Goal: Information Seeking & Learning: Learn about a topic

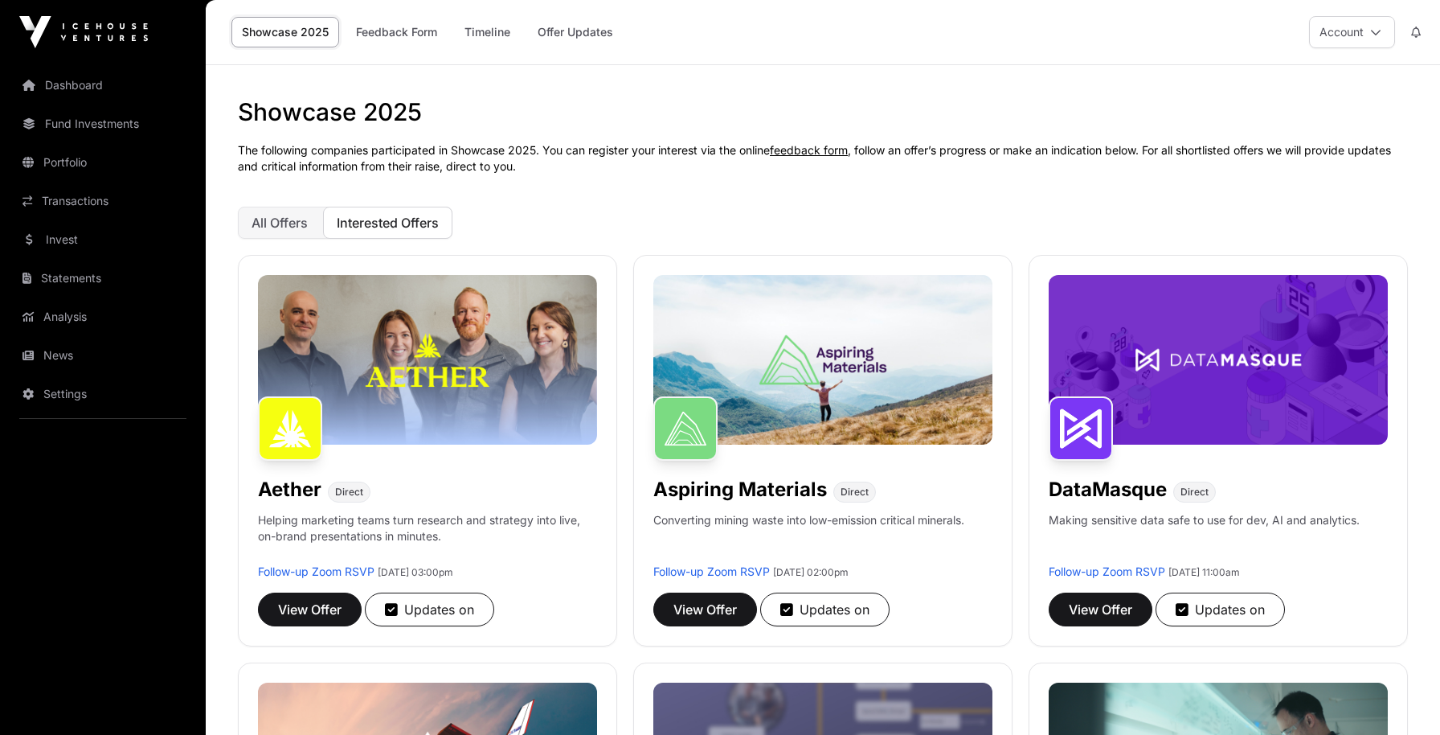
click at [406, 231] on button "Interested Offers" at bounding box center [387, 223] width 129 height 32
click at [292, 220] on span "All Offers" at bounding box center [280, 223] width 56 height 16
click at [272, 217] on span "All Offers" at bounding box center [280, 223] width 56 height 16
click at [428, 231] on button "Interested Offers" at bounding box center [387, 223] width 129 height 32
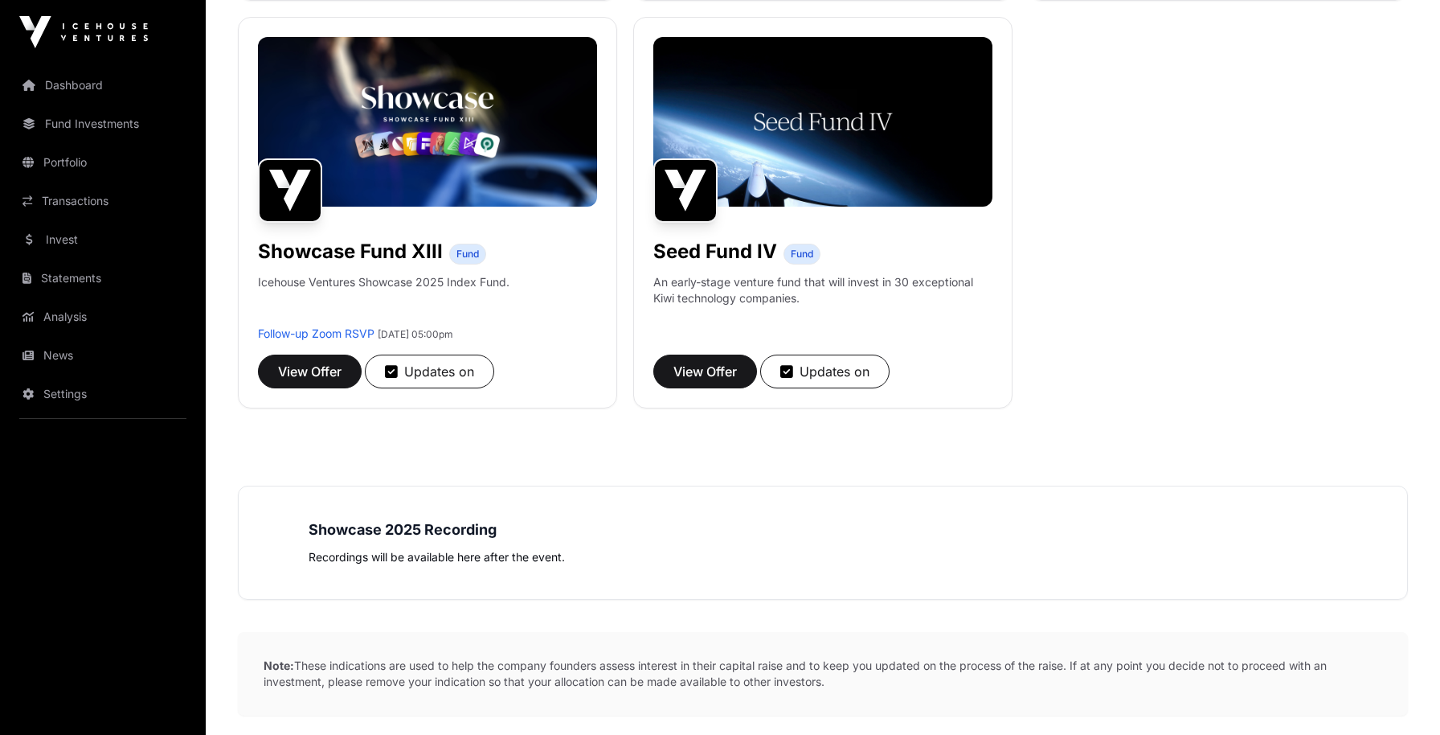
scroll to position [1462, 0]
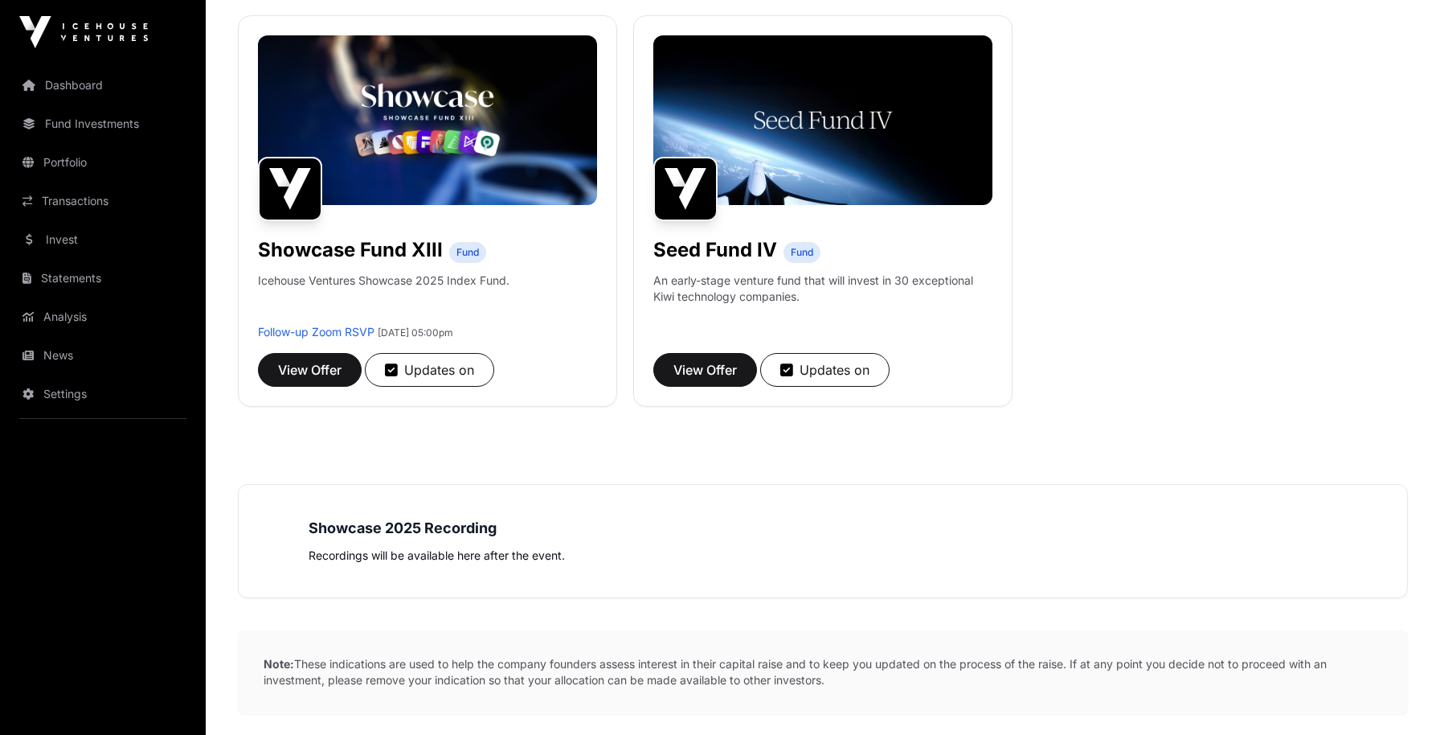
click at [392, 546] on p "Recordings will be available here after the event." at bounding box center [823, 555] width 1029 height 19
drag, startPoint x: 536, startPoint y: 542, endPoint x: 546, endPoint y: 590, distance: 49.2
click at [536, 542] on div "Showcase 2025 Recording Recordings will be available here after the event." at bounding box center [823, 541] width 1029 height 48
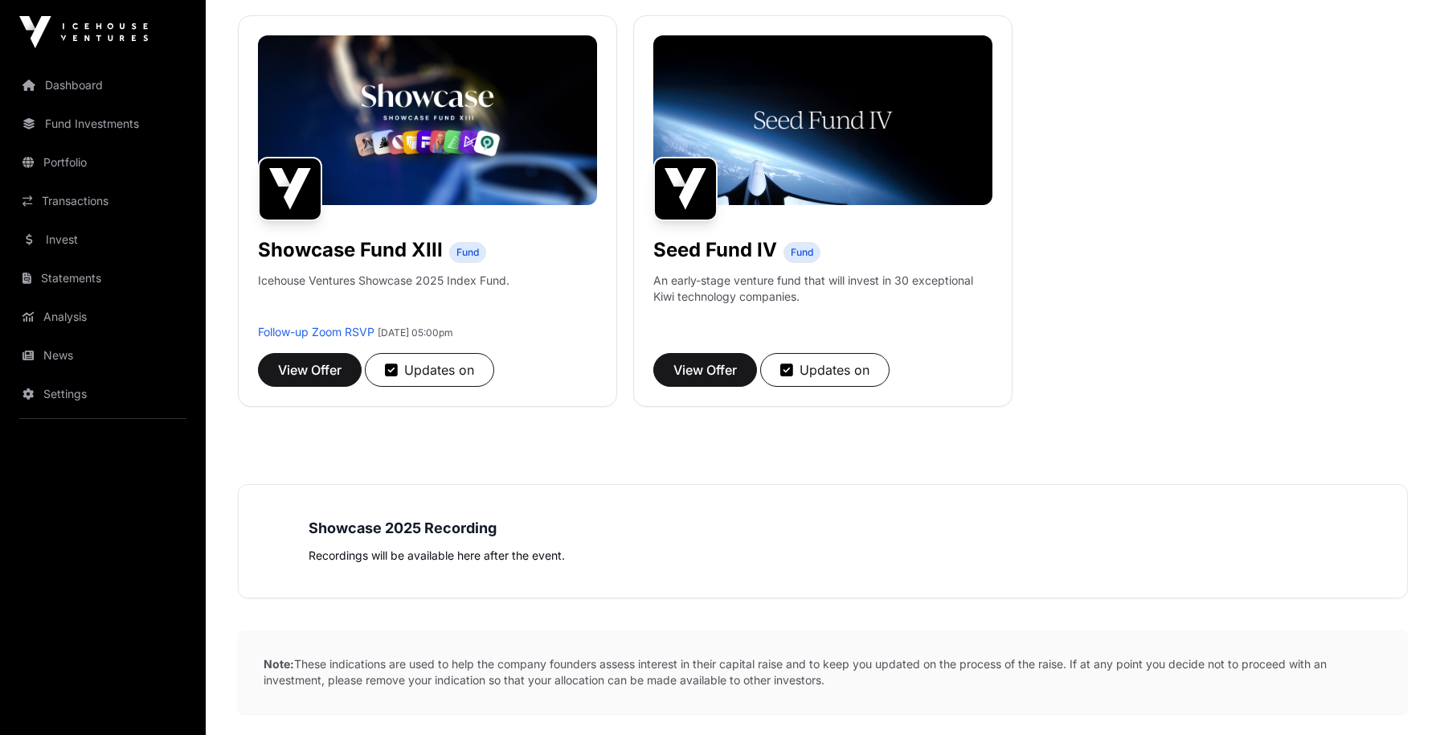
drag, startPoint x: 305, startPoint y: 485, endPoint x: 416, endPoint y: 513, distance: 114.2
click at [416, 513] on div "Showcase 2025 Recording Recordings will be available here after the event." at bounding box center [823, 541] width 1170 height 114
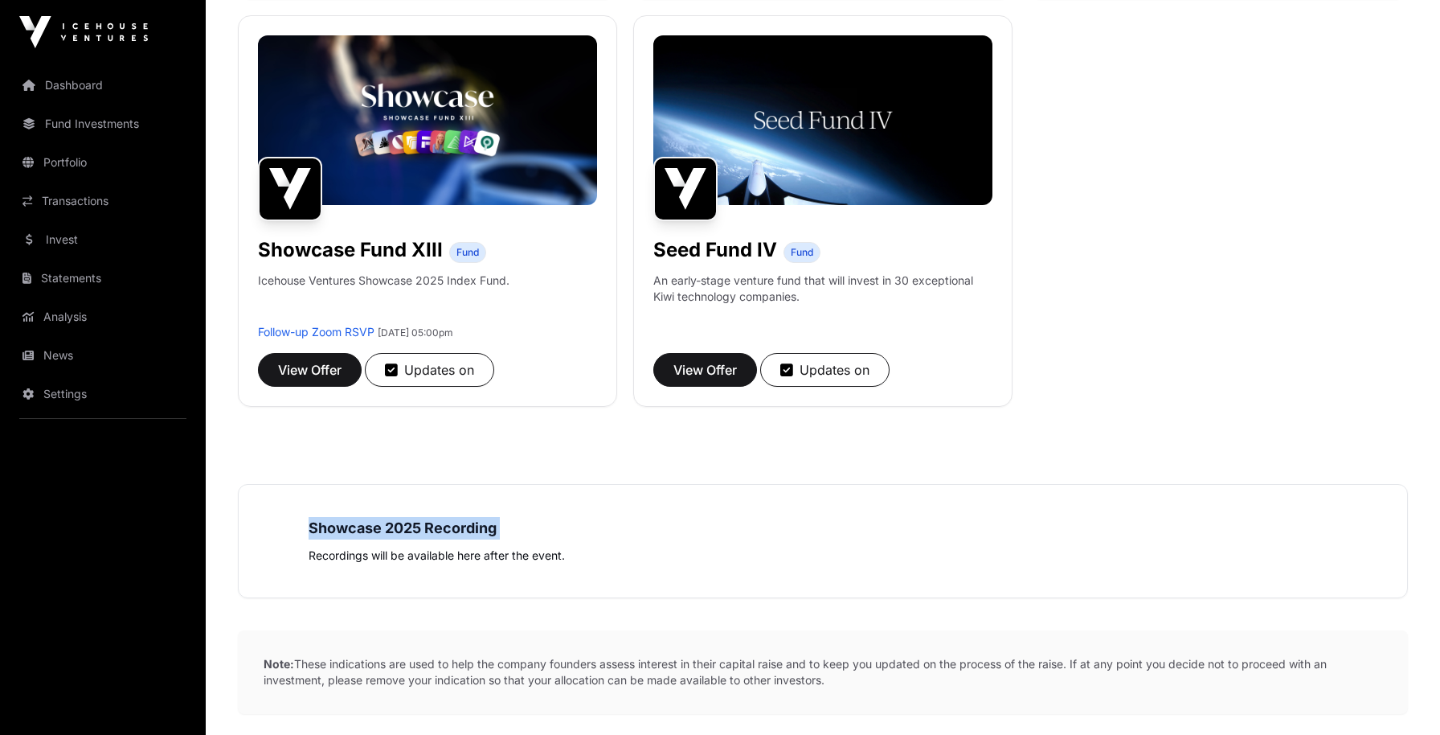
drag, startPoint x: 416, startPoint y: 513, endPoint x: 1174, endPoint y: 515, distance: 757.8
click at [417, 513] on div "Showcase 2025 Recording Recordings will be available here after the event." at bounding box center [823, 541] width 1170 height 114
drag, startPoint x: 939, startPoint y: 567, endPoint x: 754, endPoint y: 456, distance: 215.8
click at [937, 554] on div "Showcase 2025 Recording Recordings will be available here after the event." at bounding box center [823, 541] width 1170 height 114
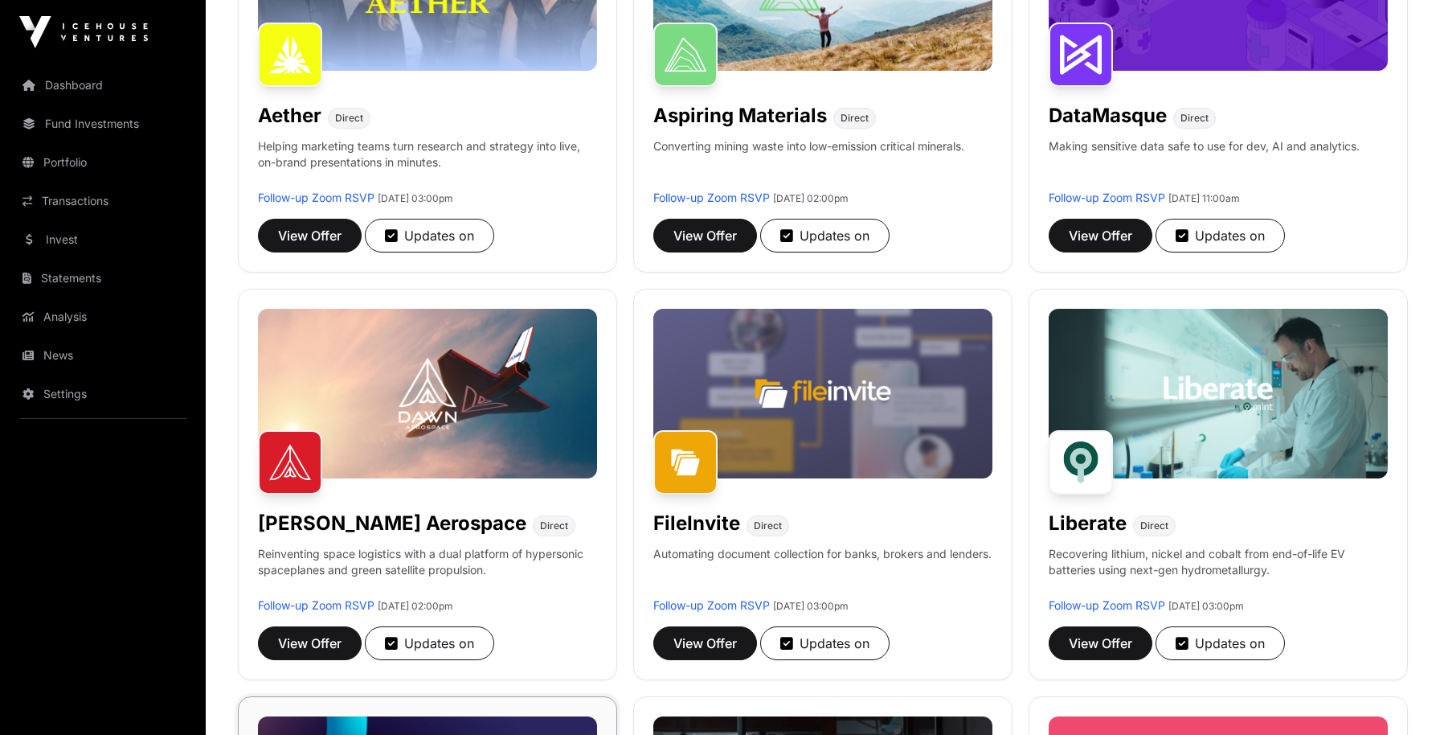
scroll to position [465, 0]
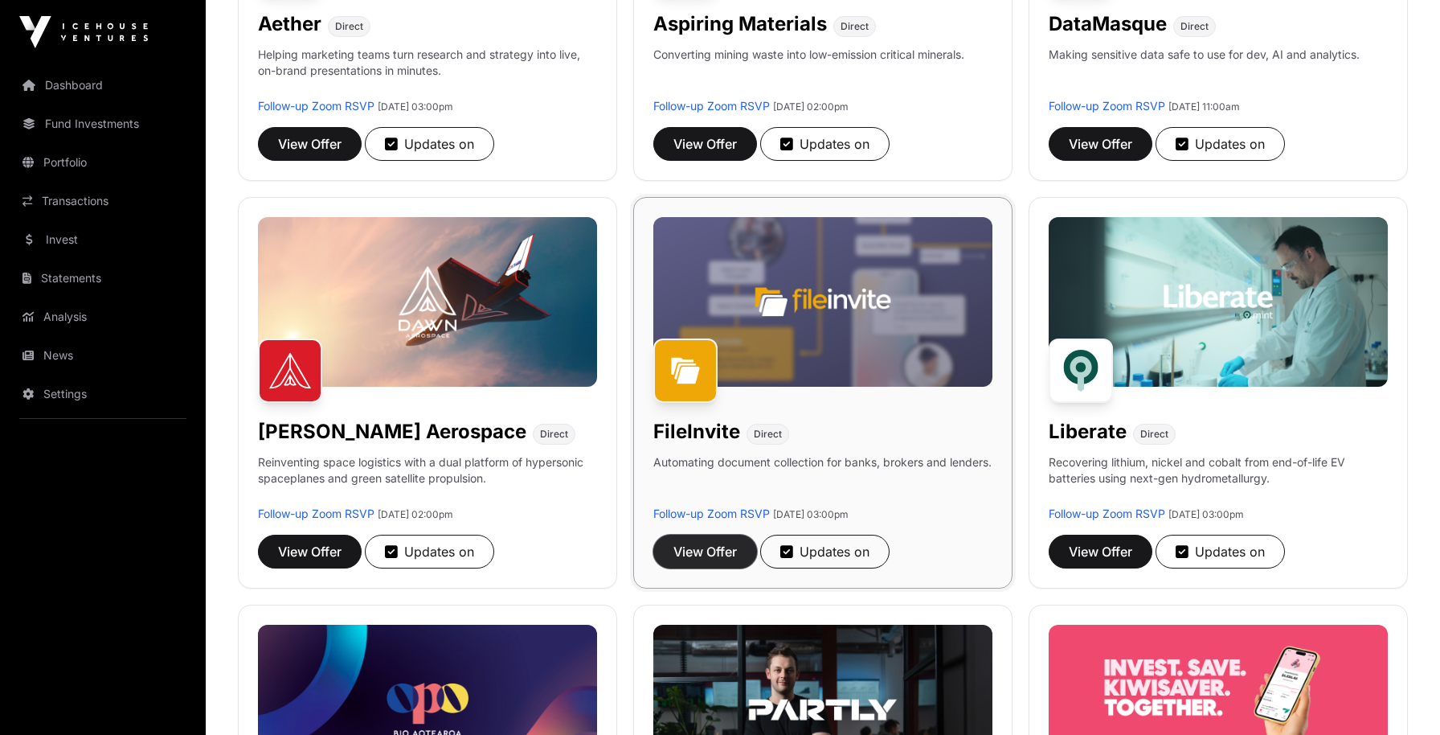
click at [694, 553] on span "View Offer" at bounding box center [704, 551] width 63 height 19
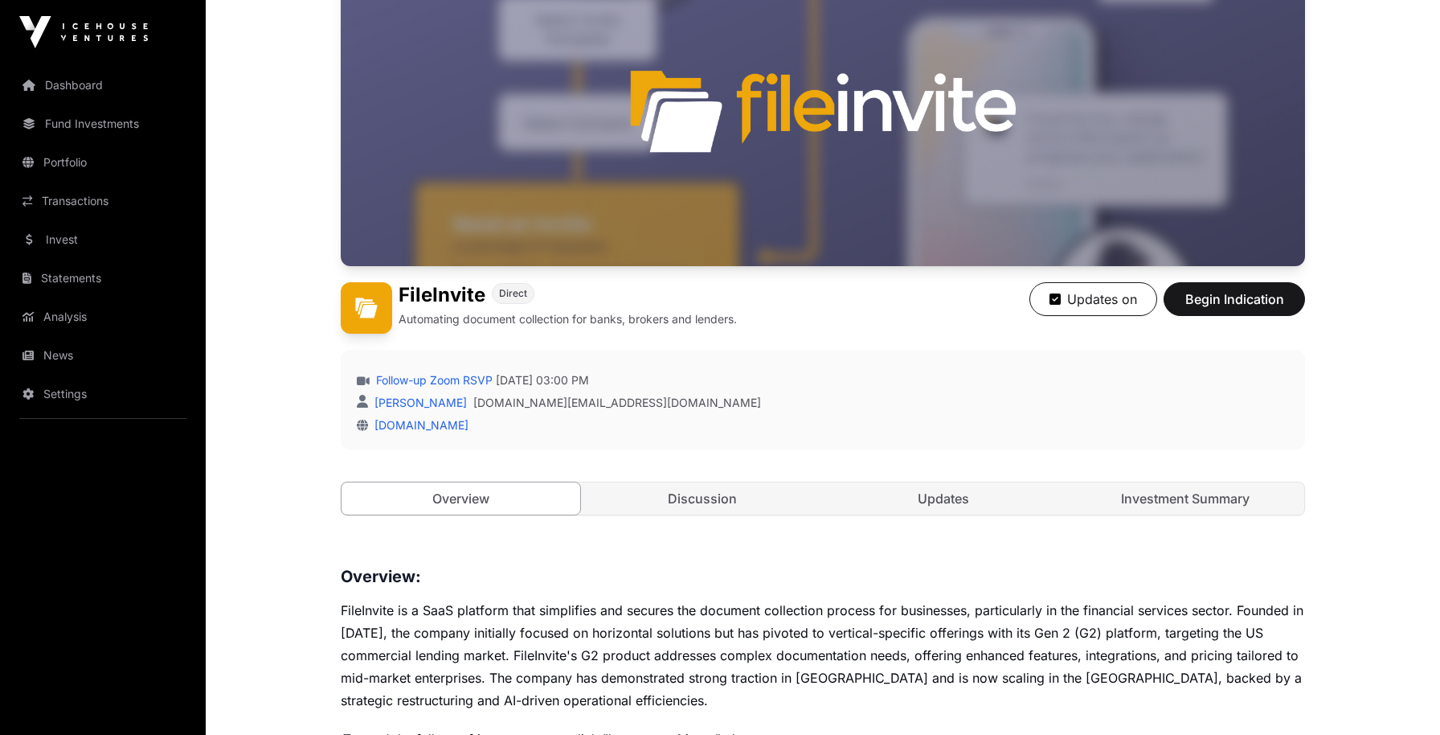
scroll to position [667, 0]
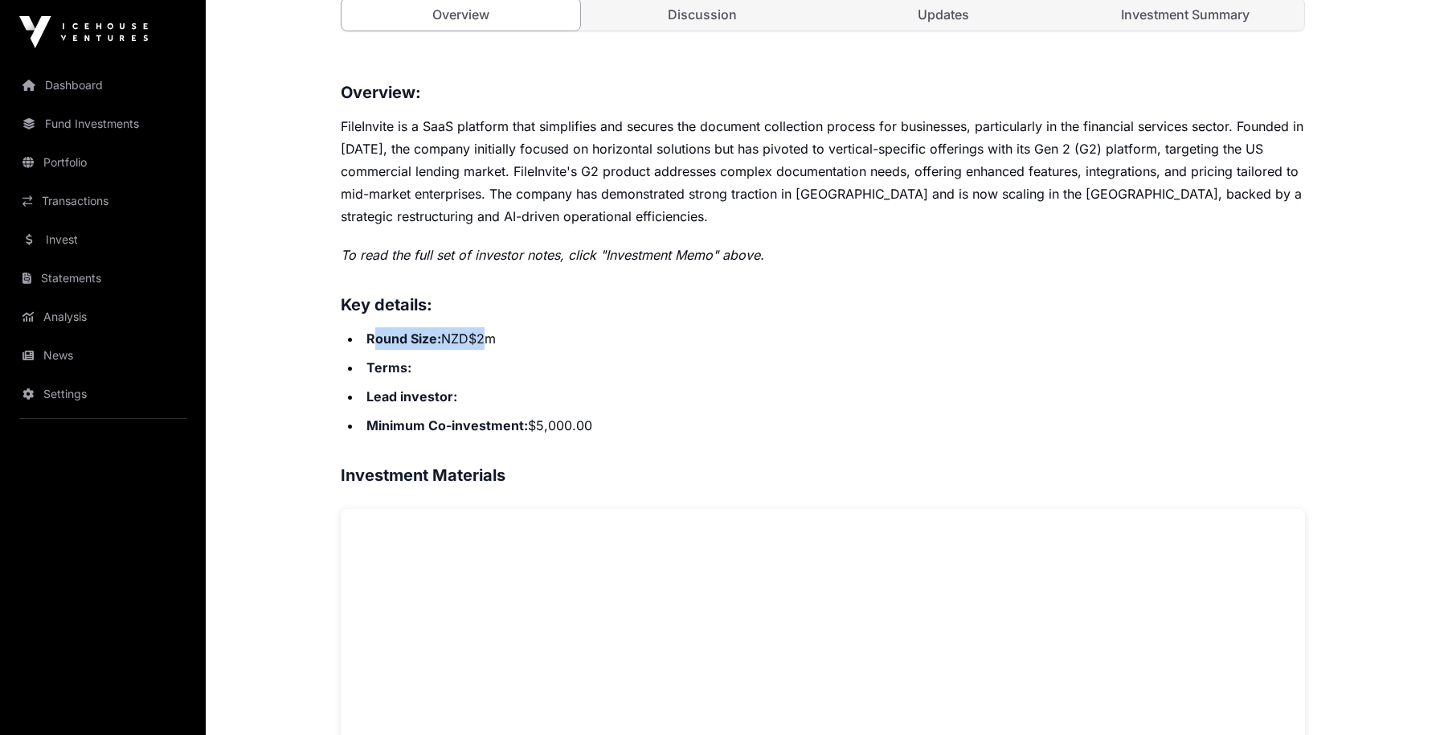
drag, startPoint x: 383, startPoint y: 333, endPoint x: 490, endPoint y: 342, distance: 107.3
click at [490, 342] on li "Round Size: NZD$2m" at bounding box center [833, 338] width 943 height 23
drag, startPoint x: 362, startPoint y: 371, endPoint x: 374, endPoint y: 439, distance: 68.4
click at [362, 373] on li "Terms:" at bounding box center [833, 367] width 943 height 23
drag, startPoint x: 478, startPoint y: 424, endPoint x: 665, endPoint y: 473, distance: 193.8
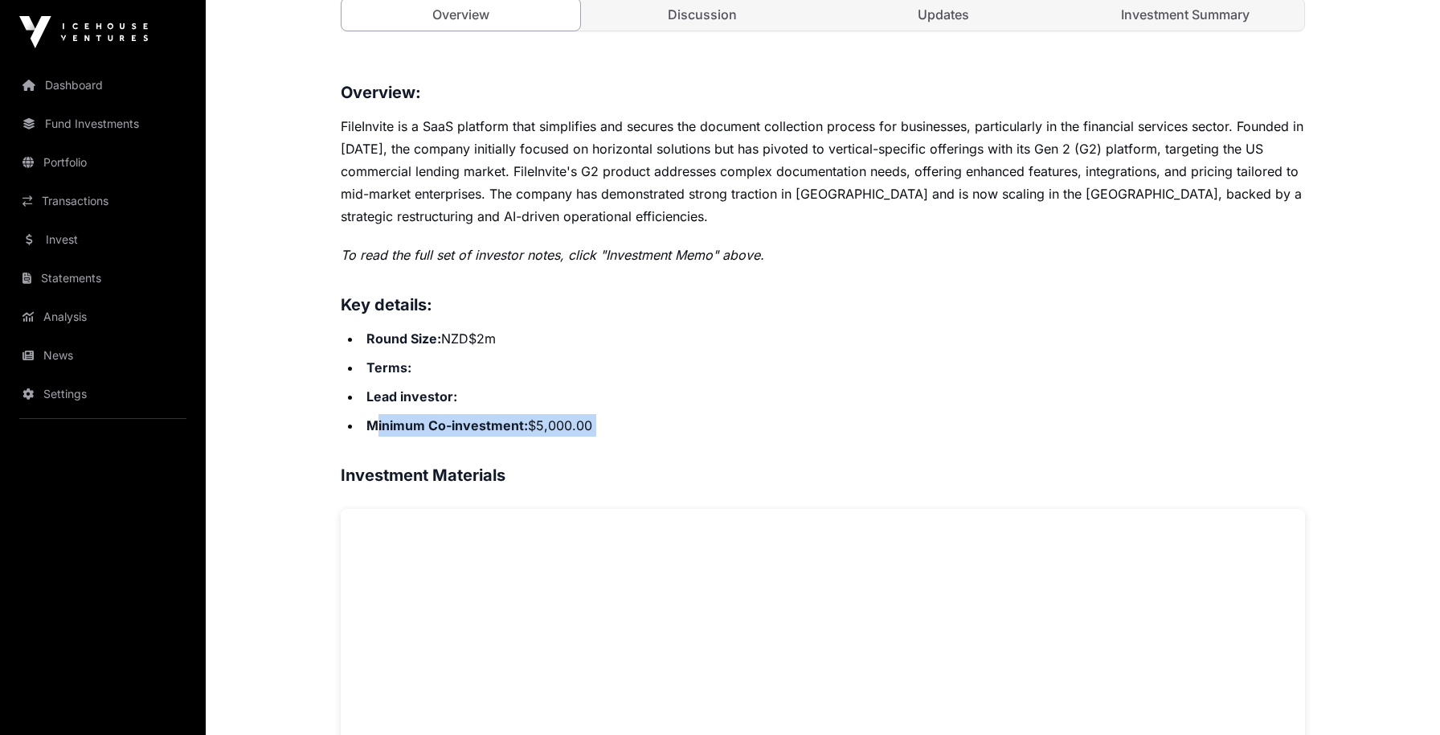
click at [688, 440] on div "Overview: FileInvite is a SaaS platform that simplifies and secures the documen…" at bounding box center [823, 566] width 964 height 972
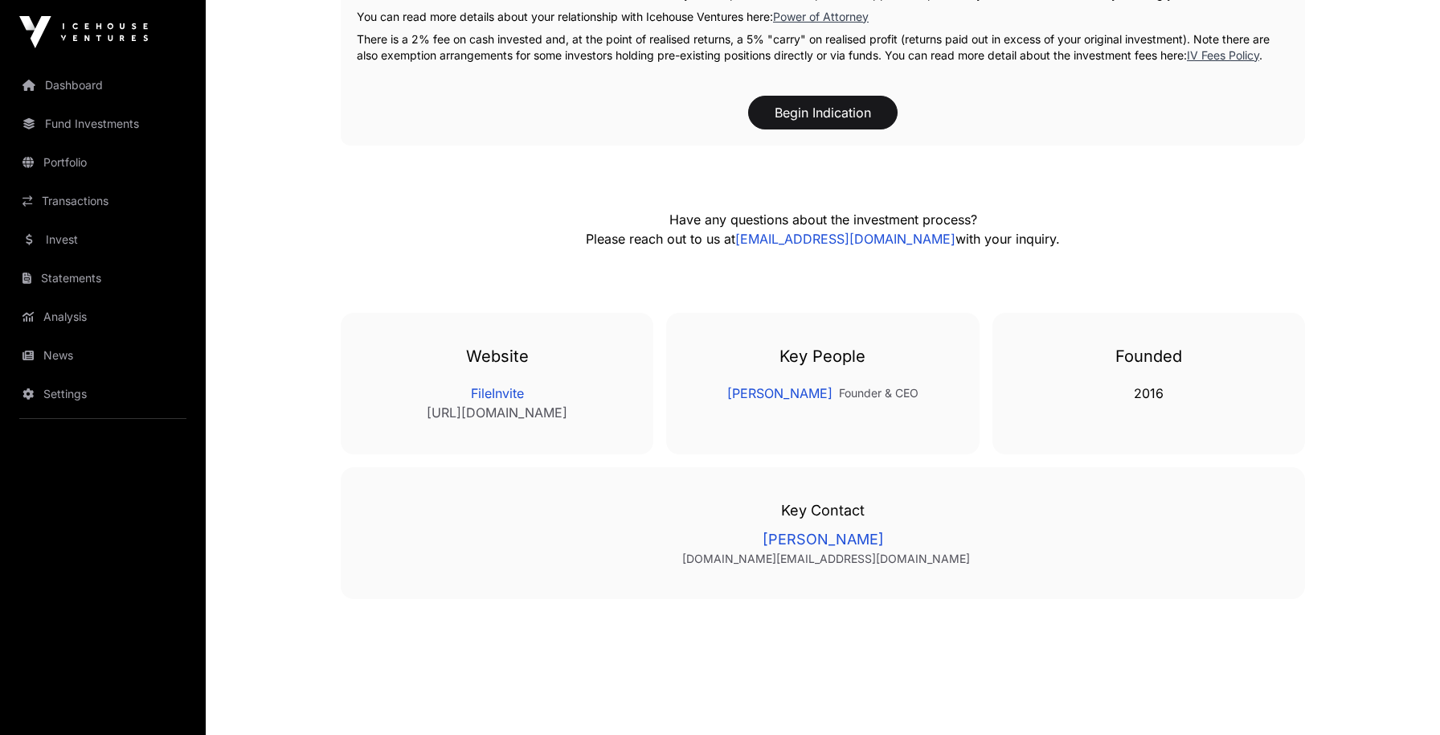
scroll to position [1917, 0]
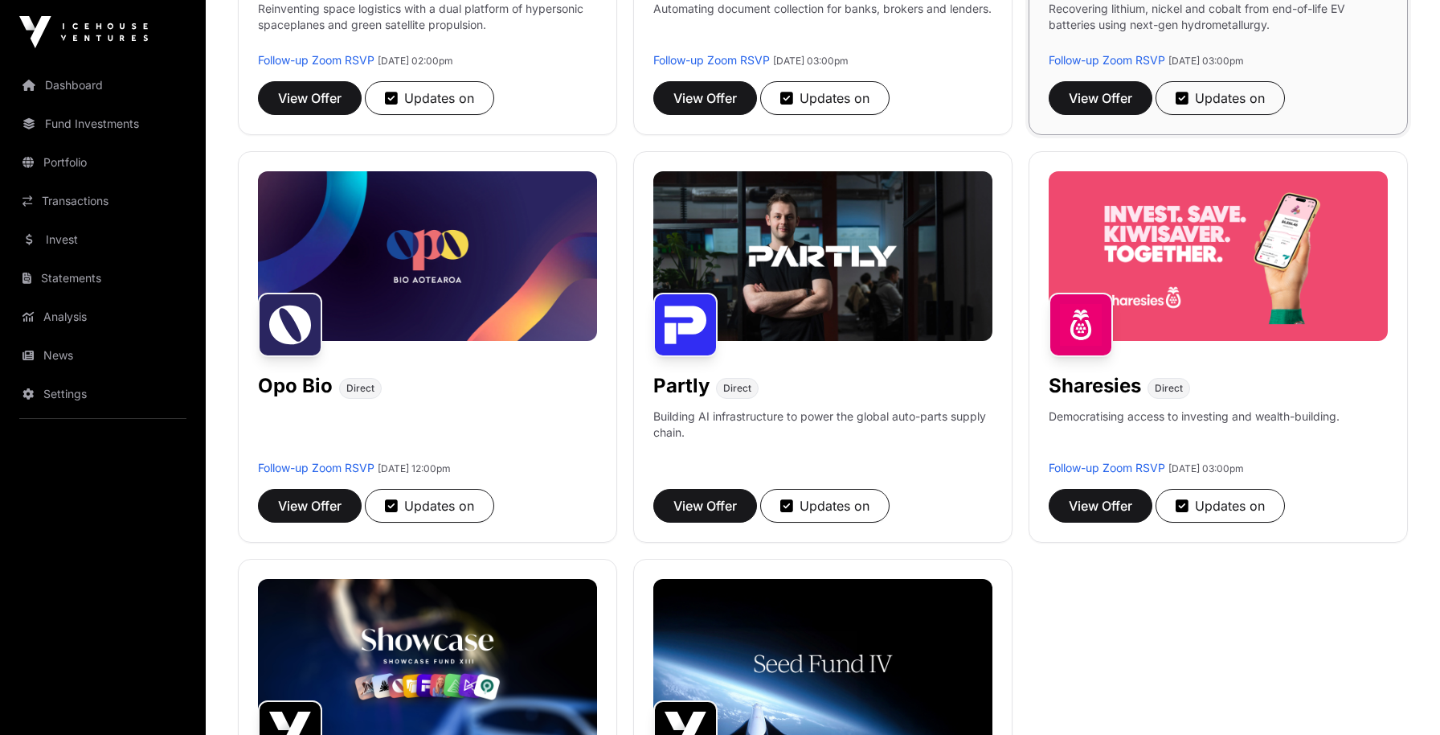
scroll to position [565, 0]
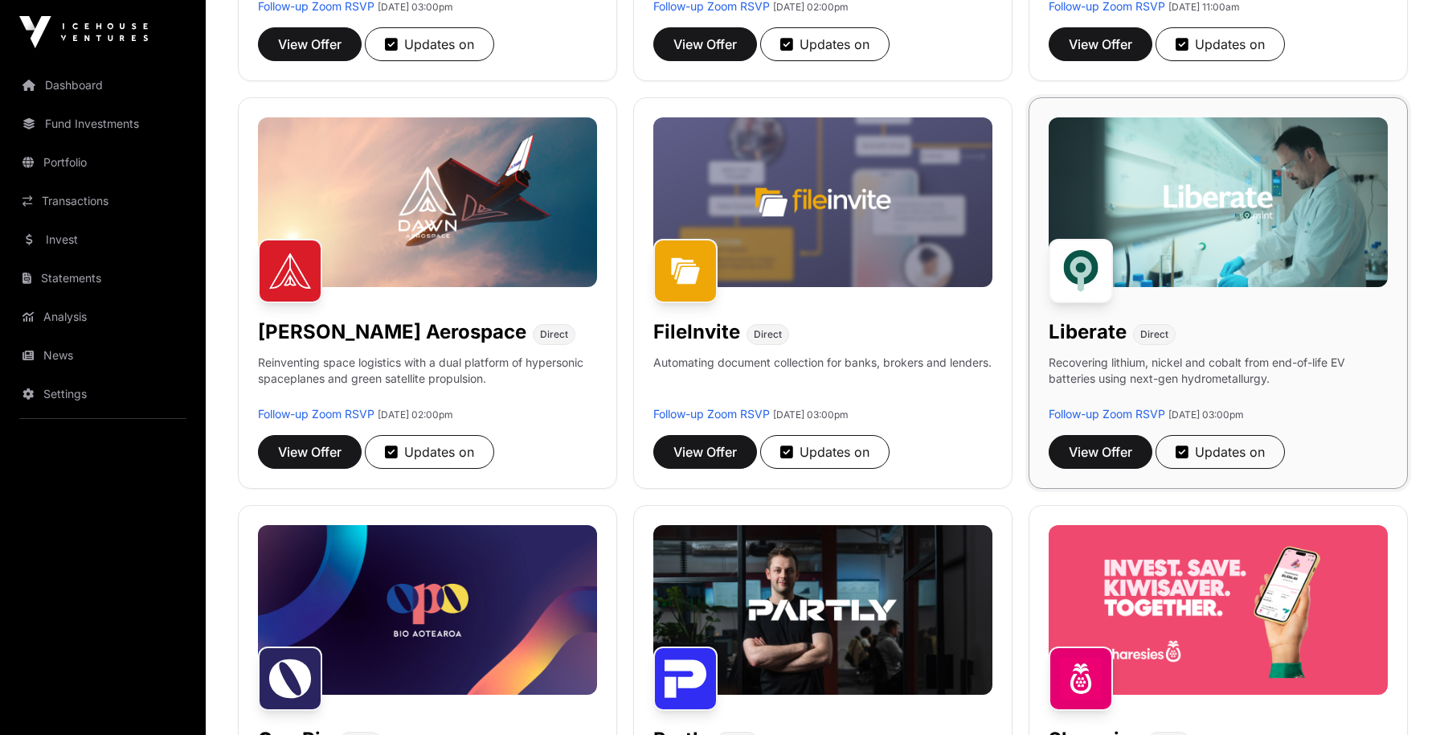
click at [1119, 268] on img at bounding box center [1218, 202] width 339 height 170
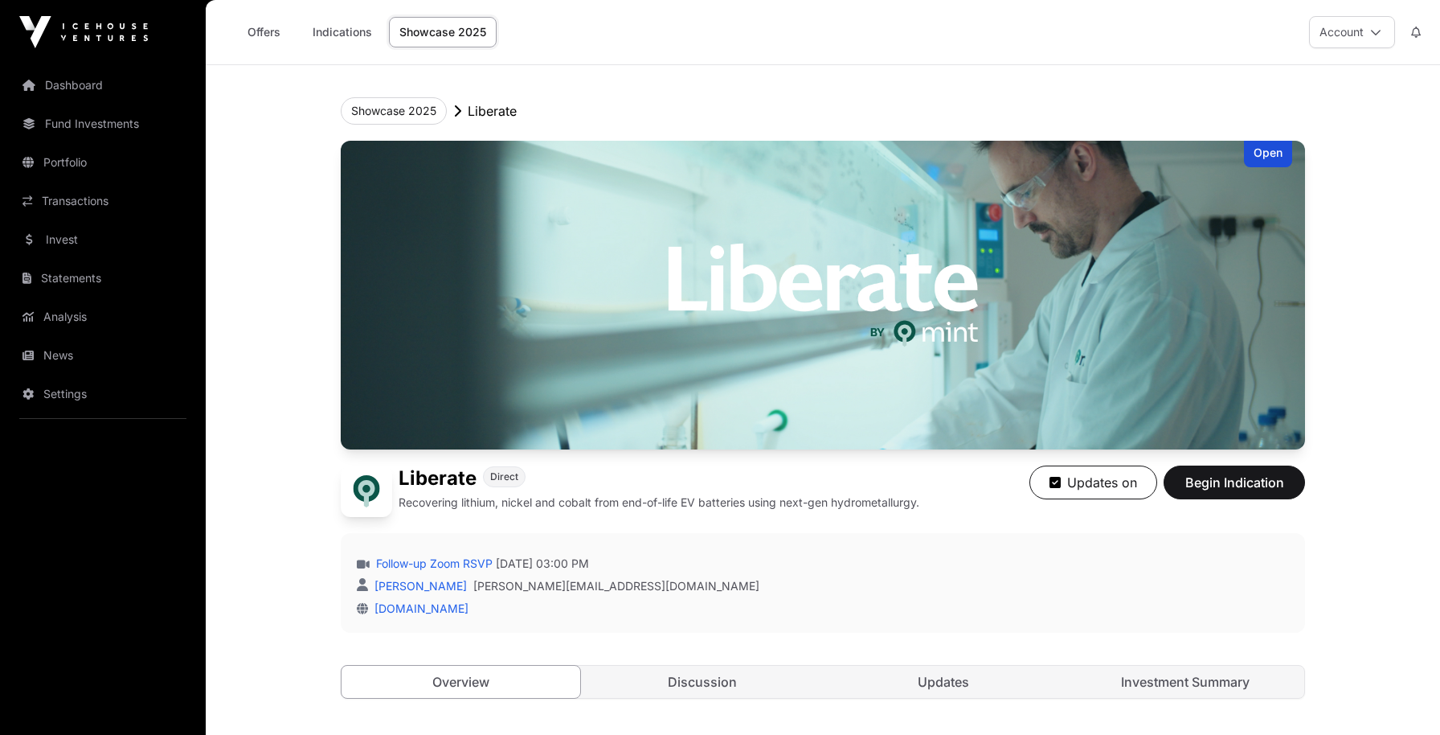
click at [1117, 461] on div "Open Liberate Direct Recovering lithium, nickel and cobalt from end-of-life EV …" at bounding box center [823, 436] width 964 height 590
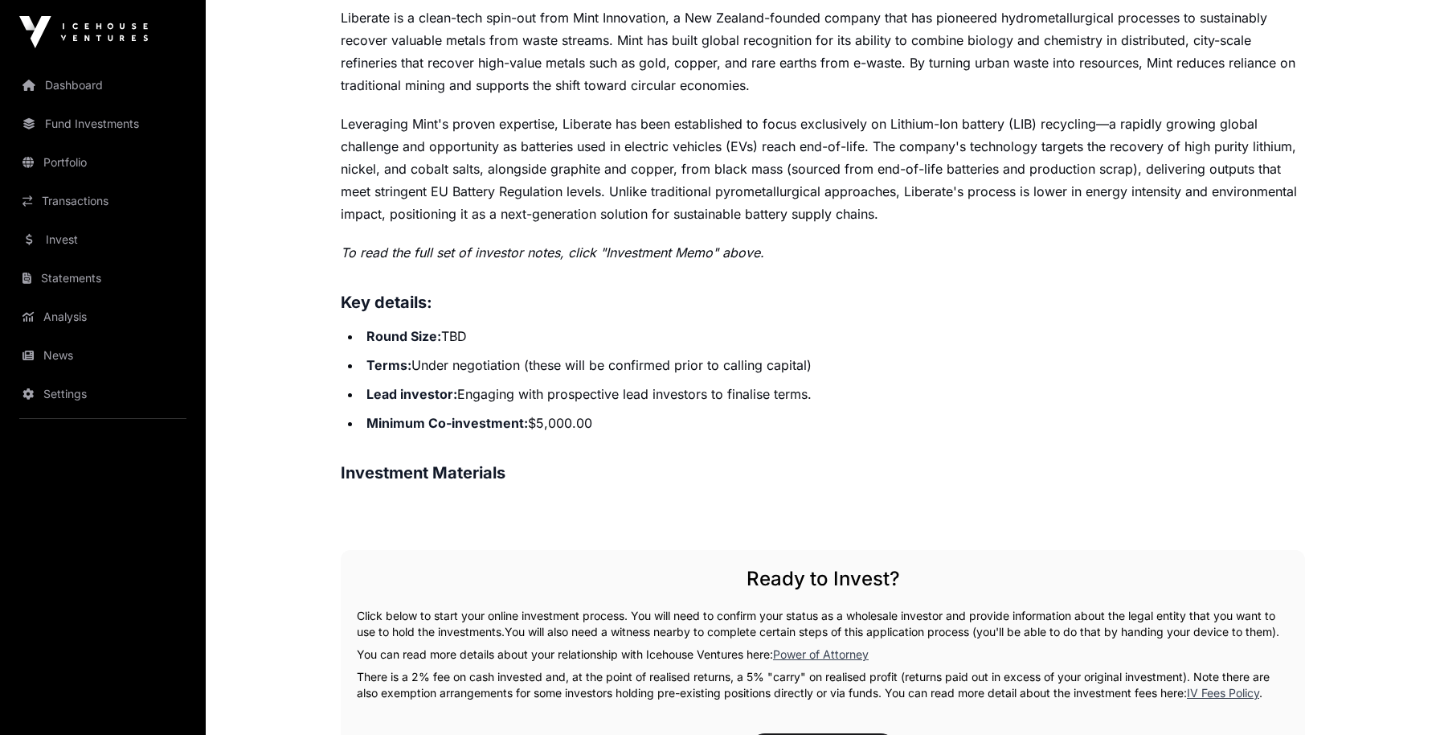
scroll to position [747, 0]
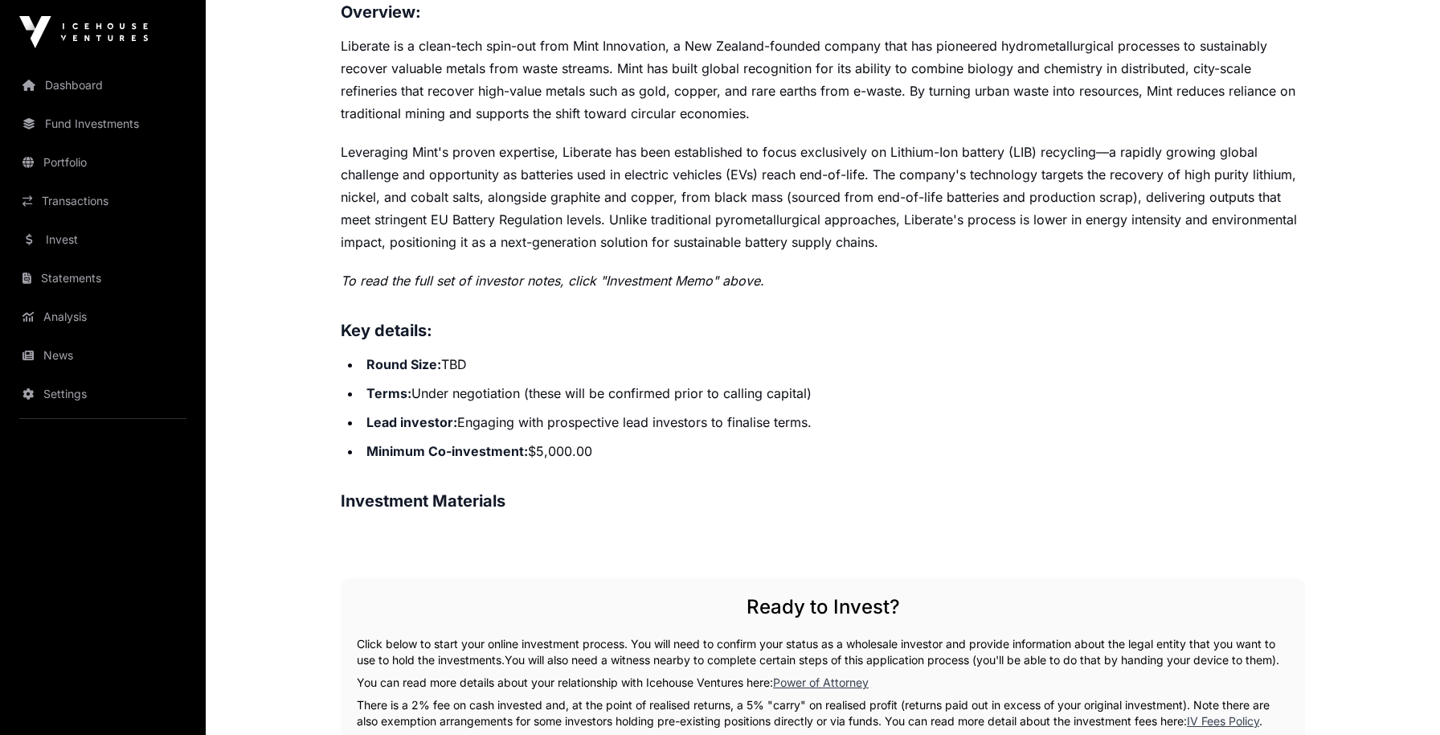
drag, startPoint x: 415, startPoint y: 501, endPoint x: 419, endPoint y: 465, distance: 36.3
click at [416, 500] on h3 "Investment Materials" at bounding box center [823, 501] width 964 height 26
drag, startPoint x: 419, startPoint y: 457, endPoint x: 712, endPoint y: 474, distance: 293.8
click at [712, 474] on div "Overview: Liberate is a clean-tech spin-out from Mint Innovation, a New Zealand…" at bounding box center [823, 256] width 964 height 514
drag, startPoint x: 666, startPoint y: 510, endPoint x: 346, endPoint y: 501, distance: 320.0
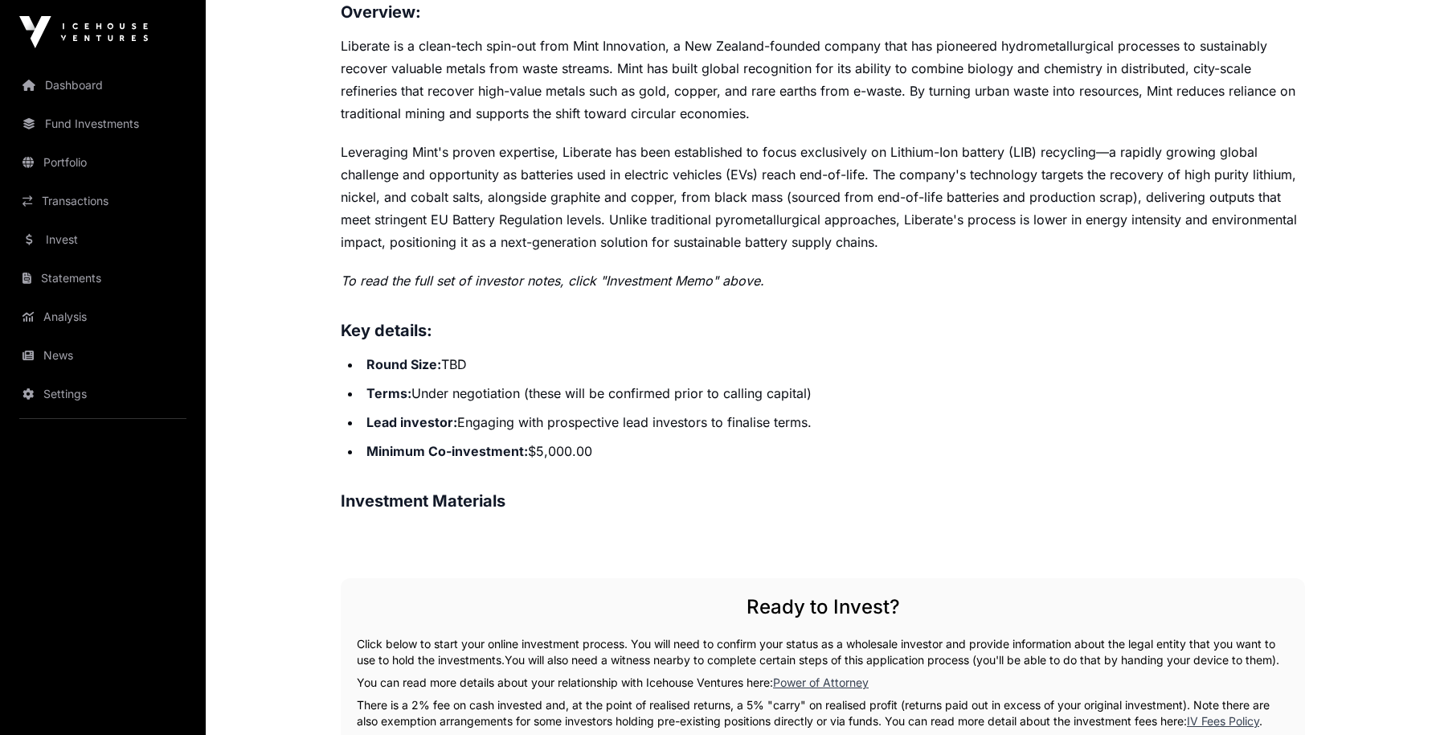
click at [659, 512] on h3 "Investment Materials" at bounding box center [823, 501] width 964 height 26
drag, startPoint x: 617, startPoint y: 505, endPoint x: 825, endPoint y: 515, distance: 207.6
click at [825, 515] on div "Overview: Liberate is a clean-tech spin-out from Mint Innovation, a New Zealand…" at bounding box center [823, 631] width 964 height 1265
click at [910, 604] on h2 "Ready to Invest?" at bounding box center [823, 607] width 932 height 26
drag, startPoint x: 539, startPoint y: 443, endPoint x: 653, endPoint y: 440, distance: 113.3
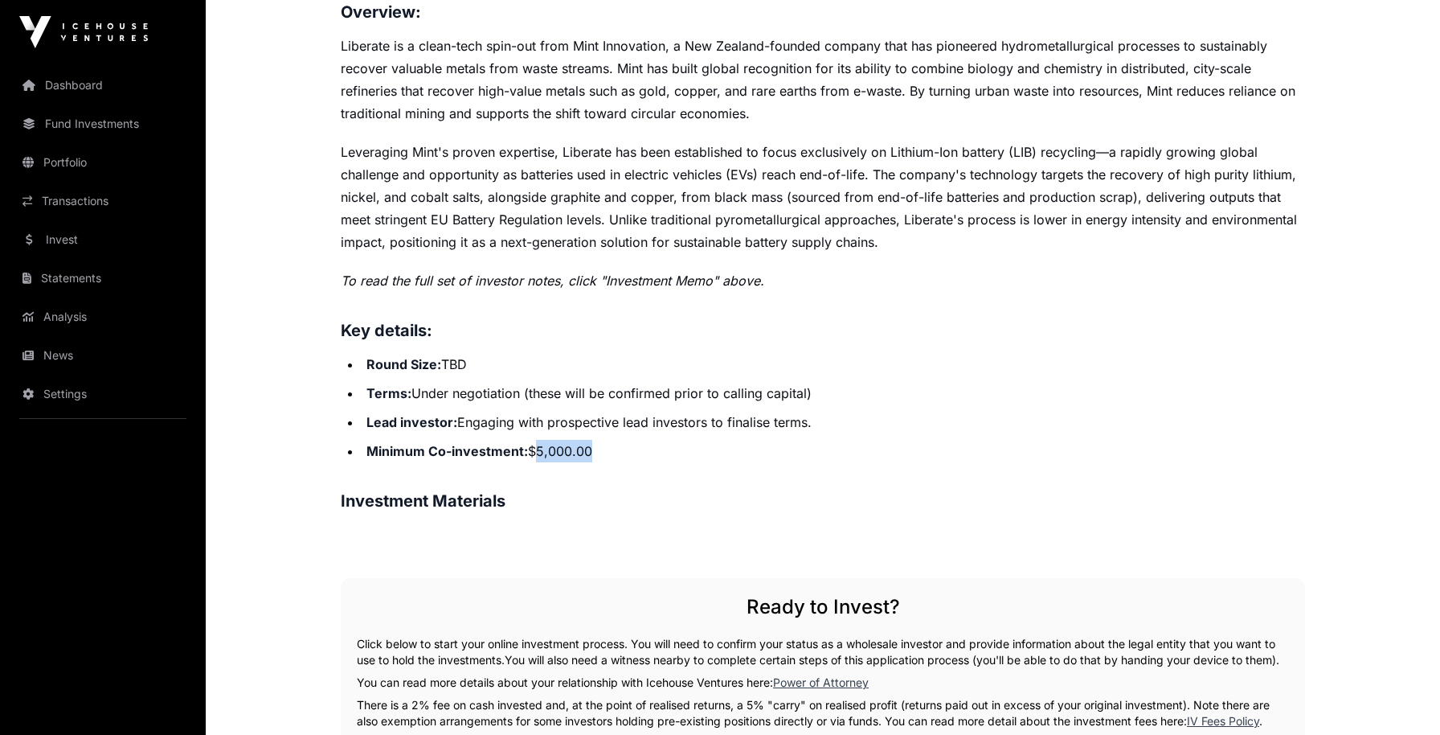
click at [653, 440] on li "Minimum Co-investment: $5,000.00" at bounding box center [833, 451] width 943 height 23
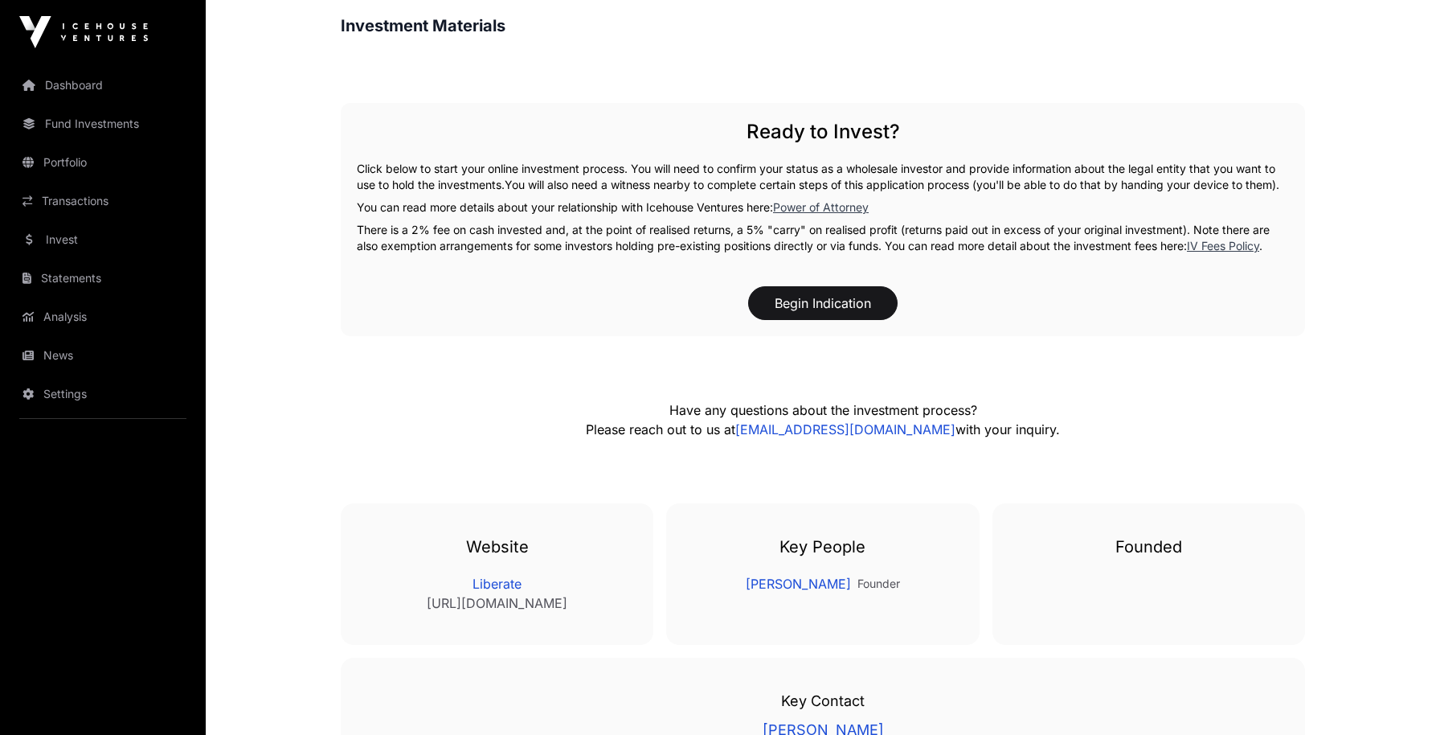
scroll to position [1460, 0]
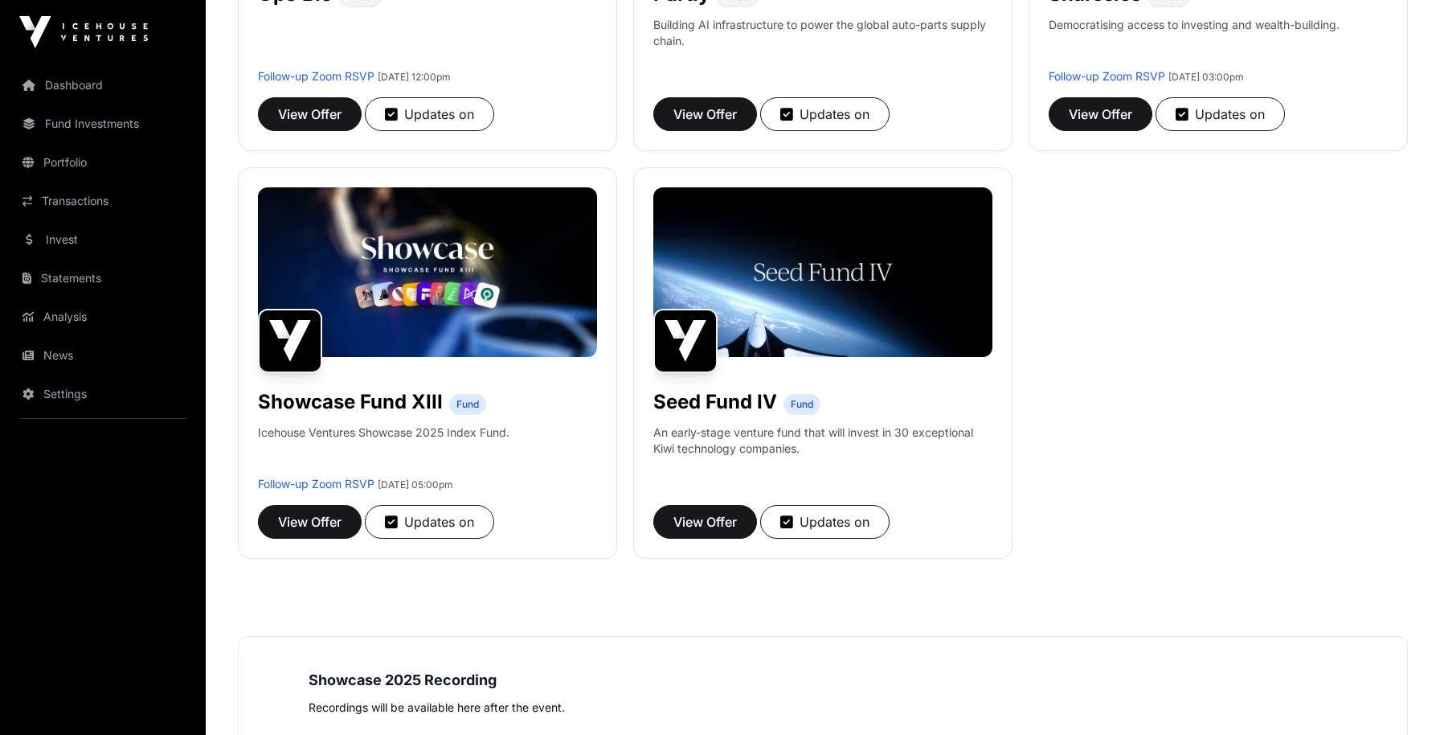
scroll to position [1516, 0]
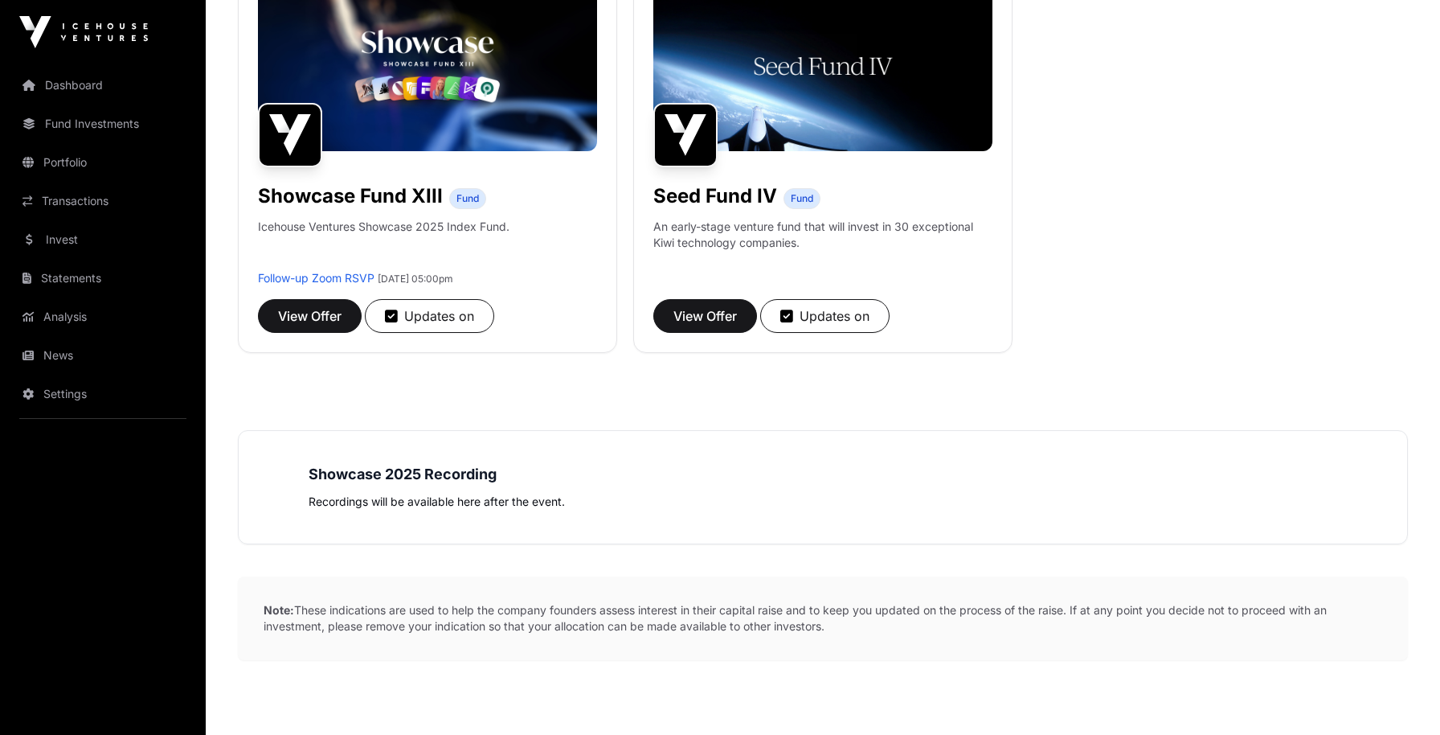
click at [354, 496] on p "Recordings will be available here after the event." at bounding box center [823, 501] width 1029 height 19
drag, startPoint x: 354, startPoint y: 496, endPoint x: 557, endPoint y: 550, distance: 210.5
click at [355, 496] on p "Recordings will be available here after the event." at bounding box center [823, 501] width 1029 height 19
click at [882, 625] on p "Note: These indications are used to help the company founders assess interest i…" at bounding box center [823, 618] width 1170 height 84
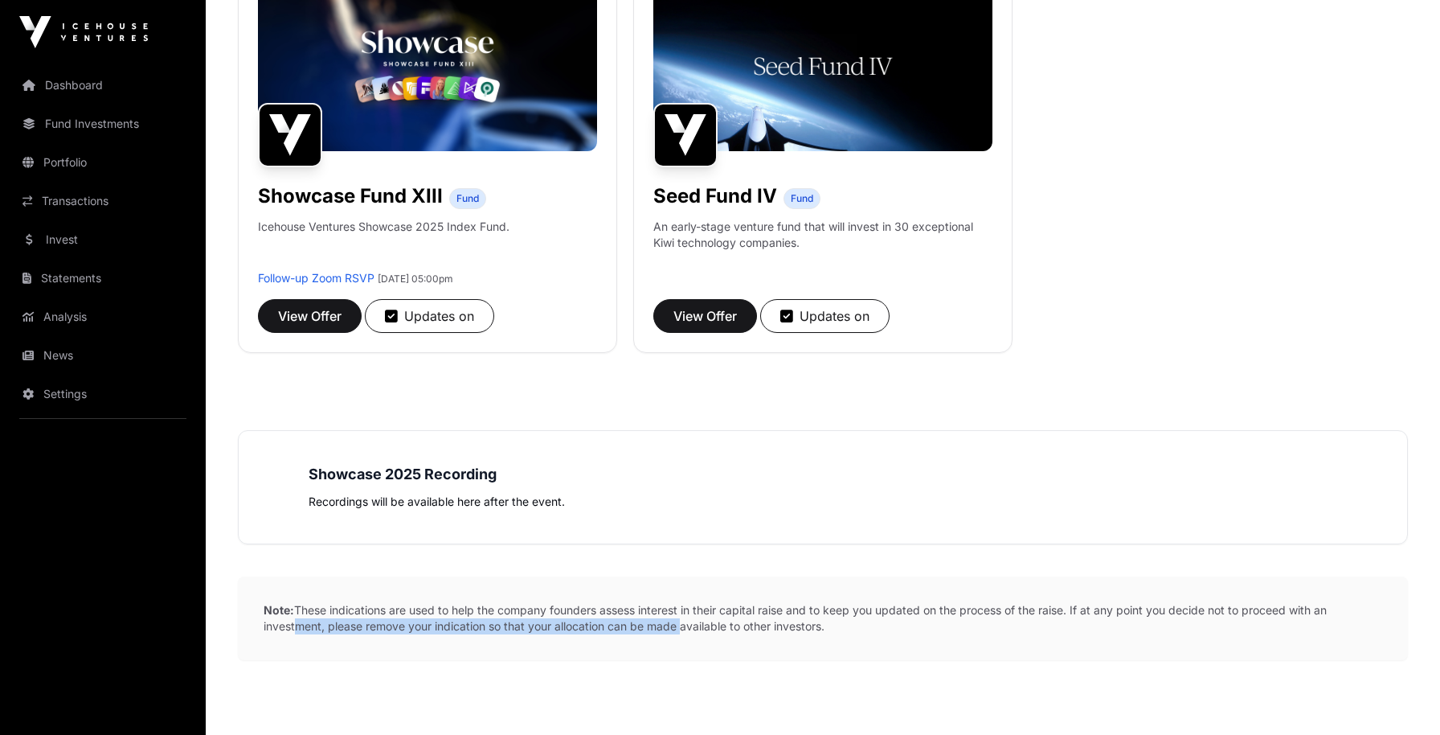
drag, startPoint x: 526, startPoint y: 625, endPoint x: 678, endPoint y: 623, distance: 152.7
click at [678, 623] on p "Note: These indications are used to help the company founders assess interest i…" at bounding box center [823, 618] width 1170 height 84
drag, startPoint x: 717, startPoint y: 532, endPoint x: 690, endPoint y: 546, distance: 30.2
click at [717, 532] on div "Showcase 2025 Recording Recordings will be available here after the event." at bounding box center [823, 487] width 1170 height 114
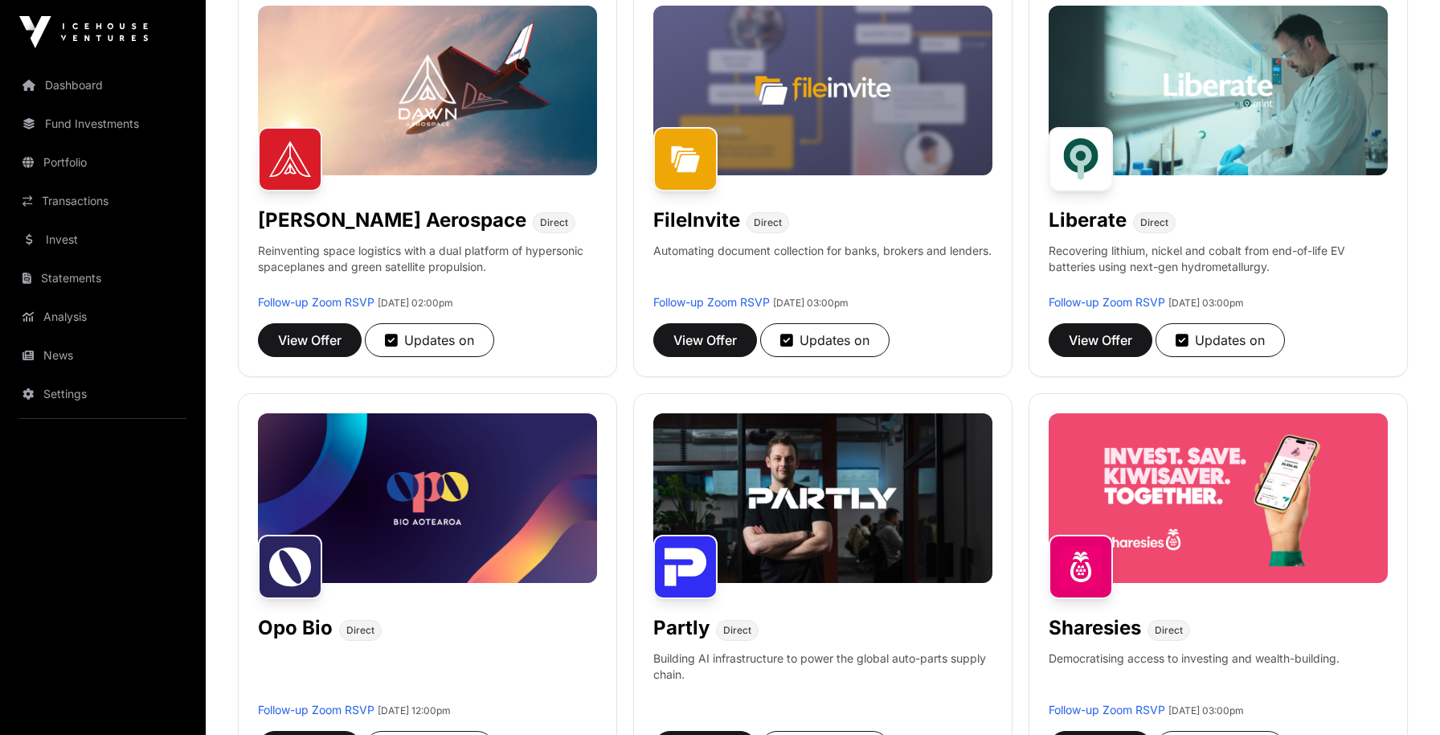
scroll to position [663, 0]
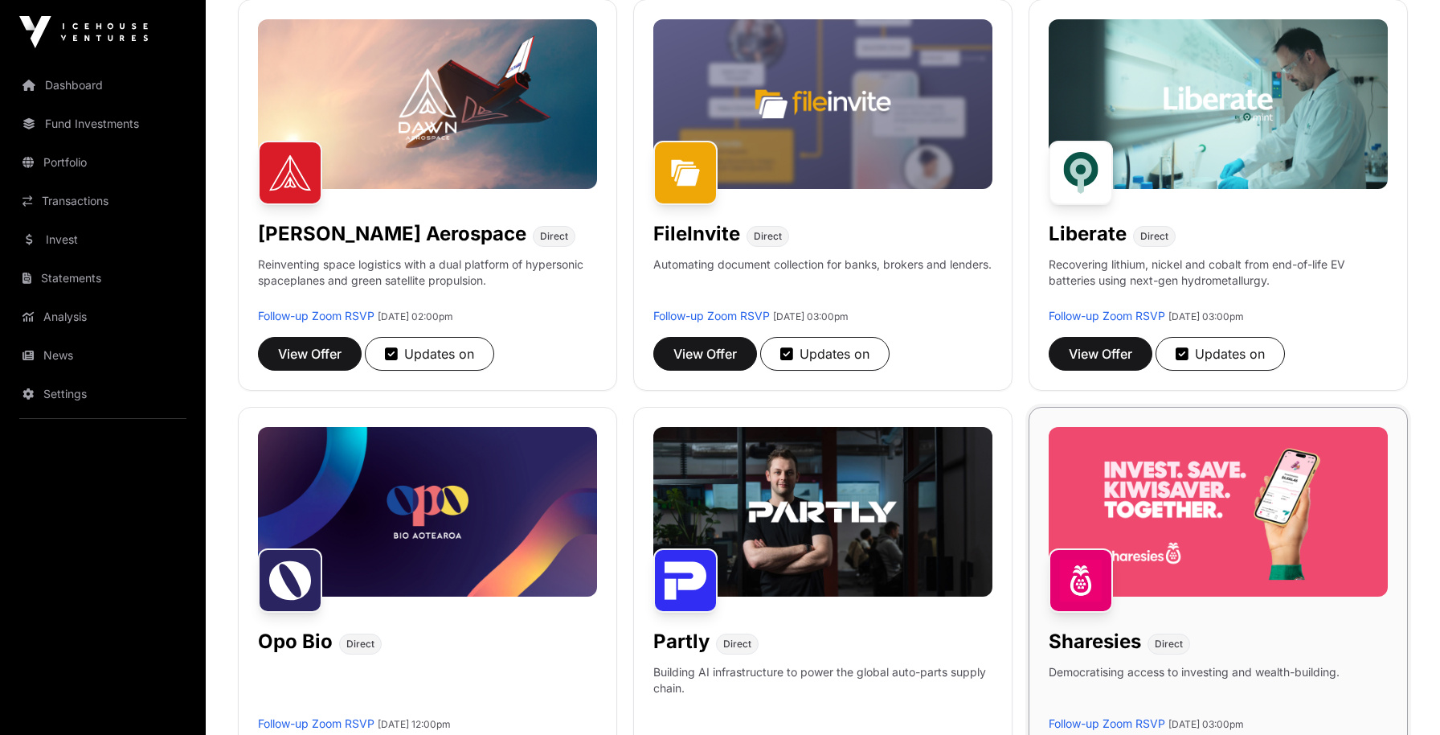
click at [1164, 524] on img at bounding box center [1218, 512] width 339 height 170
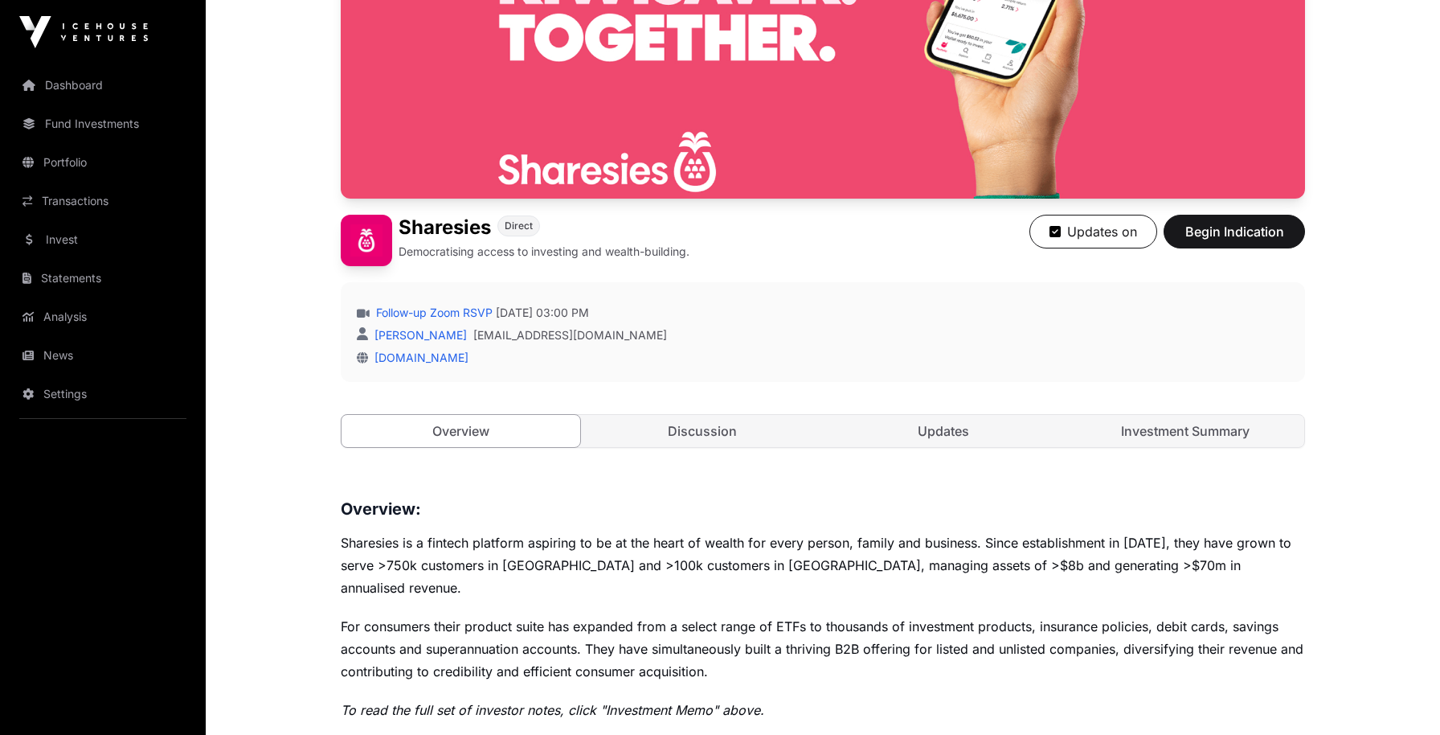
scroll to position [484, 0]
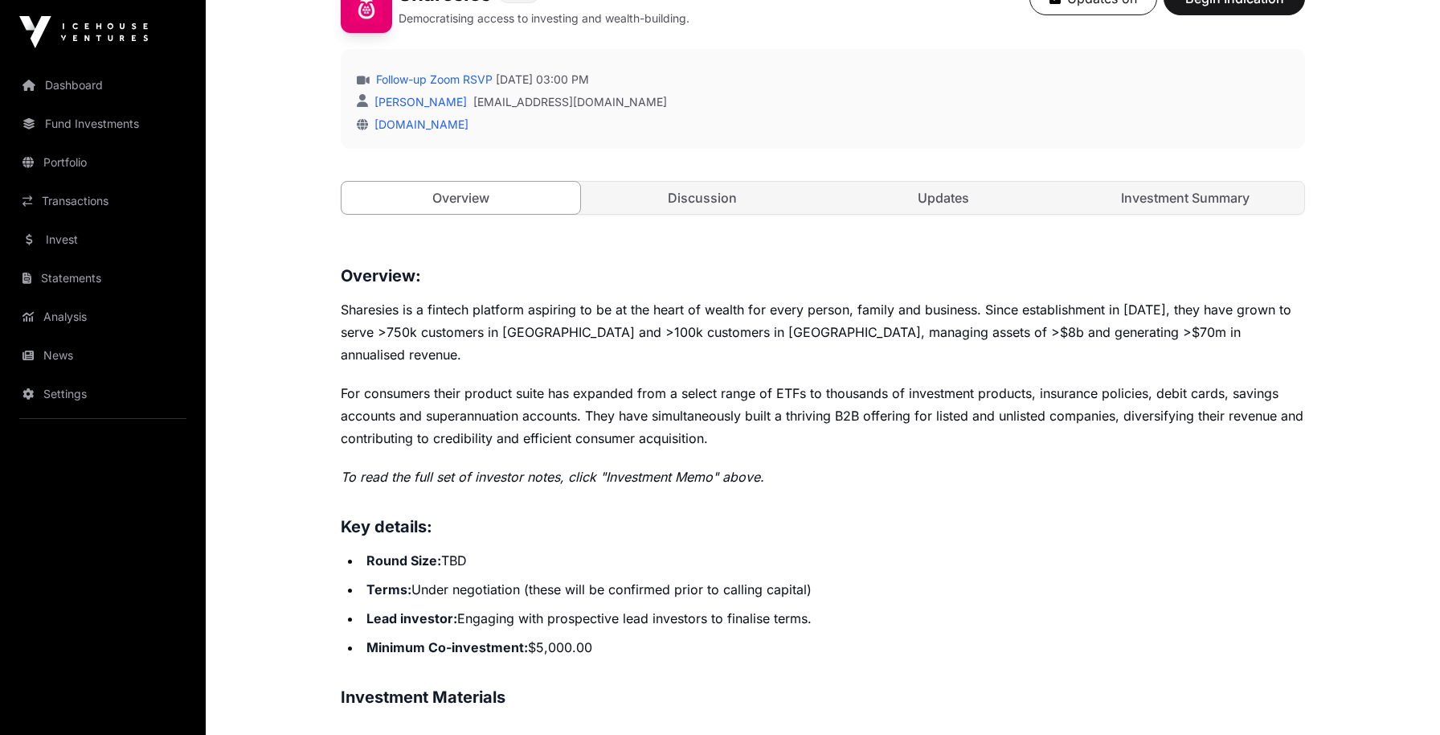
click at [466, 465] on p "To read the full set of investor notes, click "Investment Memo" above." at bounding box center [823, 476] width 964 height 23
drag, startPoint x: 466, startPoint y: 444, endPoint x: 652, endPoint y: 457, distance: 186.1
click at [466, 465] on p "To read the full set of investor notes, click "Investment Memo" above." at bounding box center [823, 476] width 964 height 23
drag, startPoint x: 652, startPoint y: 457, endPoint x: 634, endPoint y: 461, distance: 18.1
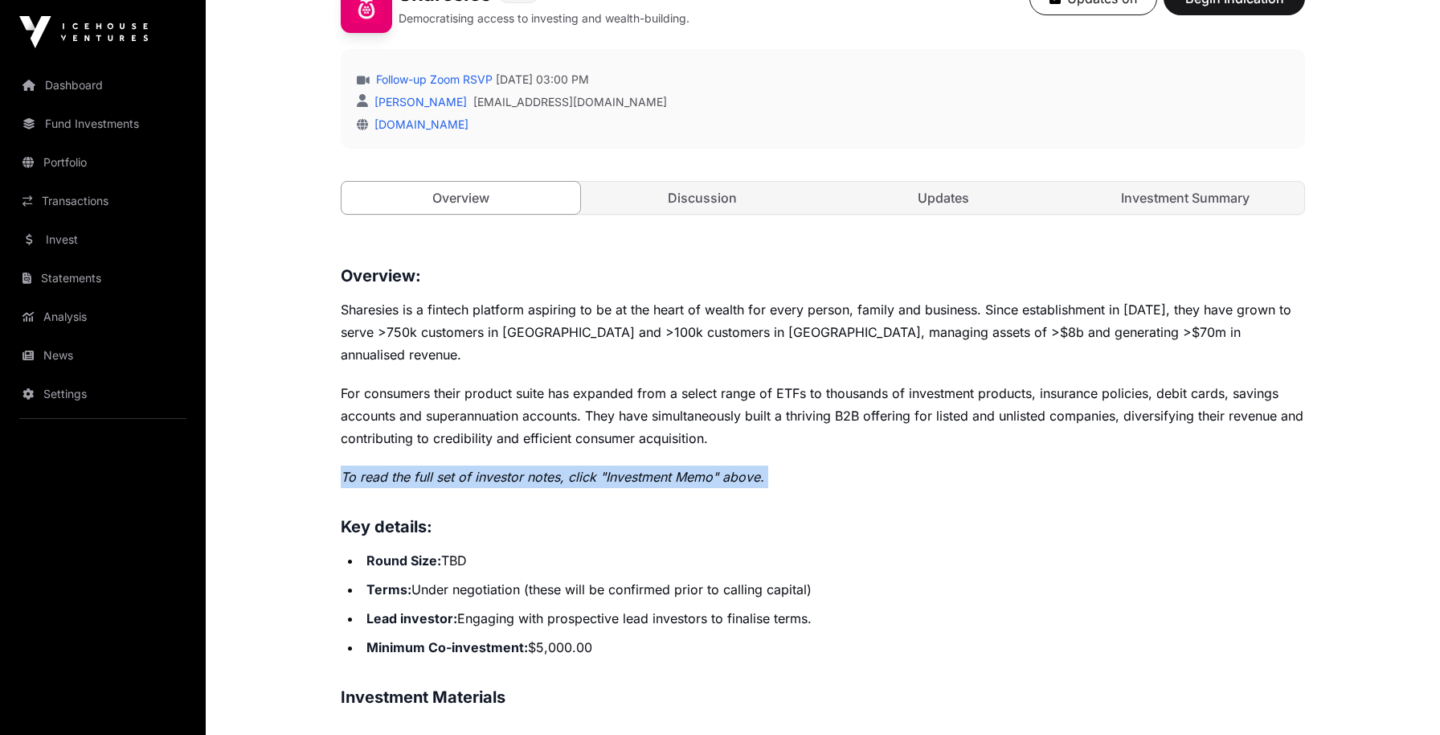
click at [653, 469] on em "To read the full set of investor notes, click "Investment Memo" above." at bounding box center [553, 477] width 424 height 16
click at [471, 466] on div "Overview: Sharesies is a fintech platform aspiring to be at the heart of wealth…" at bounding box center [823, 486] width 964 height 447
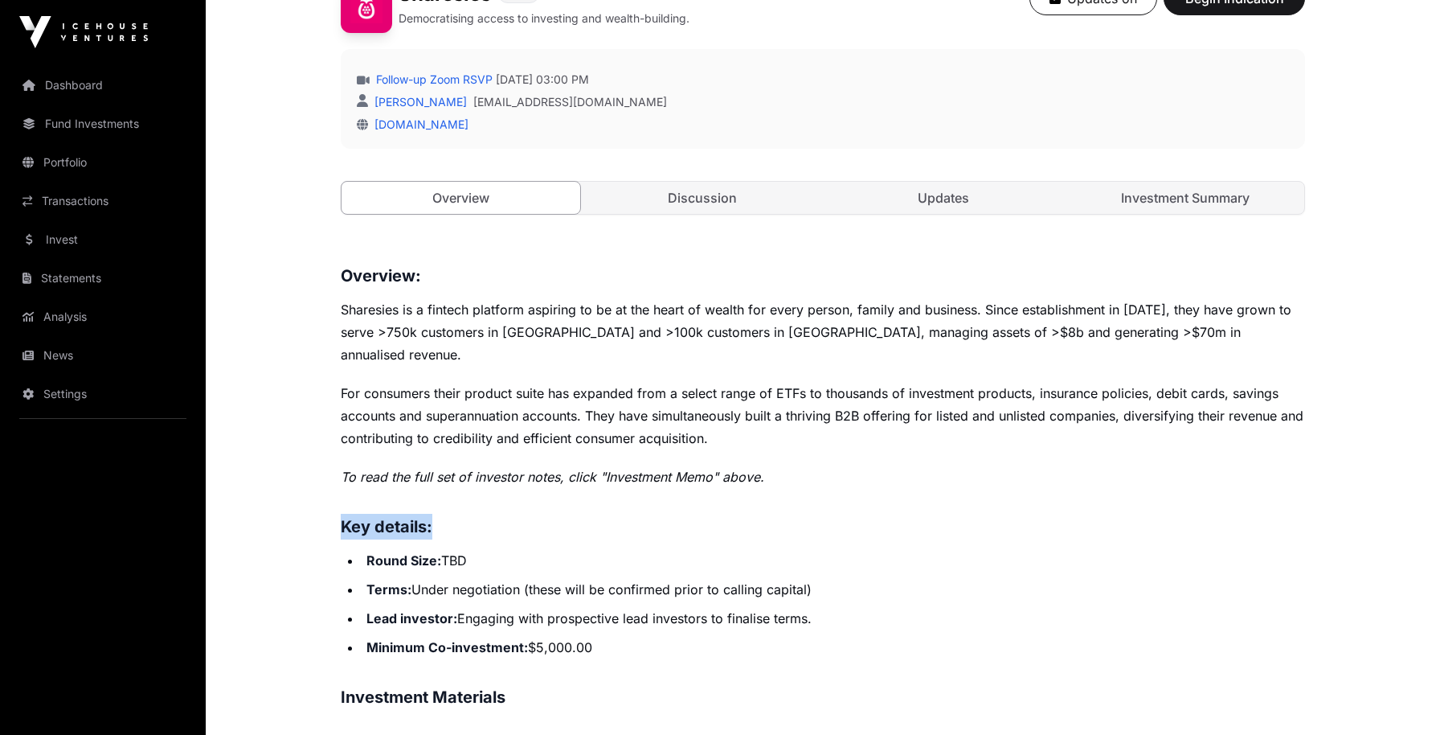
drag, startPoint x: 471, startPoint y: 466, endPoint x: 653, endPoint y: 398, distance: 194.0
click at [475, 466] on div "Overview: Sharesies is a fintech platform aspiring to be at the heart of wealth…" at bounding box center [823, 486] width 964 height 447
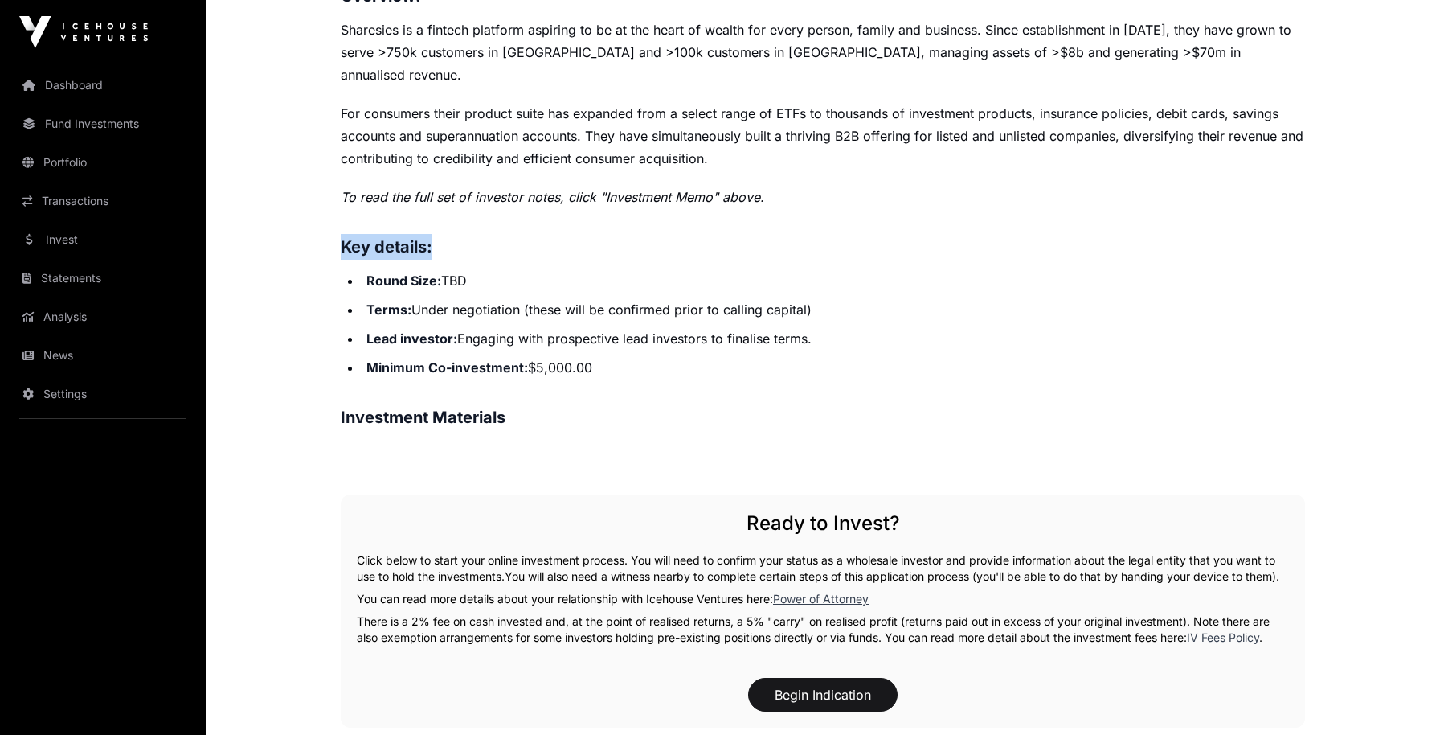
scroll to position [559, 0]
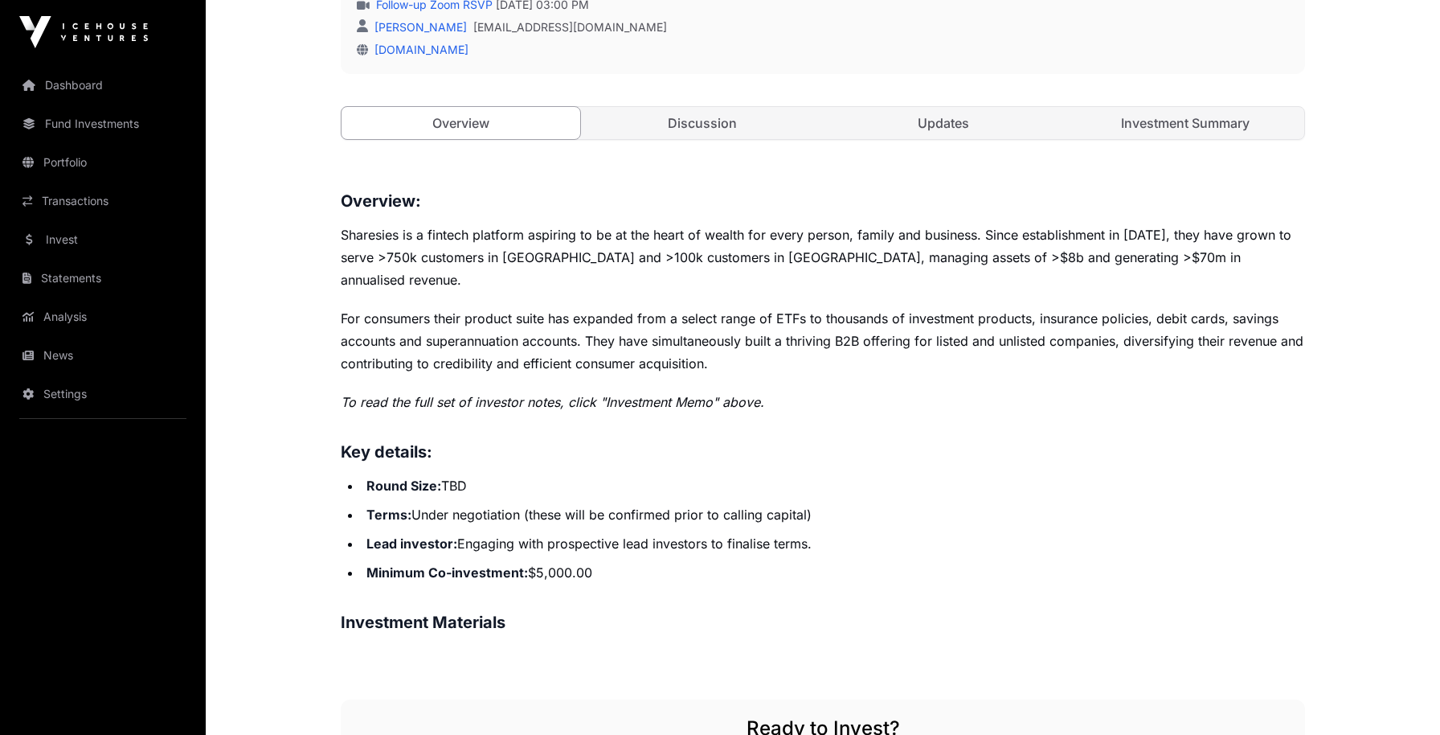
click at [528, 503] on li "Terms: Under negotiation (these will be confirmed prior to calling capital)" at bounding box center [833, 514] width 943 height 23
click at [627, 394] on em "To read the full set of investor notes, click "Investment Memo" above." at bounding box center [553, 402] width 424 height 16
click at [628, 394] on em "To read the full set of investor notes, click "Investment Memo" above." at bounding box center [553, 402] width 424 height 16
click at [454, 394] on em "To read the full set of investor notes, click "Investment Memo" above." at bounding box center [553, 402] width 424 height 16
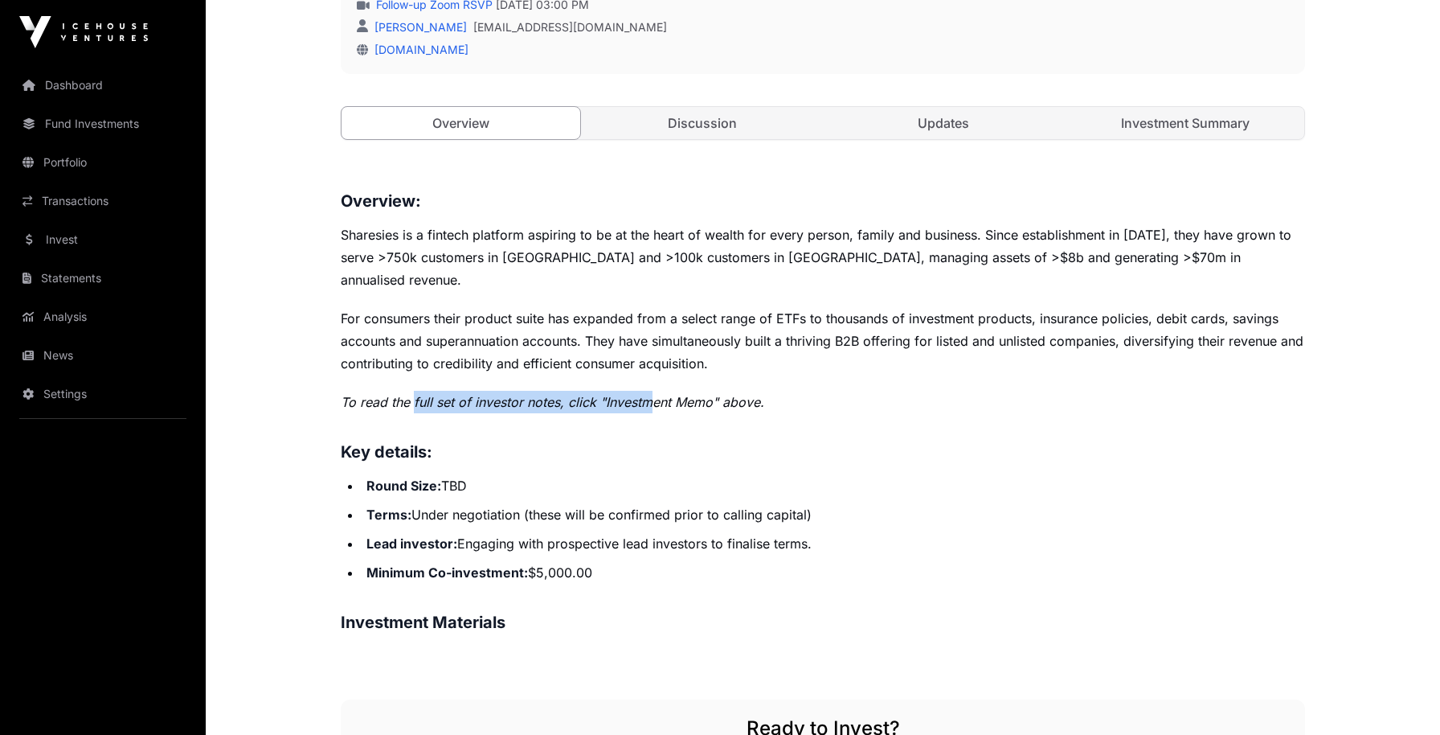
drag, startPoint x: 412, startPoint y: 382, endPoint x: 658, endPoint y: 387, distance: 246.0
click at [658, 391] on p "To read the full set of investor notes, click "Investment Memo" above." at bounding box center [823, 402] width 964 height 23
click at [661, 391] on p "To read the full set of investor notes, click "Investment Memo" above." at bounding box center [823, 402] width 964 height 23
drag, startPoint x: 541, startPoint y: 379, endPoint x: 692, endPoint y: 376, distance: 151.1
click at [652, 394] on em "To read the full set of investor notes, click "Investment Memo" above." at bounding box center [553, 402] width 424 height 16
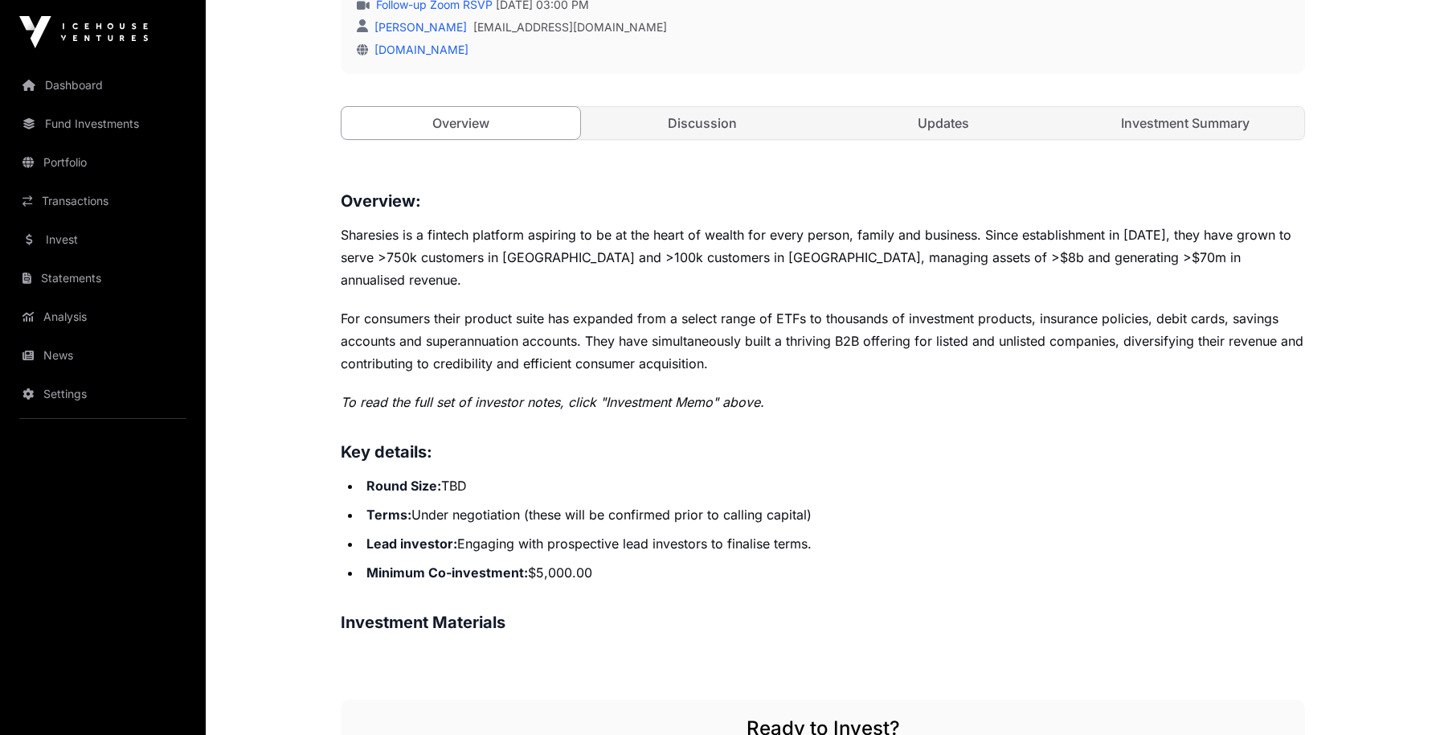
click at [692, 394] on em "To read the full set of investor notes, click "Investment Memo" above." at bounding box center [553, 402] width 424 height 16
click at [693, 394] on em "To read the full set of investor notes, click "Investment Memo" above." at bounding box center [553, 402] width 424 height 16
click at [1158, 117] on link "Investment Summary" at bounding box center [1185, 123] width 239 height 32
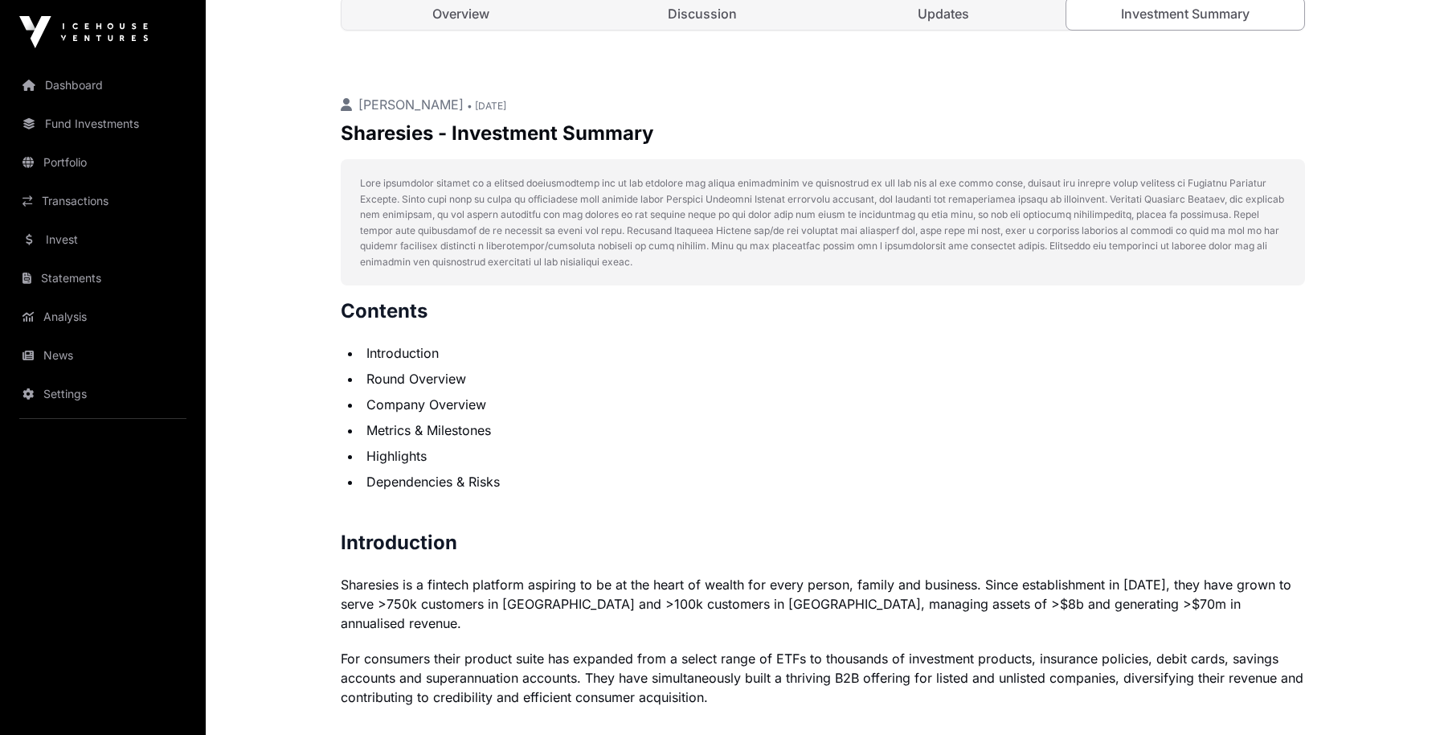
scroll to position [804, 0]
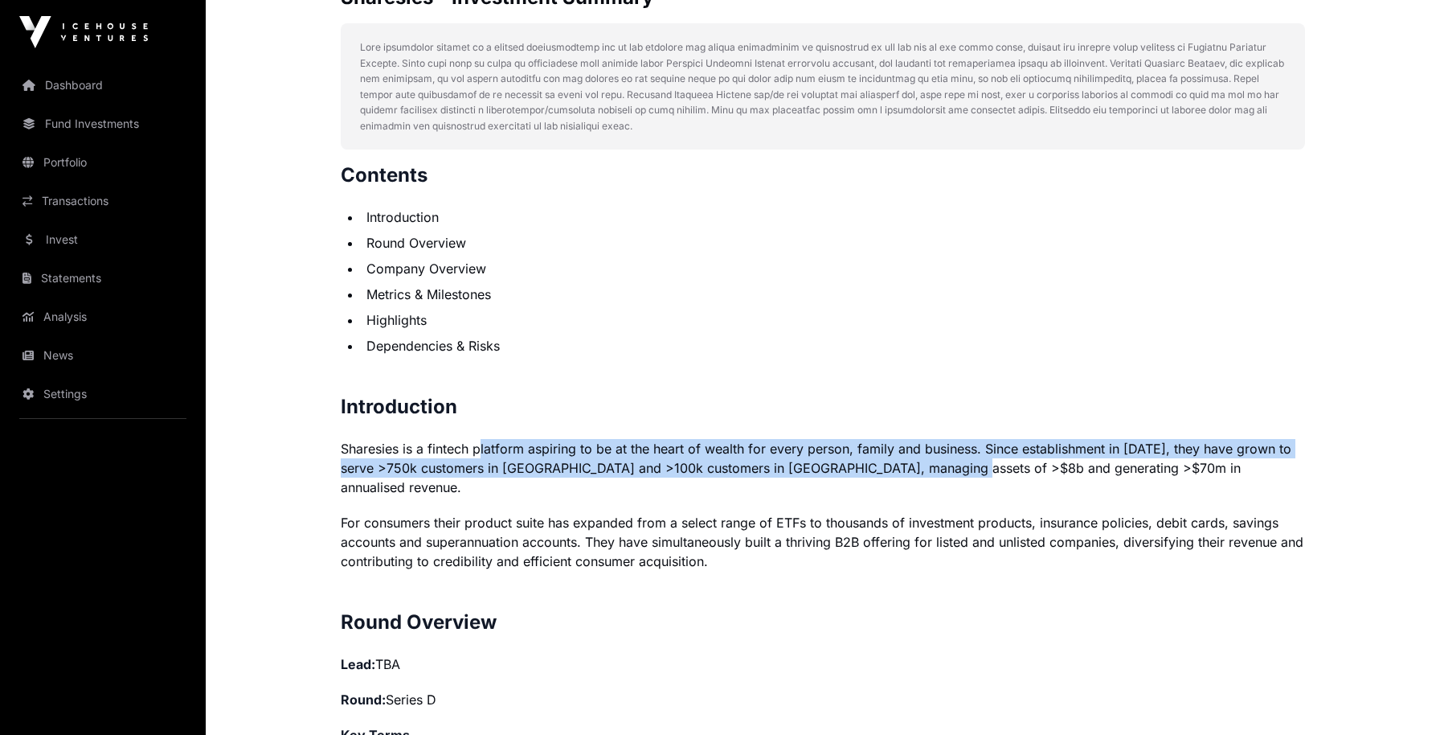
drag, startPoint x: 481, startPoint y: 449, endPoint x: 961, endPoint y: 473, distance: 481.1
click at [961, 473] on p "Sharesies is a fintech platform aspiring to be at the heart of wealth for every…" at bounding box center [823, 468] width 964 height 58
click at [960, 474] on p "Sharesies is a fintech platform aspiring to be at the heart of wealth for every…" at bounding box center [823, 468] width 964 height 58
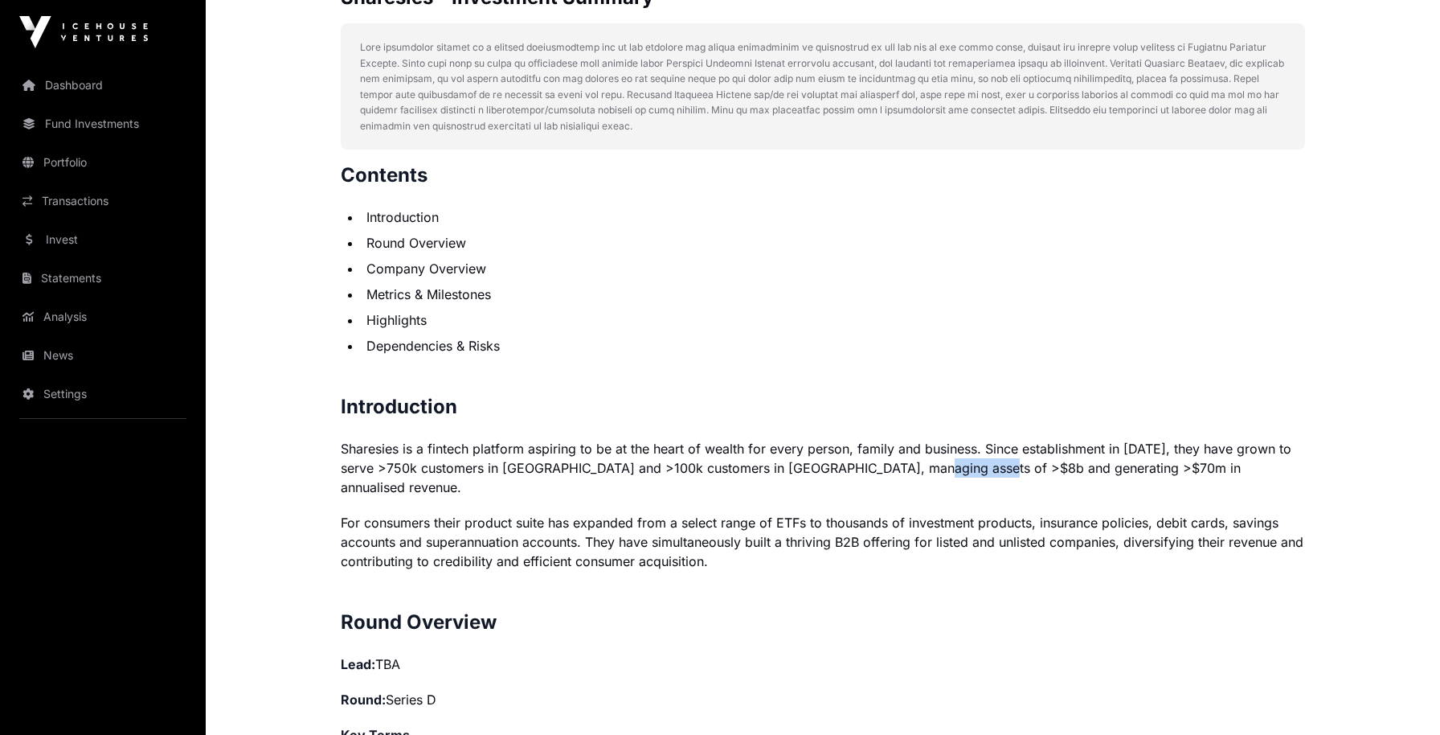
click at [960, 474] on p "Sharesies is a fintech platform aspiring to be at the heart of wealth for every…" at bounding box center [823, 468] width 964 height 58
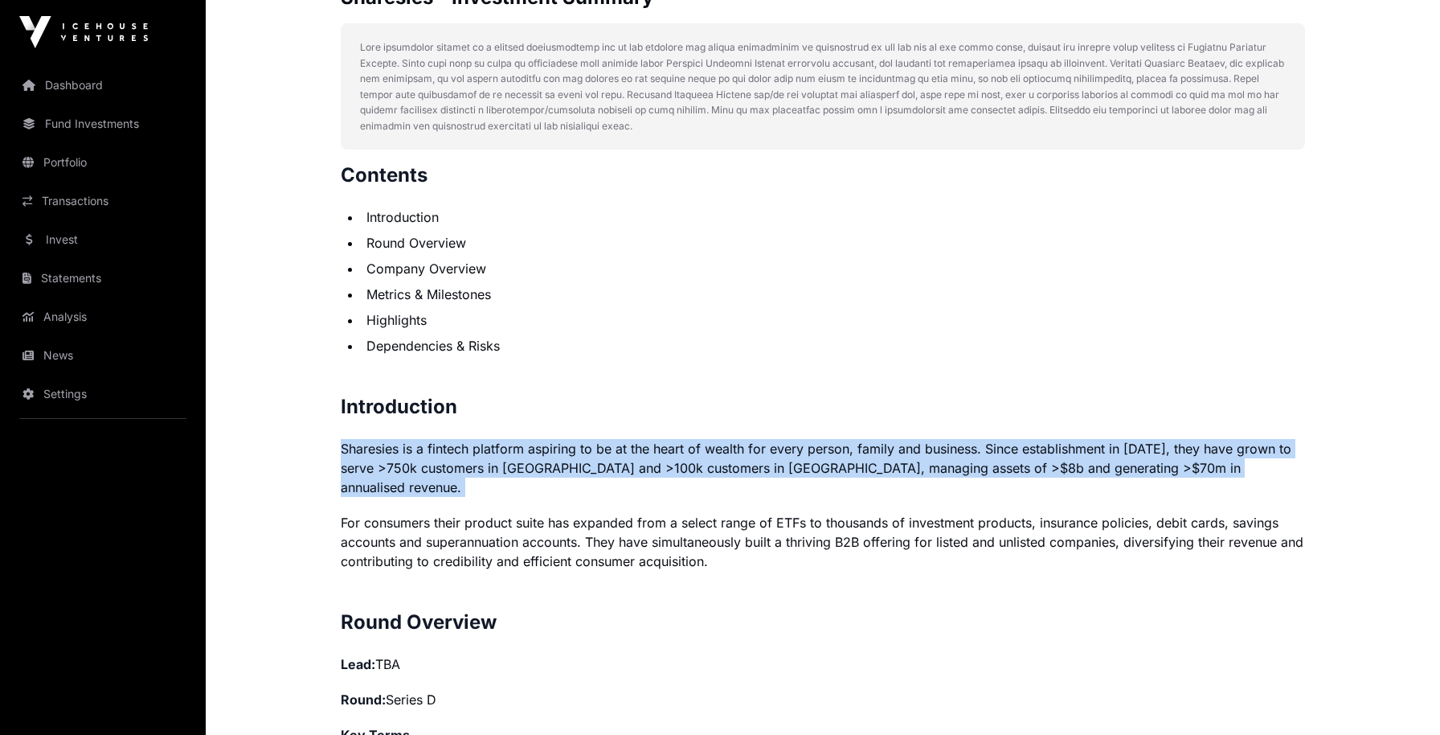
click at [959, 474] on p "Sharesies is a fintech platform aspiring to be at the heart of wealth for every…" at bounding box center [823, 468] width 964 height 58
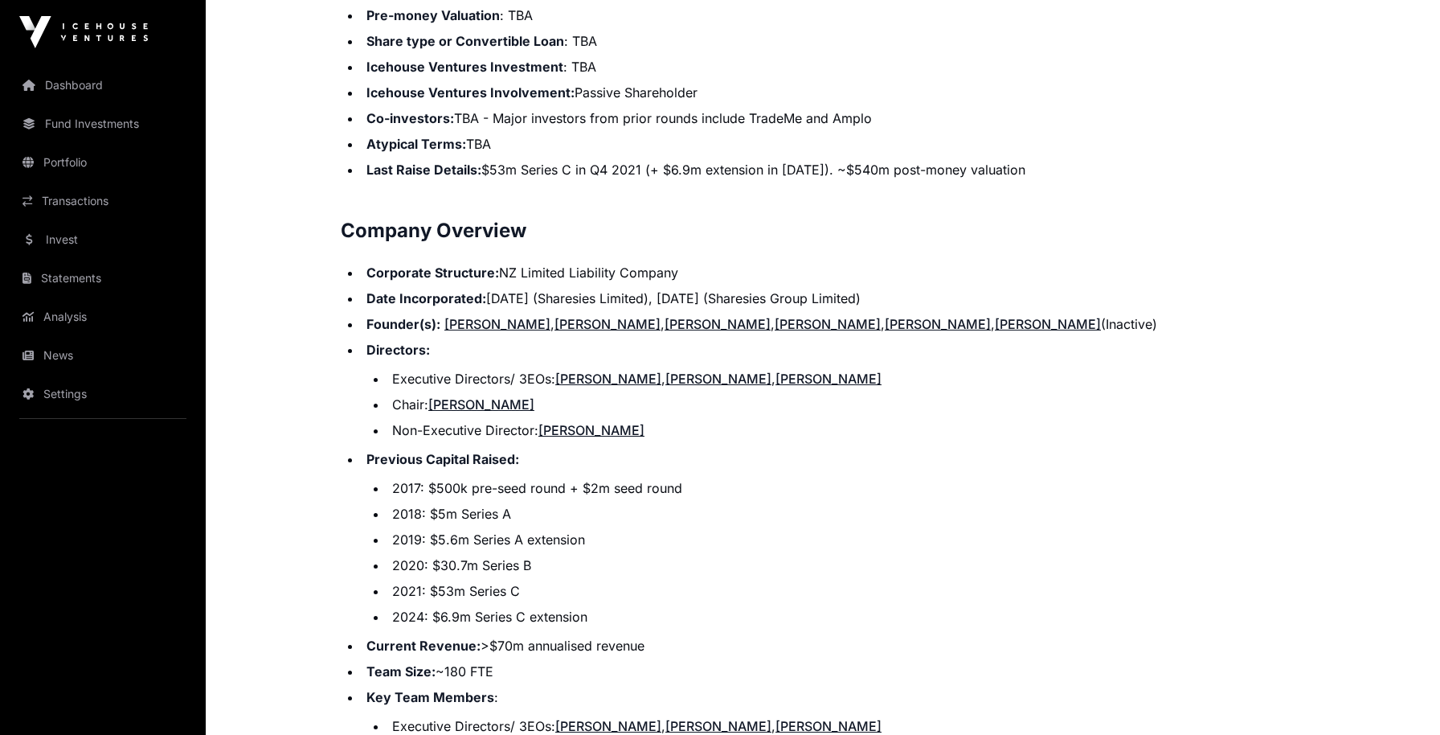
scroll to position [1627, 0]
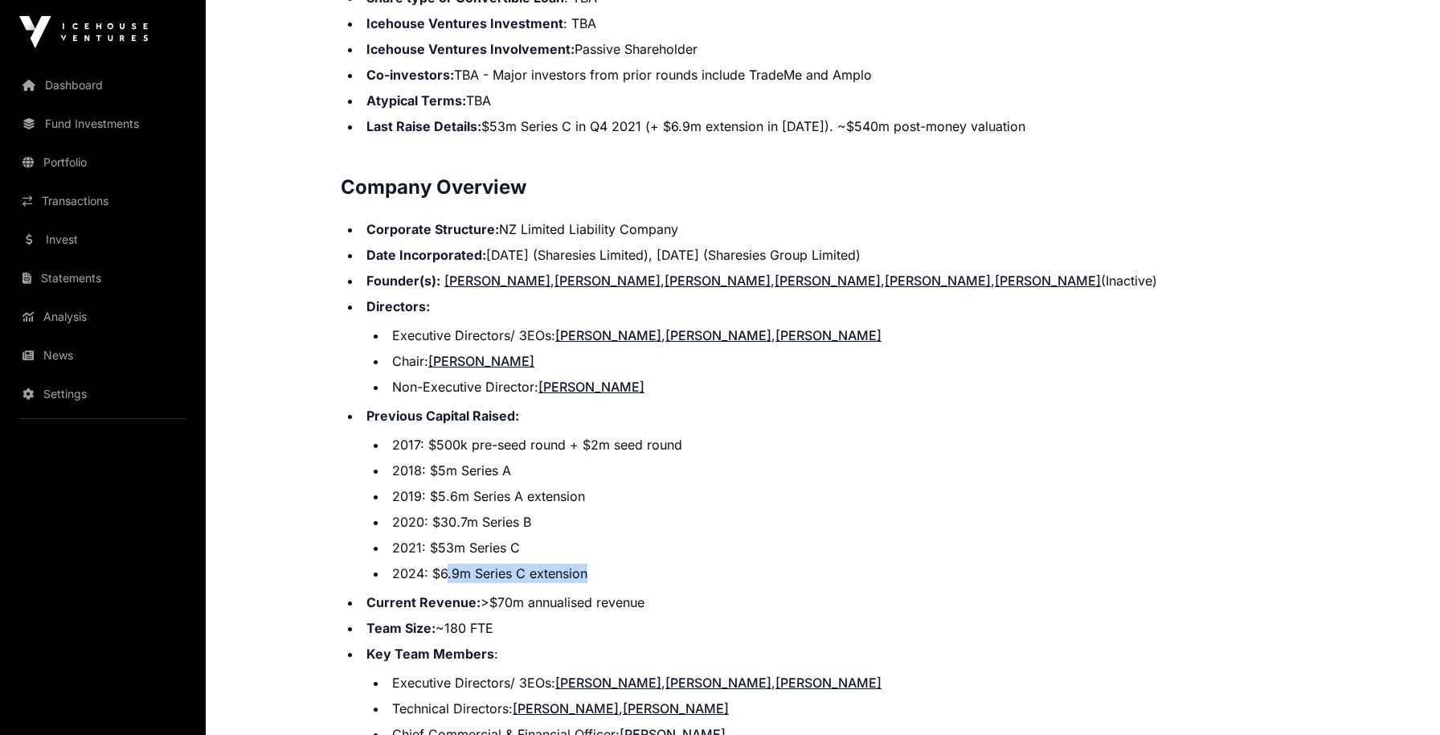
drag, startPoint x: 448, startPoint y: 554, endPoint x: 596, endPoint y: 563, distance: 148.9
click at [596, 563] on ul "Corporate Structure: NZ Limited Liability Company Date Incorporated: 16 Februar…" at bounding box center [823, 680] width 964 height 923
click at [468, 618] on li "Team Size: ~180 FTE" at bounding box center [833, 627] width 943 height 19
click at [595, 592] on li "Current Revenue: >$70m annualised revenue" at bounding box center [833, 601] width 943 height 19
click at [596, 592] on li "Current Revenue: >$70m annualised revenue" at bounding box center [833, 601] width 943 height 19
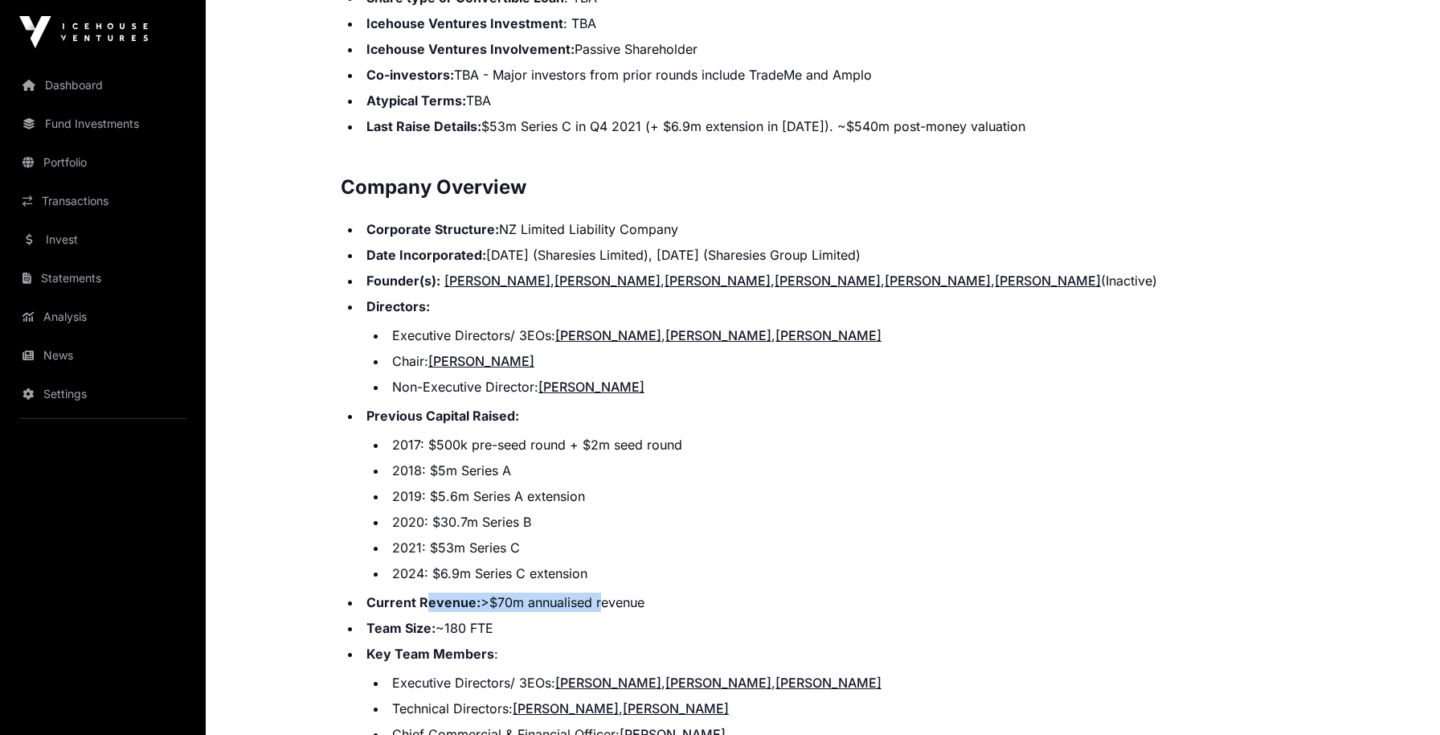
click at [596, 592] on li "Current Revenue: >$70m annualised revenue" at bounding box center [833, 601] width 943 height 19
drag, startPoint x: 596, startPoint y: 584, endPoint x: 391, endPoint y: 604, distance: 206.7
click at [595, 592] on li "Current Revenue: >$70m annualised revenue" at bounding box center [833, 601] width 943 height 19
drag, startPoint x: 391, startPoint y: 604, endPoint x: 494, endPoint y: 605, distance: 102.9
click at [493, 618] on li "Team Size: ~180 FTE" at bounding box center [833, 627] width 943 height 19
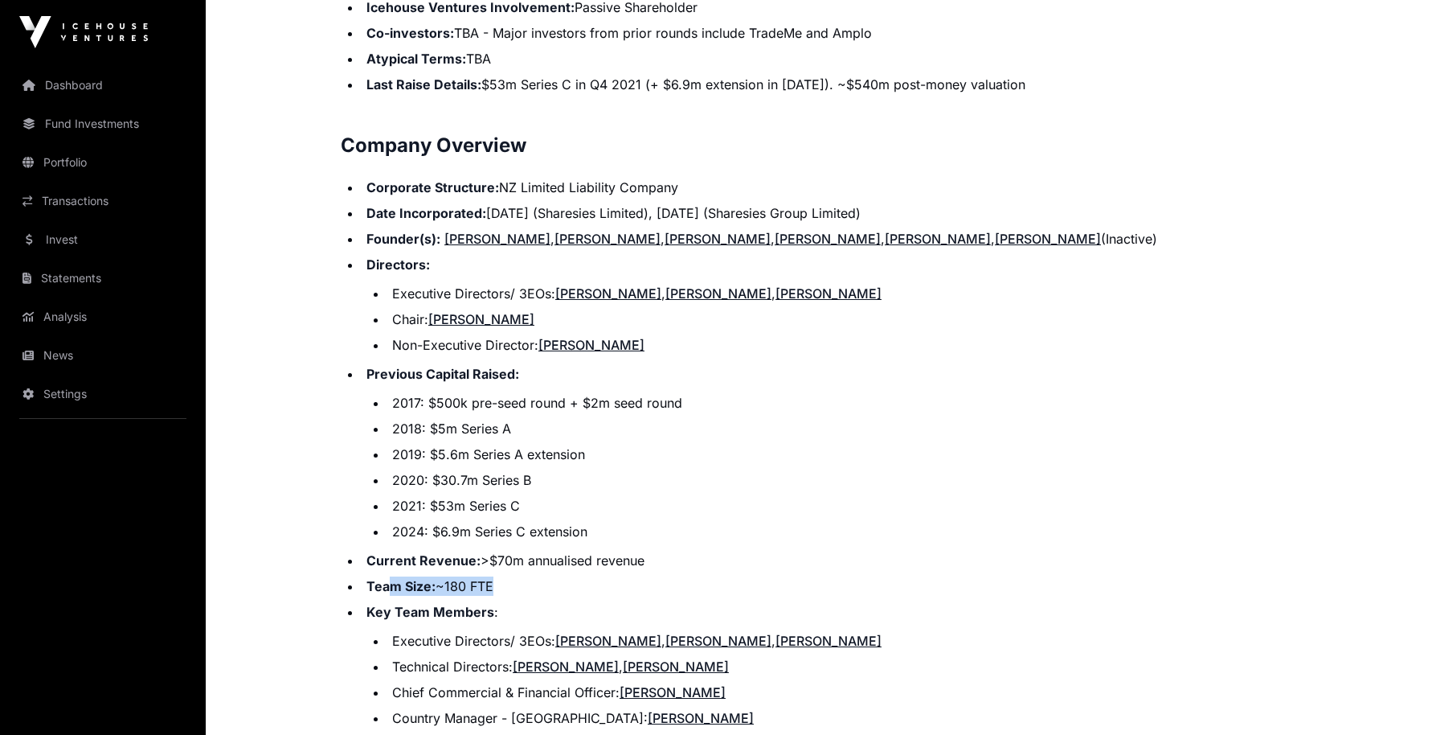
scroll to position [1751, 0]
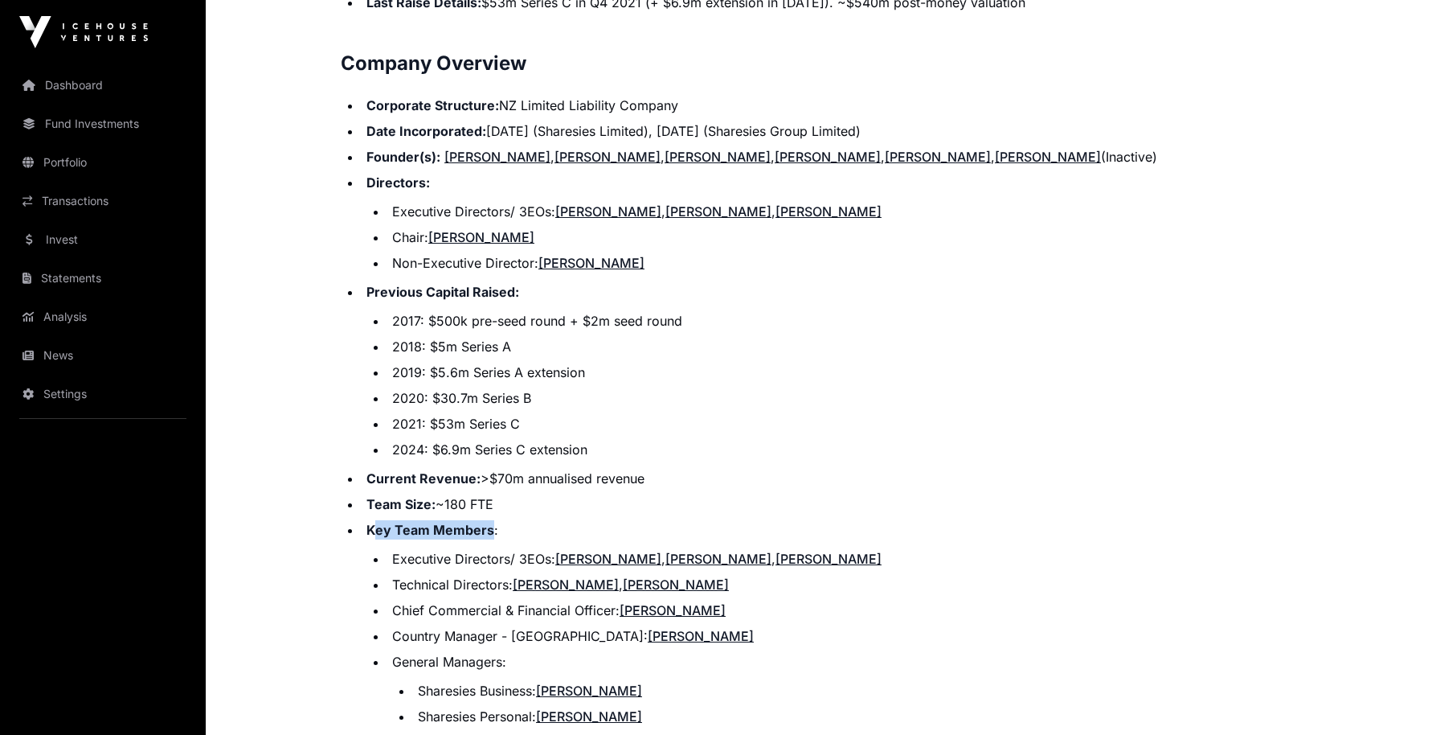
drag, startPoint x: 374, startPoint y: 515, endPoint x: 488, endPoint y: 513, distance: 113.3
click at [488, 522] on strong "Key Team Members" at bounding box center [430, 530] width 128 height 16
drag, startPoint x: 956, startPoint y: 561, endPoint x: 447, endPoint y: 560, distance: 509.5
click at [952, 575] on li "Technical Directors: Martyn Smith , Richard Clark" at bounding box center [846, 584] width 918 height 19
drag, startPoint x: 391, startPoint y: 555, endPoint x: 450, endPoint y: 563, distance: 60.0
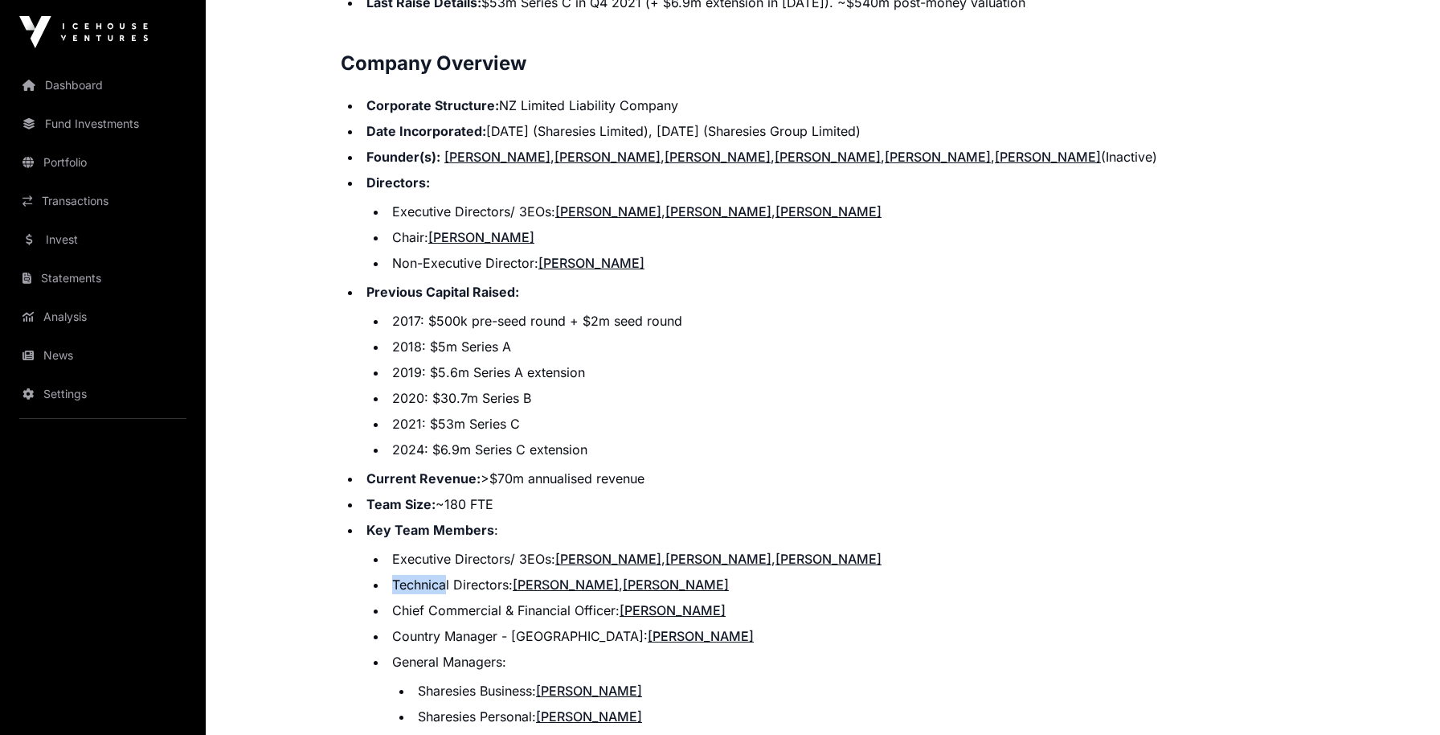
click at [450, 575] on li "Technical Directors: Martyn Smith , Richard Clark" at bounding box center [846, 584] width 918 height 19
click at [444, 600] on li "Chief Commercial & Financial Officer: Toni Moyes" at bounding box center [846, 609] width 918 height 19
click at [533, 600] on li "Chief Commercial & Financial Officer: Toni Moyes" at bounding box center [846, 609] width 918 height 19
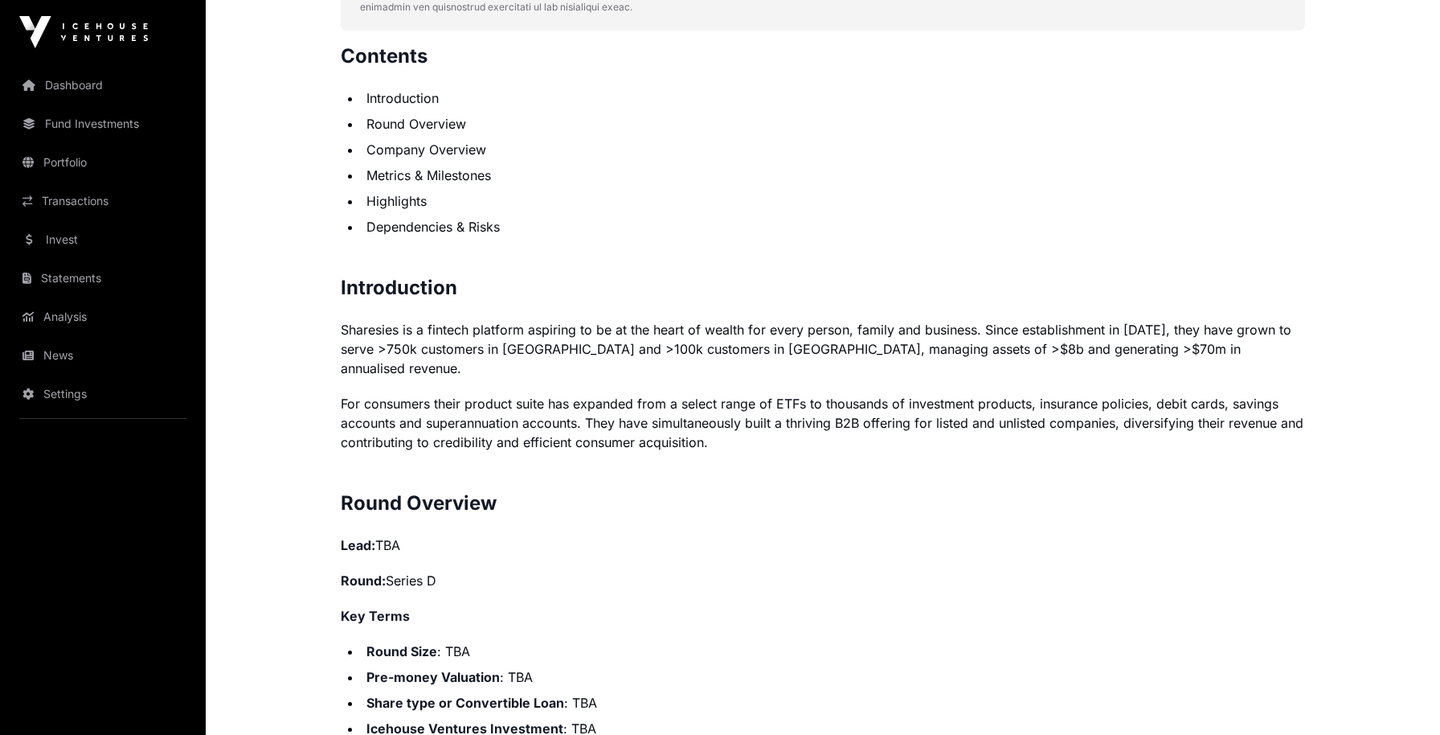
scroll to position [188, 0]
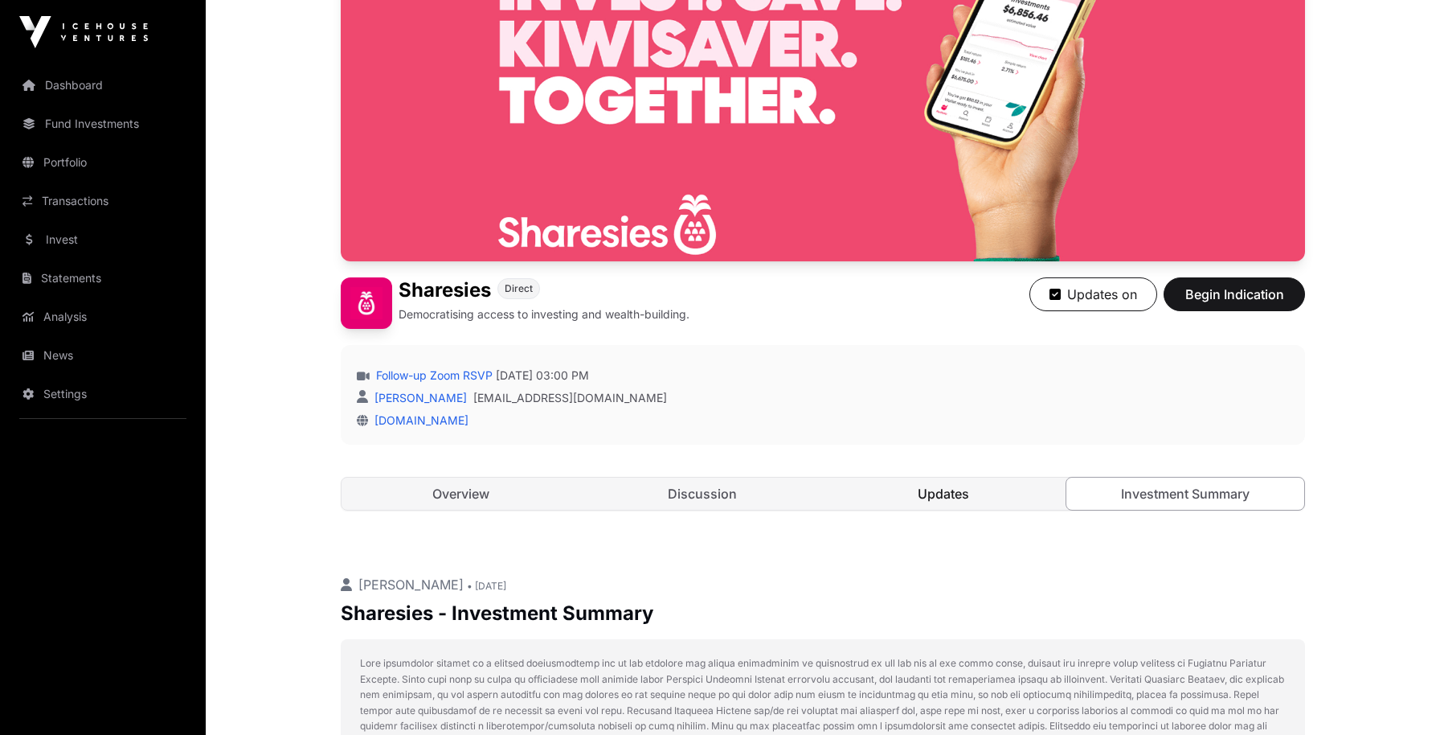
click at [896, 498] on link "Updates" at bounding box center [944, 493] width 239 height 32
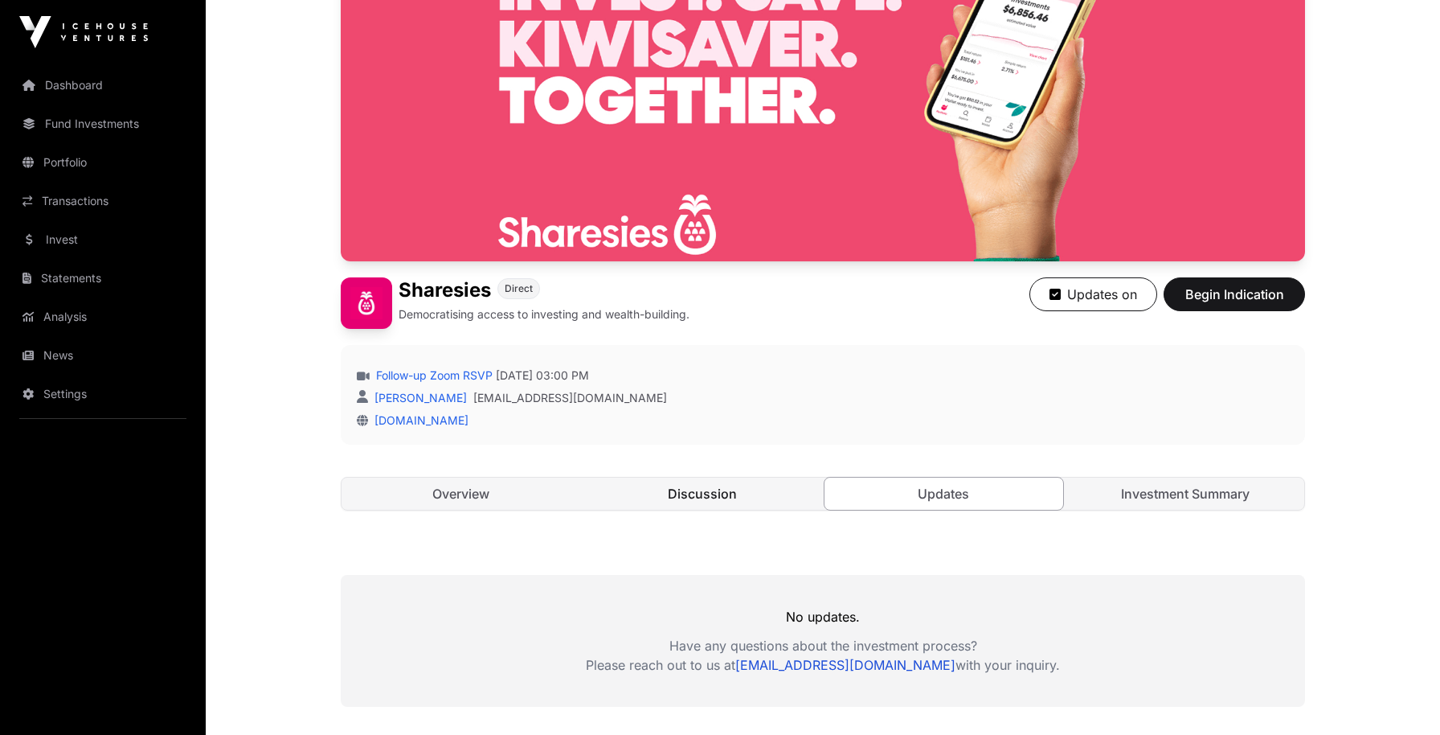
click at [687, 504] on link "Discussion" at bounding box center [702, 493] width 239 height 32
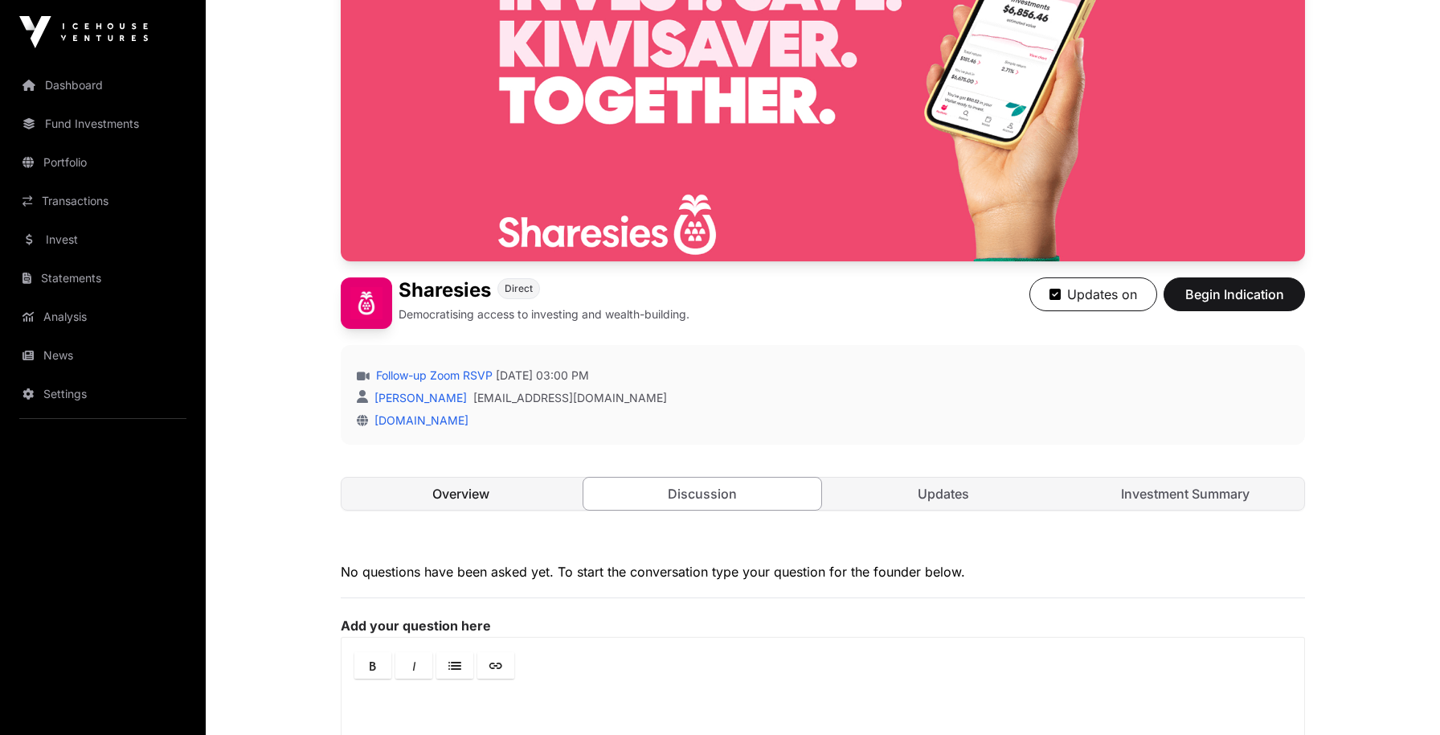
click at [464, 505] on link "Overview" at bounding box center [461, 493] width 239 height 32
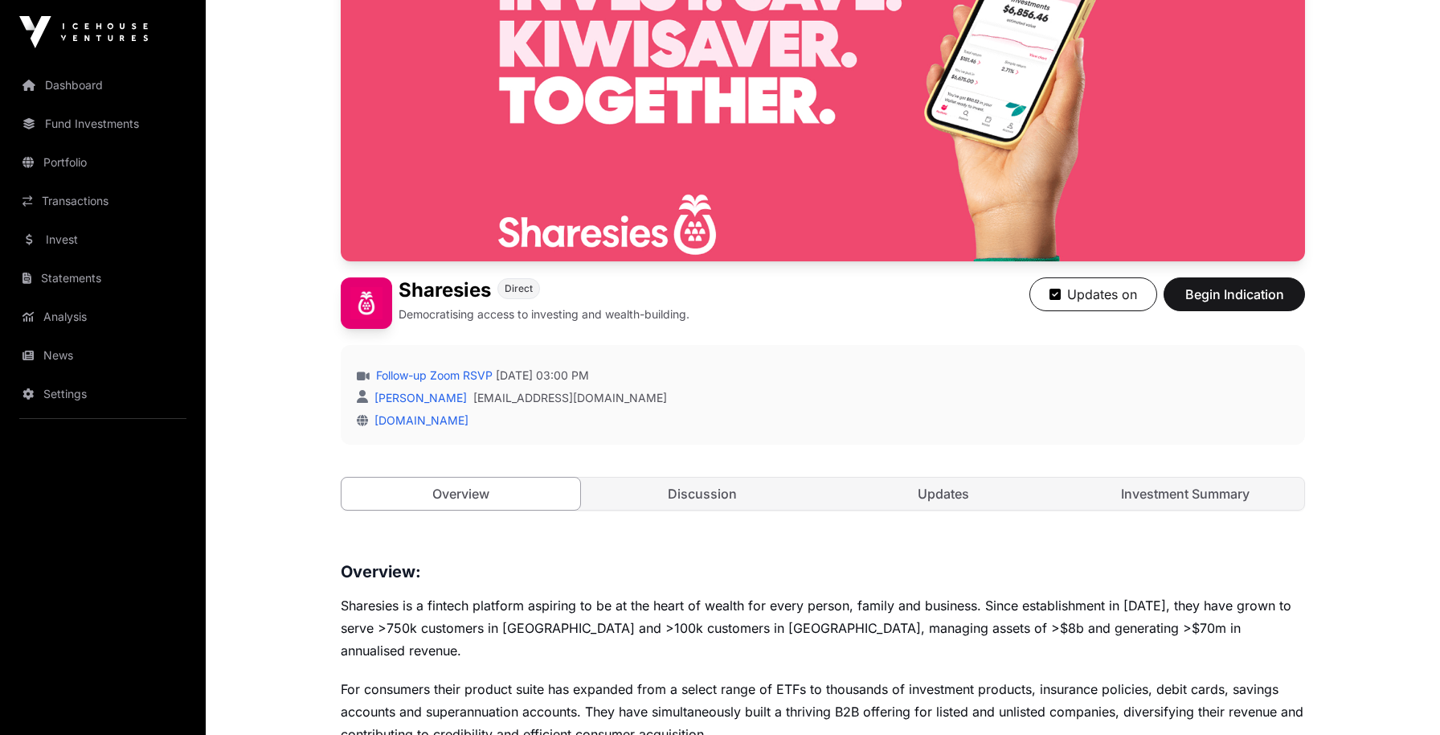
scroll to position [423, 0]
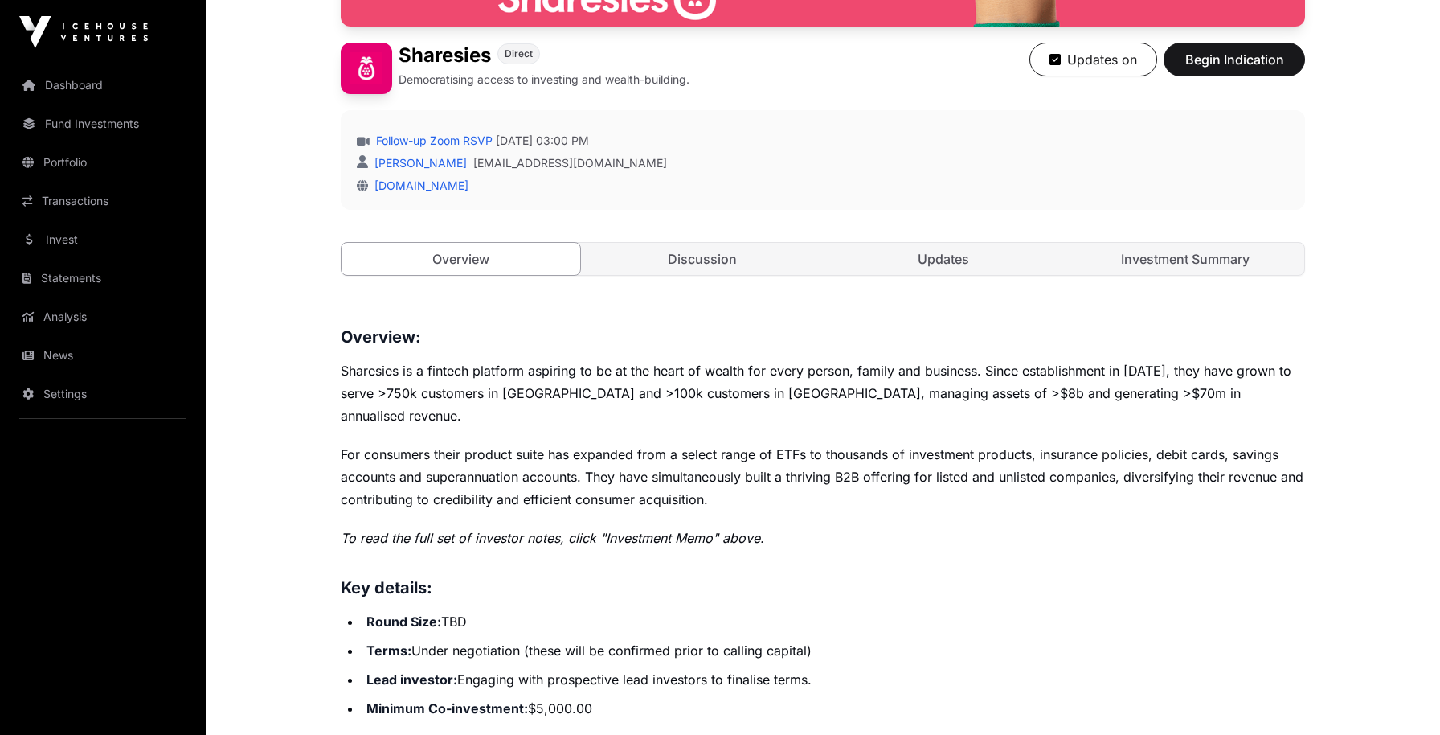
click at [694, 443] on p "For consumers their product suite has expanded from a select range of ETFs to t…" at bounding box center [823, 477] width 964 height 68
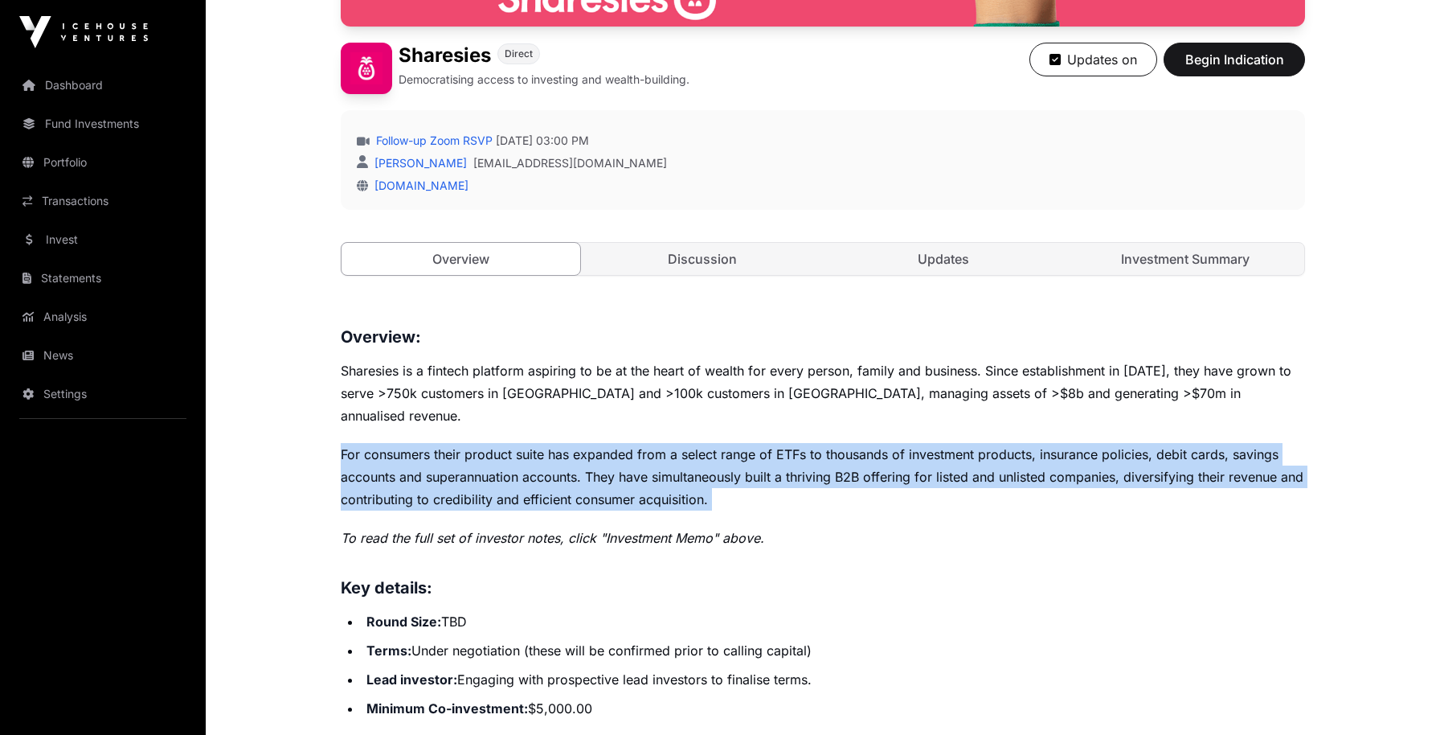
drag, startPoint x: 694, startPoint y: 435, endPoint x: 734, endPoint y: 472, distance: 54.0
click at [695, 443] on p "For consumers their product suite has expanded from a select range of ETFs to t…" at bounding box center [823, 477] width 964 height 68
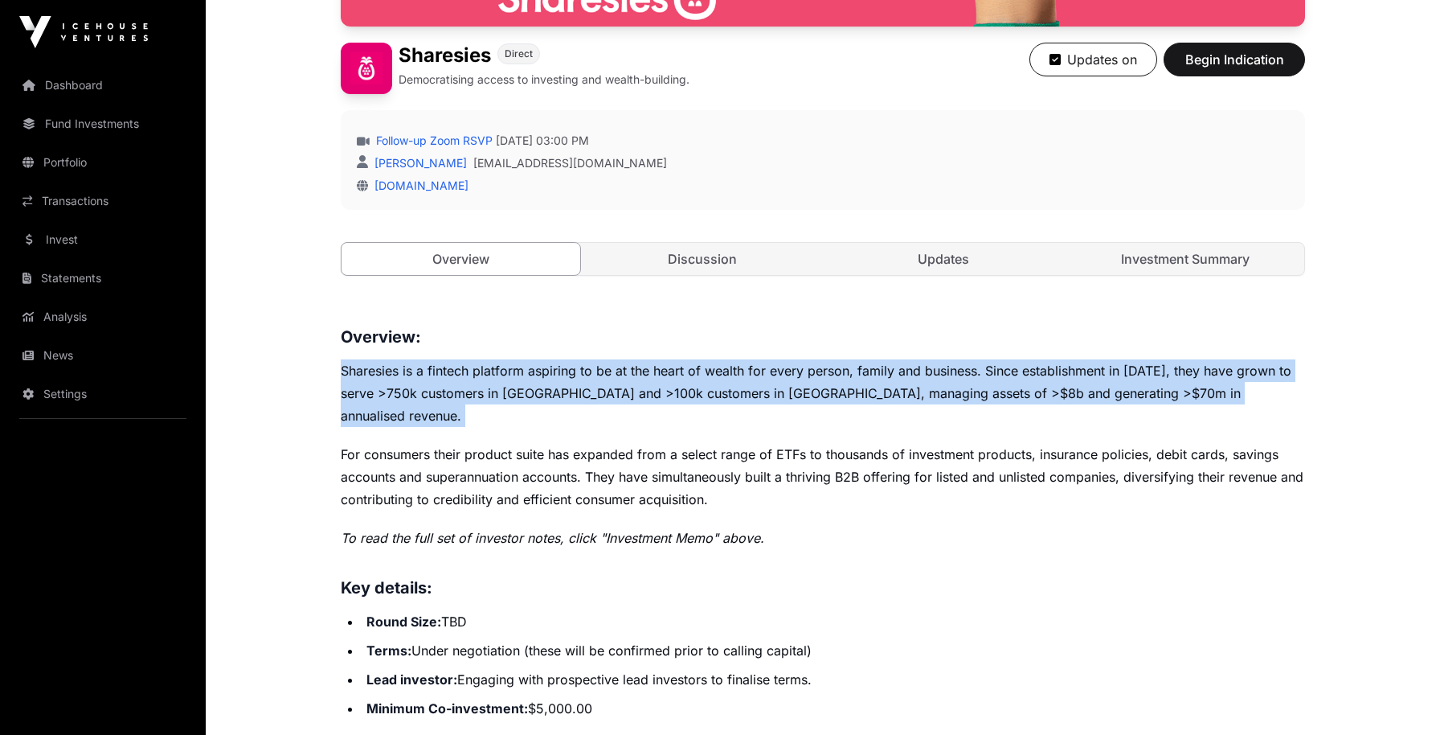
drag, startPoint x: 387, startPoint y: 379, endPoint x: 959, endPoint y: 407, distance: 572.1
click at [959, 407] on div "Overview: Sharesies is a fintech platform aspiring to be at the heart of wealth…" at bounding box center [823, 547] width 964 height 447
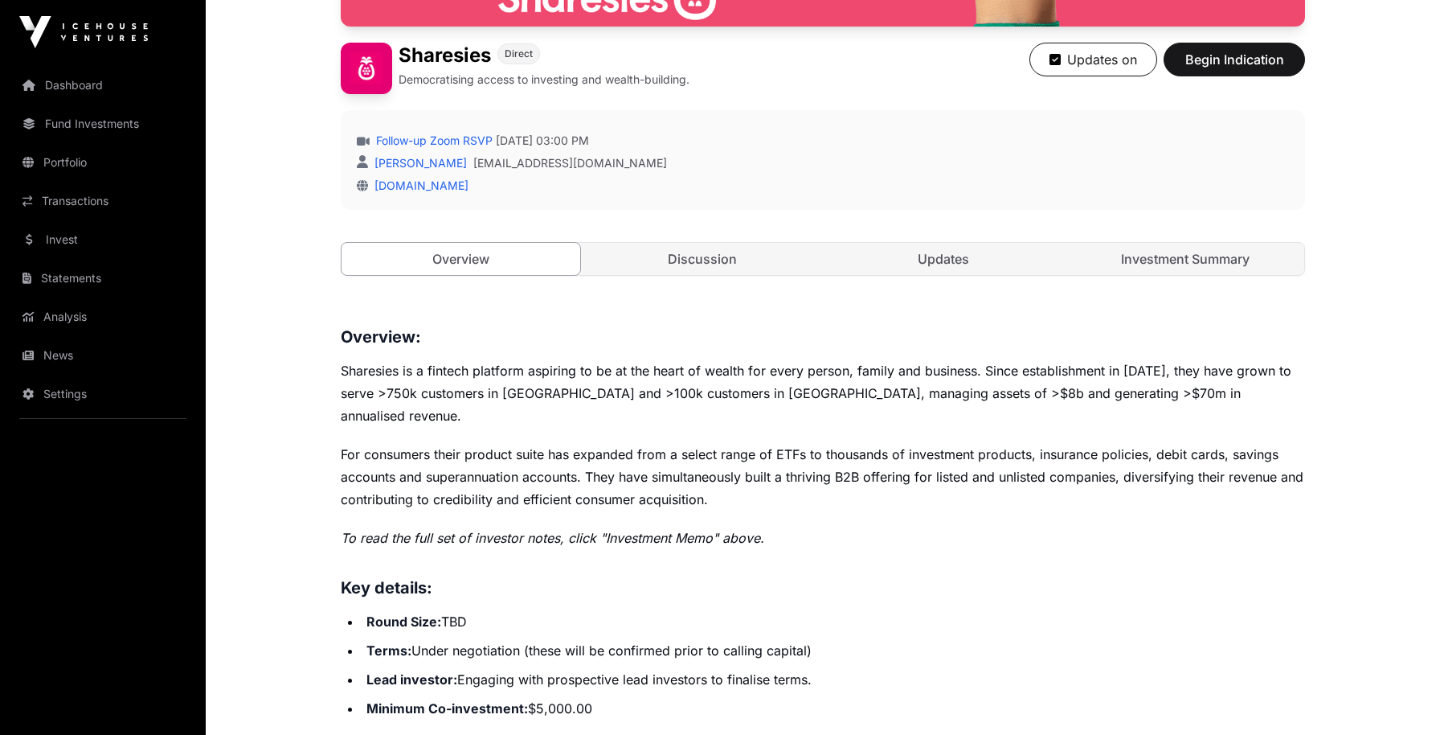
drag, startPoint x: 687, startPoint y: 482, endPoint x: 674, endPoint y: 491, distance: 15.6
click at [685, 484] on p "For consumers their product suite has expanded from a select range of ETFs to t…" at bounding box center [823, 477] width 964 height 68
drag, startPoint x: 380, startPoint y: 591, endPoint x: 475, endPoint y: 636, distance: 105.3
click at [632, 610] on li "Round Size: TBD" at bounding box center [833, 621] width 943 height 23
click at [475, 639] on li "Terms: Under negotiation (these will be confirmed prior to calling capital)" at bounding box center [833, 650] width 943 height 23
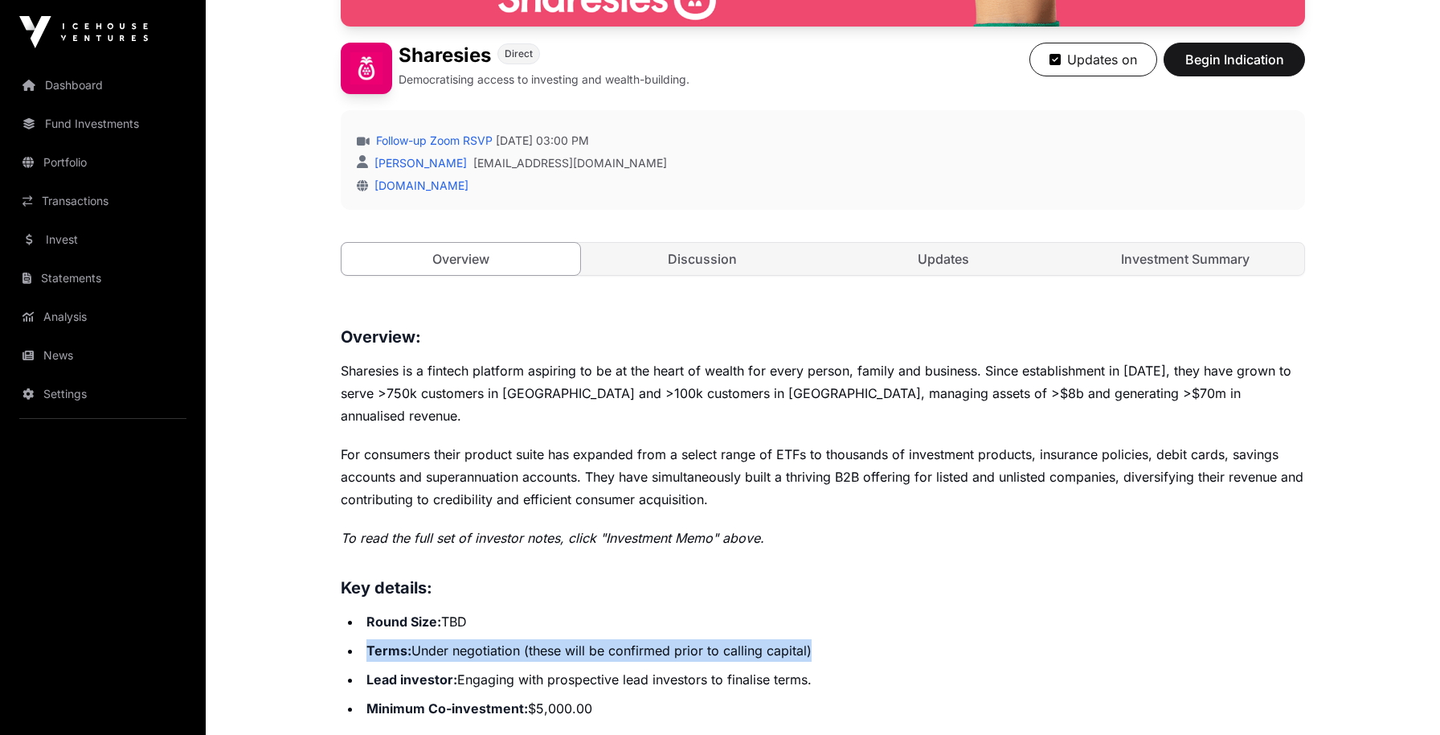
drag, startPoint x: 350, startPoint y: 625, endPoint x: 954, endPoint y: 640, distance: 603.7
click at [954, 640] on ul "Round Size: TBD Terms: Under negotiation (these will be confirmed prior to call…" at bounding box center [823, 664] width 964 height 109
click at [504, 639] on li "Terms: Under negotiation (these will be confirmed prior to calling capital)" at bounding box center [833, 650] width 943 height 23
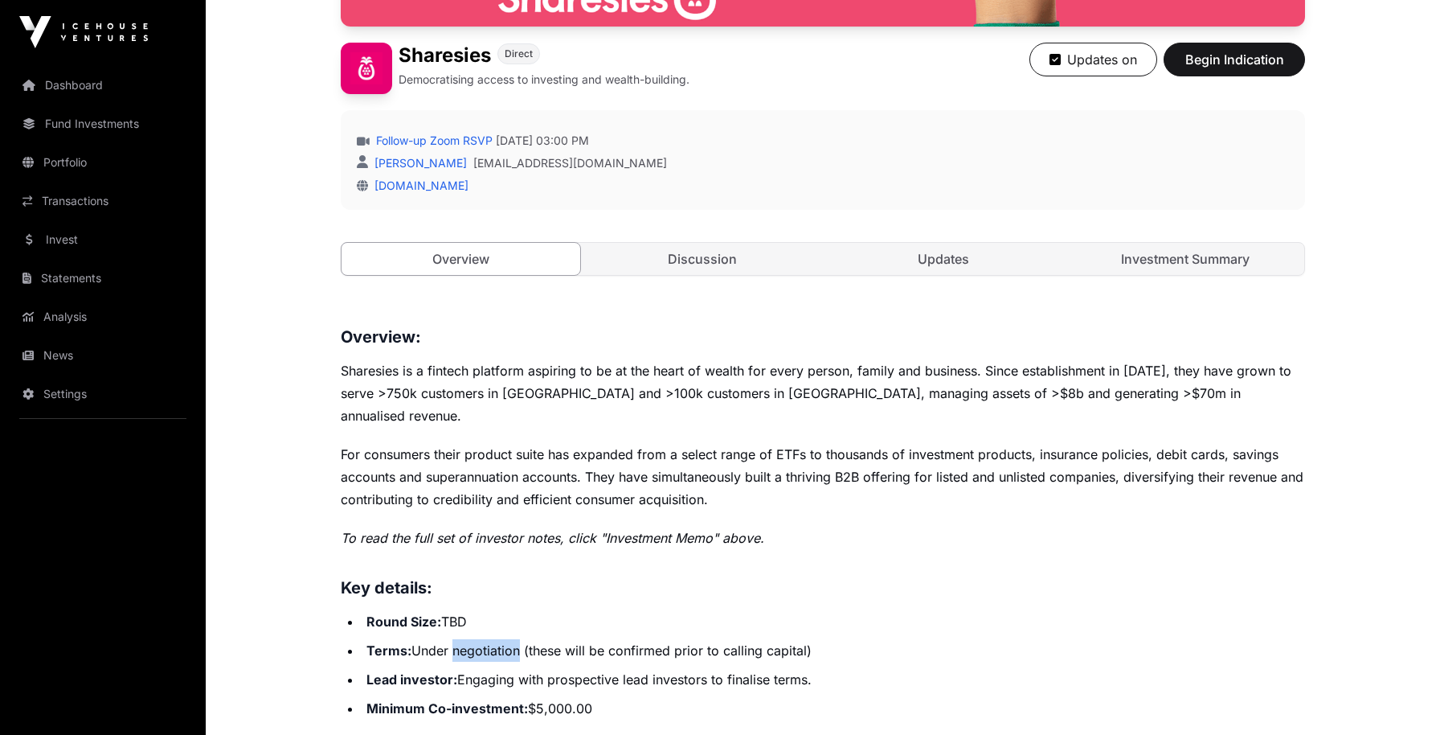
click at [504, 639] on li "Terms: Under negotiation (these will be confirmed prior to calling capital)" at bounding box center [833, 650] width 943 height 23
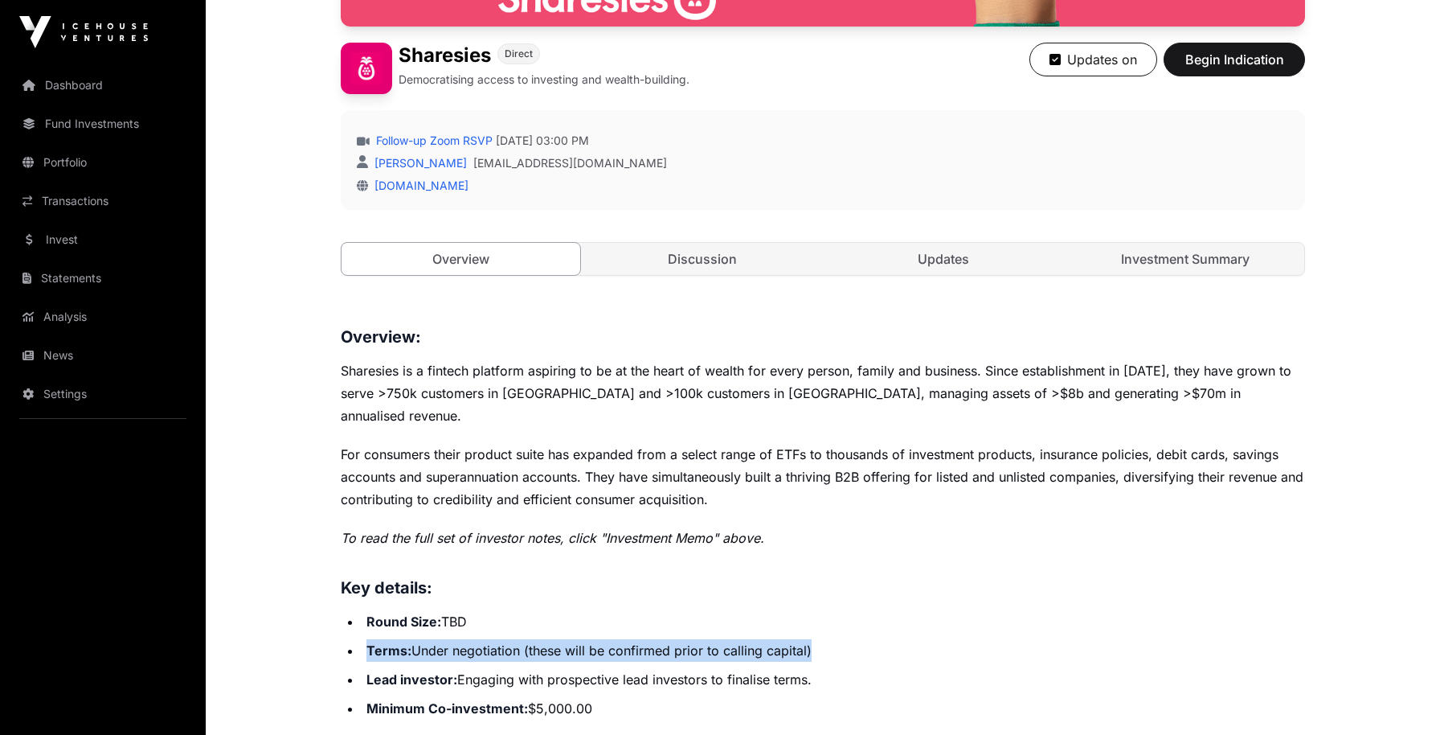
drag, startPoint x: 504, startPoint y: 631, endPoint x: 545, endPoint y: 632, distance: 41.0
click at [512, 639] on li "Terms: Under negotiation (these will be confirmed prior to calling capital)" at bounding box center [833, 650] width 943 height 23
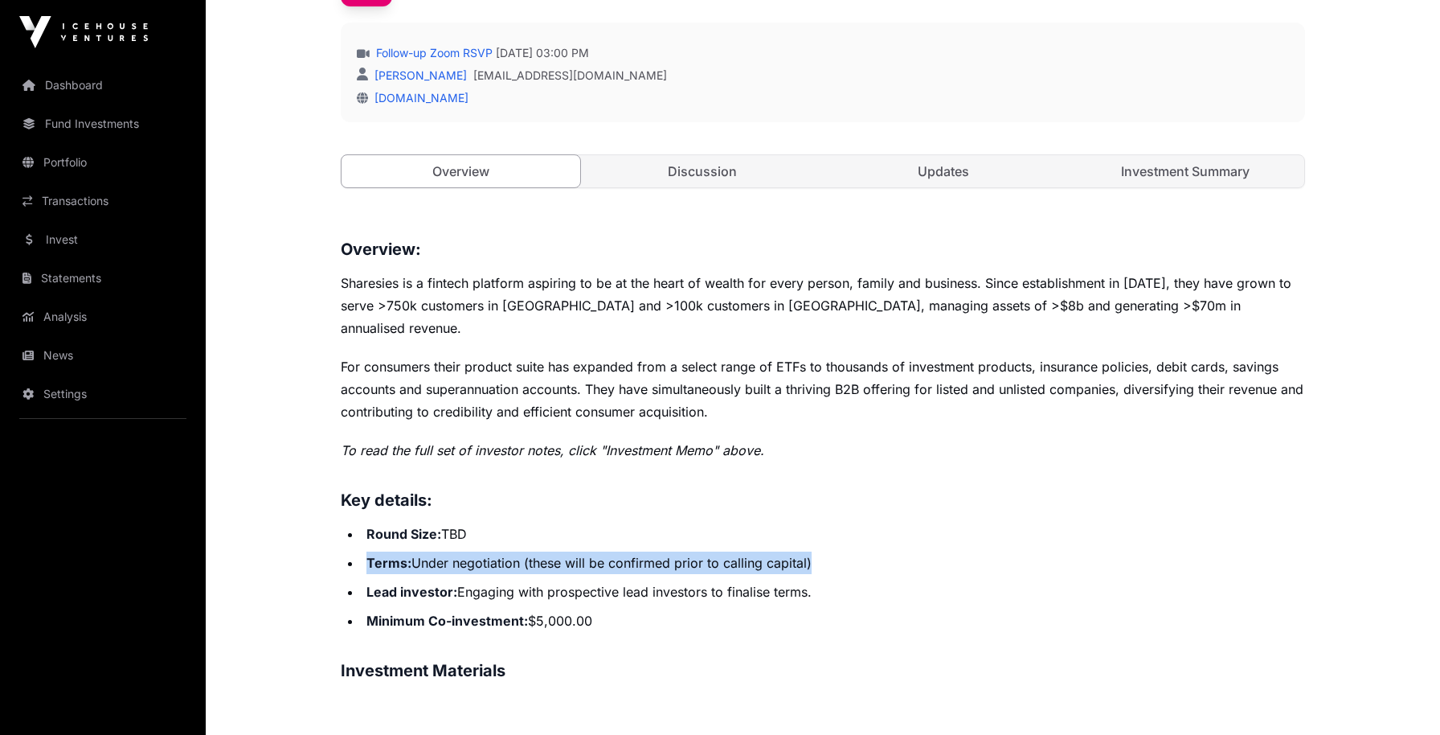
scroll to position [654, 0]
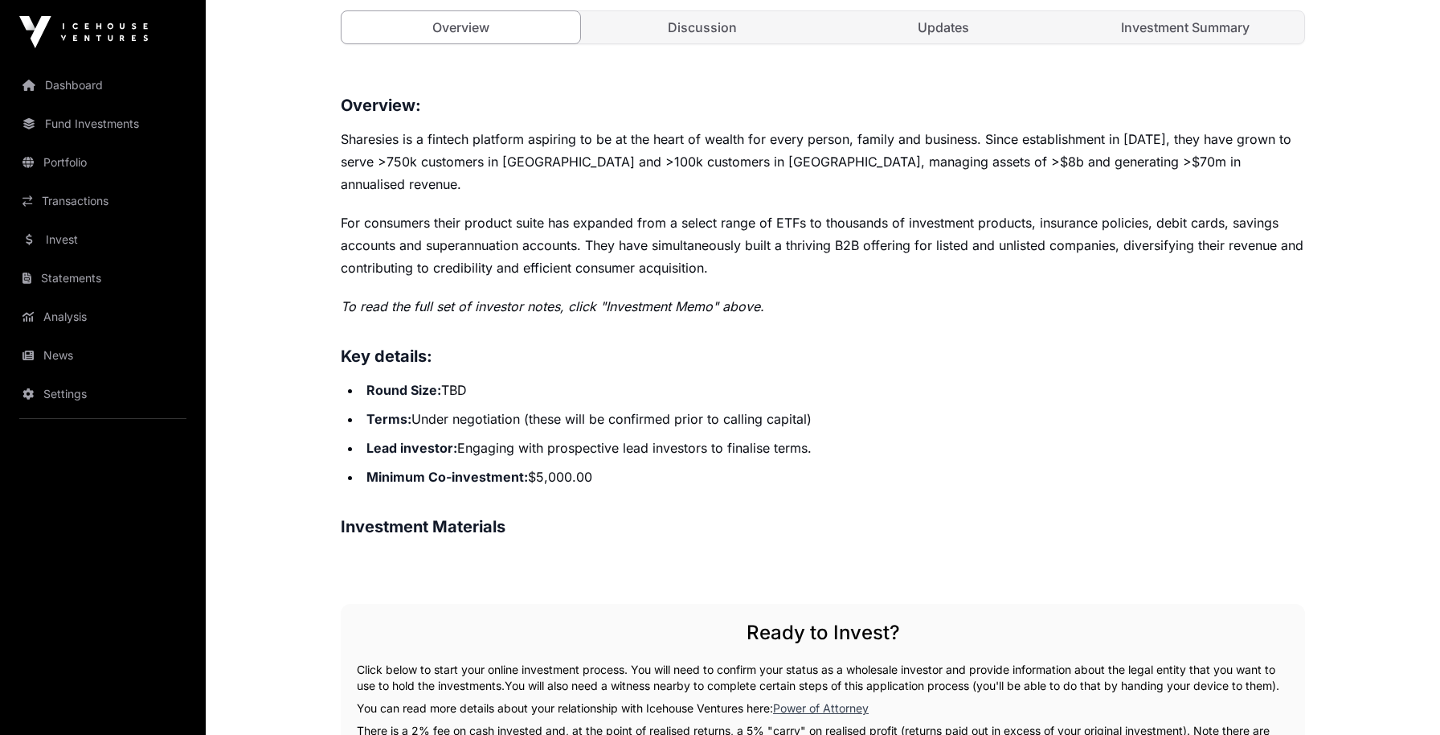
click at [737, 534] on div "Overview: Sharesies is a fintech platform aspiring to be at the heart of wealth…" at bounding box center [823, 700] width 964 height 1217
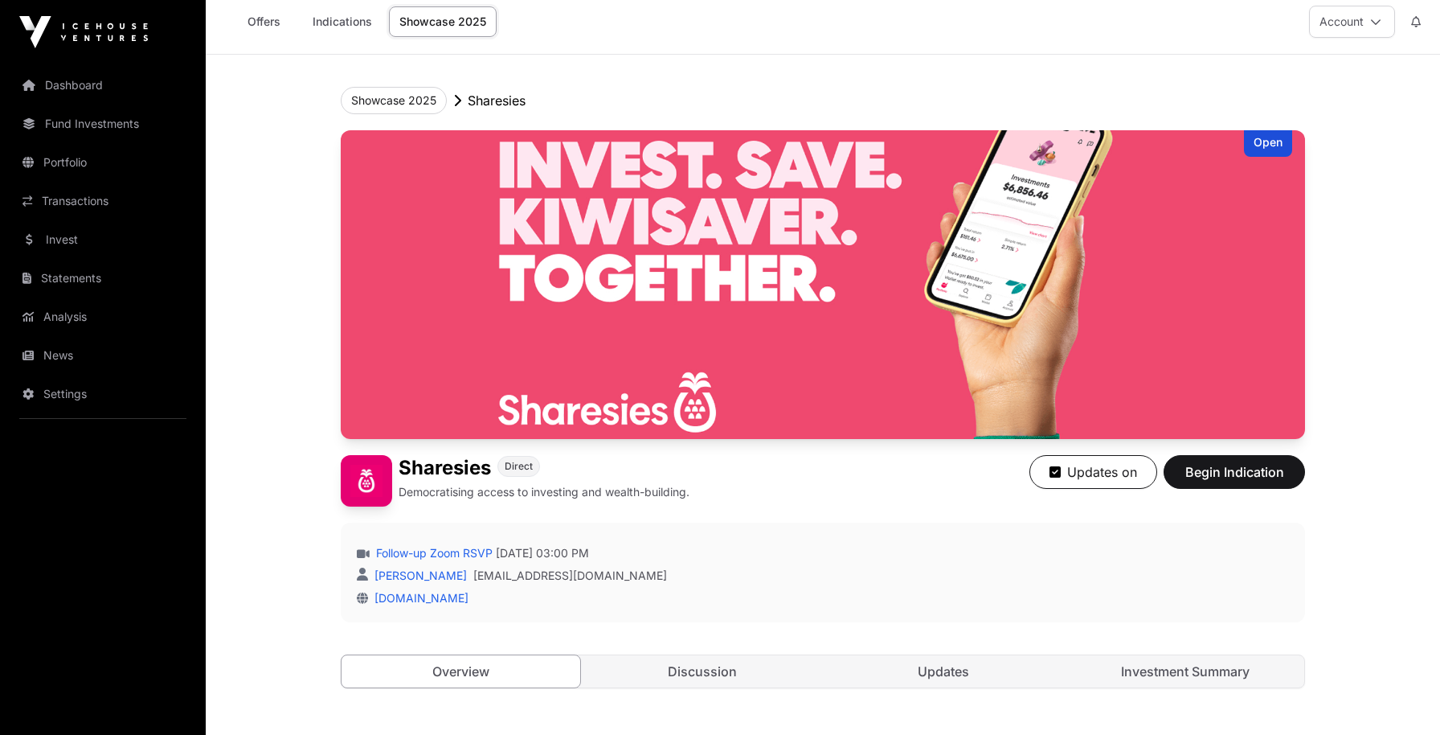
scroll to position [0, 0]
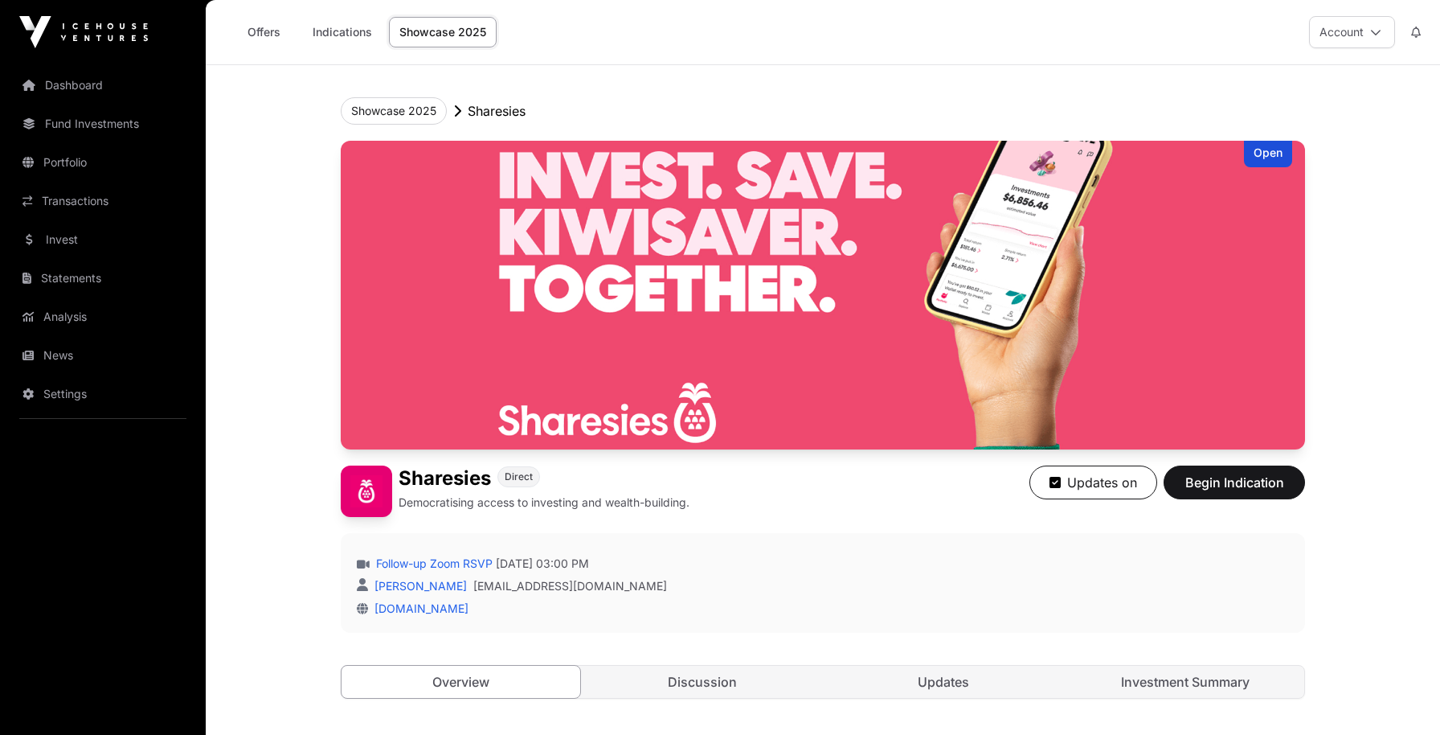
drag, startPoint x: 1355, startPoint y: 39, endPoint x: 1356, endPoint y: 51, distance: 12.9
click at [1355, 39] on button "Account" at bounding box center [1352, 32] width 86 height 32
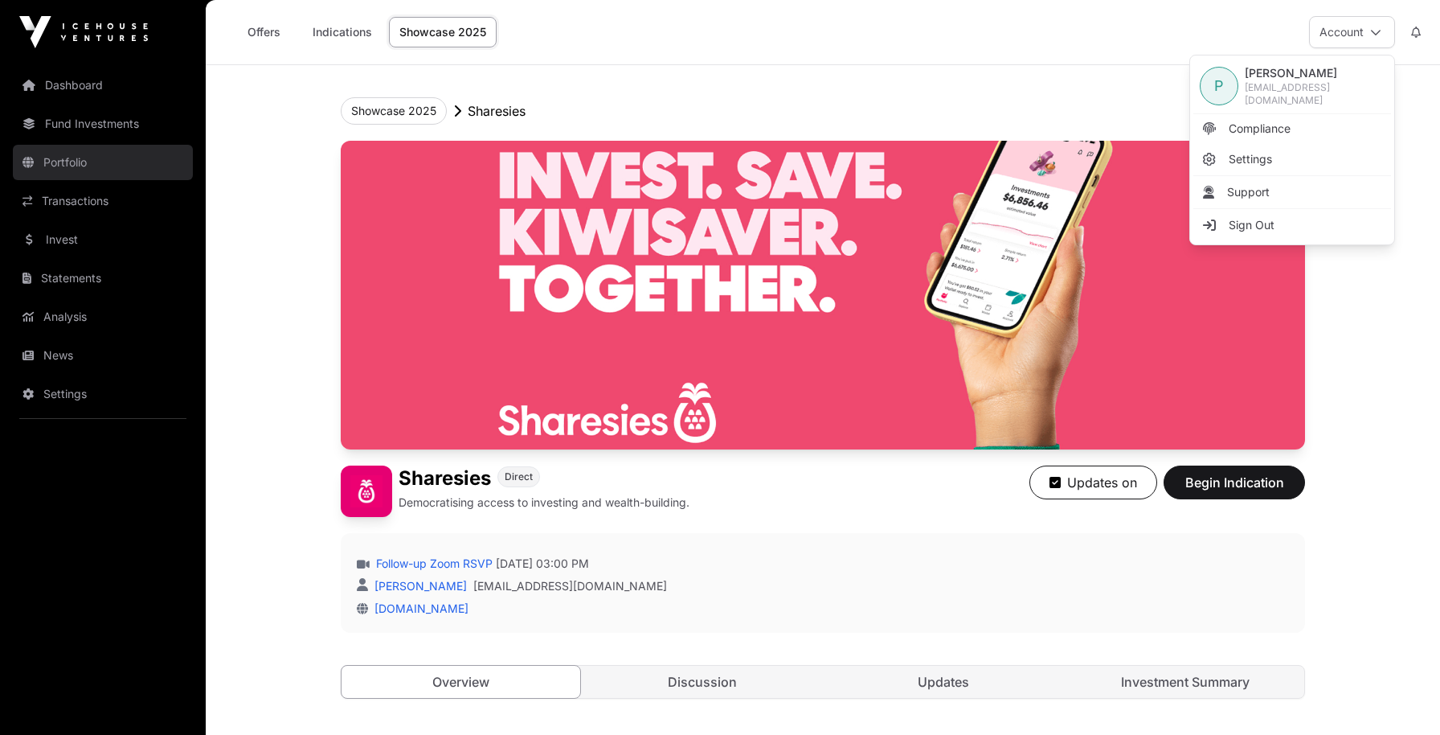
click at [96, 166] on link "Portfolio" at bounding box center [103, 162] width 180 height 35
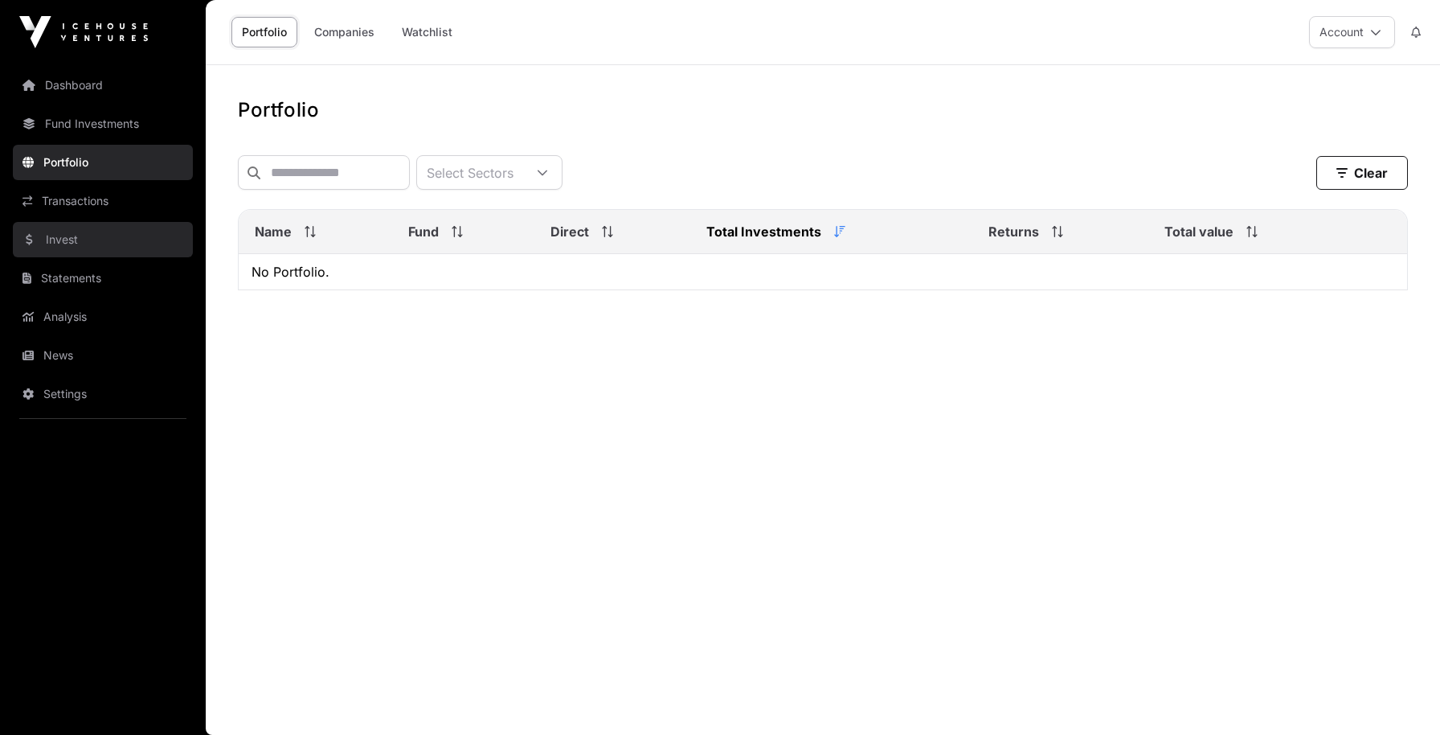
click at [35, 231] on link "Invest" at bounding box center [103, 239] width 180 height 35
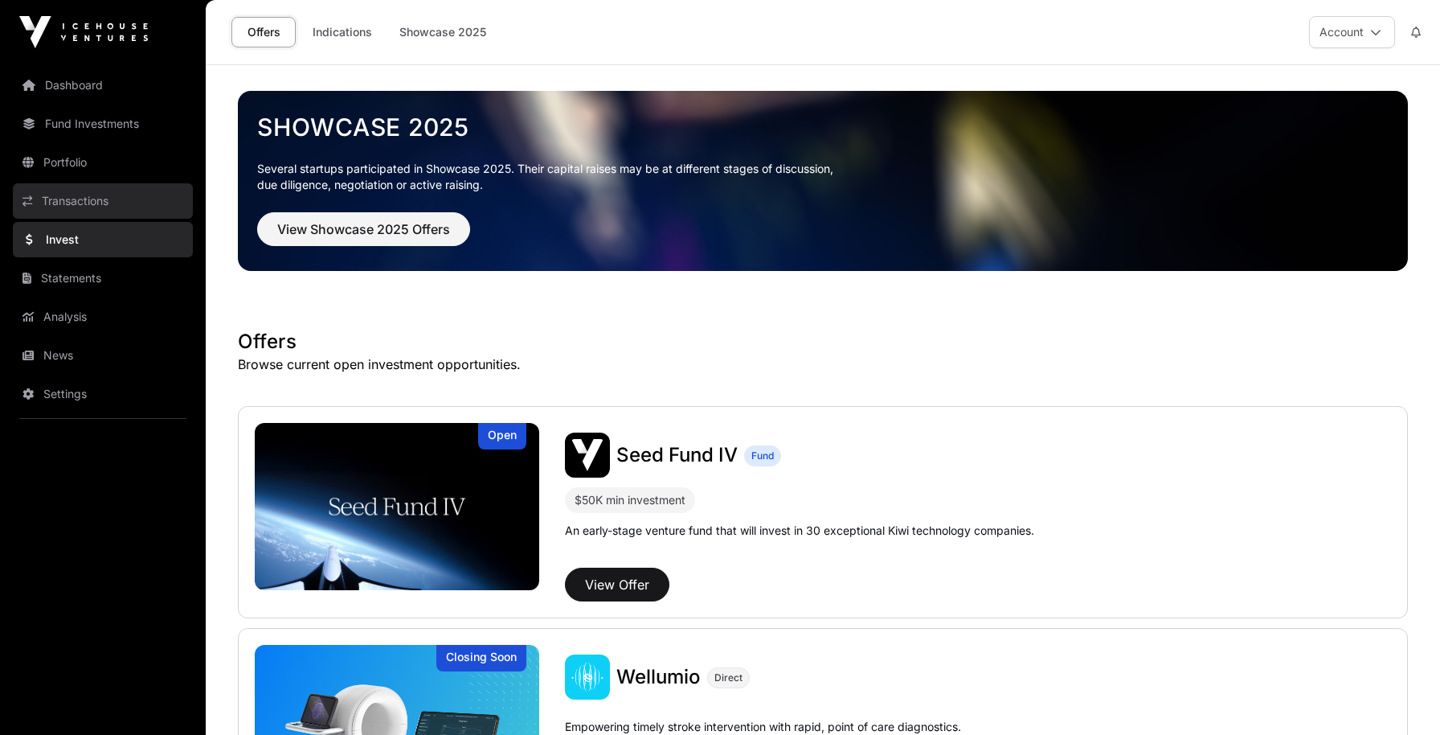
click at [64, 201] on link "Transactions" at bounding box center [103, 200] width 180 height 35
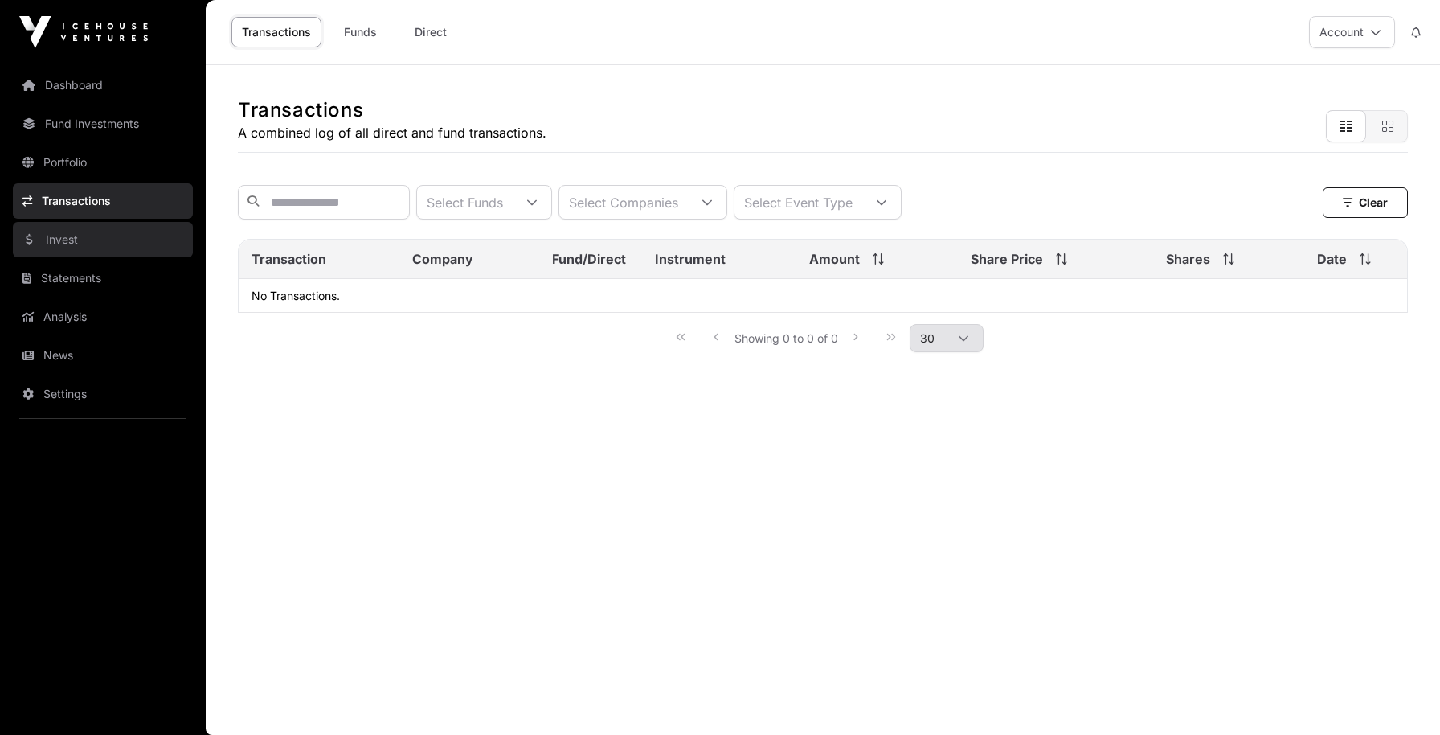
click at [68, 230] on link "Invest" at bounding box center [103, 239] width 180 height 35
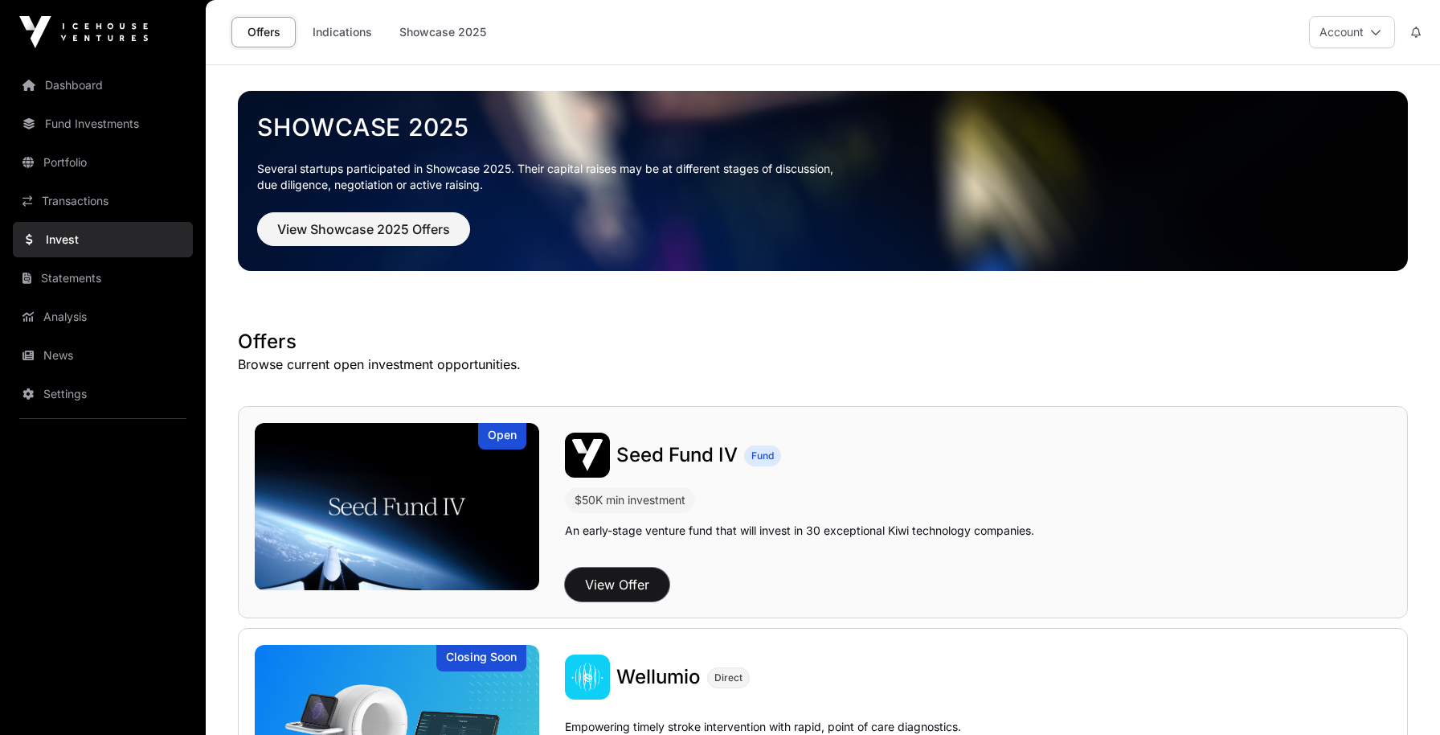
drag, startPoint x: 612, startPoint y: 590, endPoint x: 880, endPoint y: 612, distance: 269.3
click at [612, 590] on button "View Offer" at bounding box center [617, 584] width 104 height 34
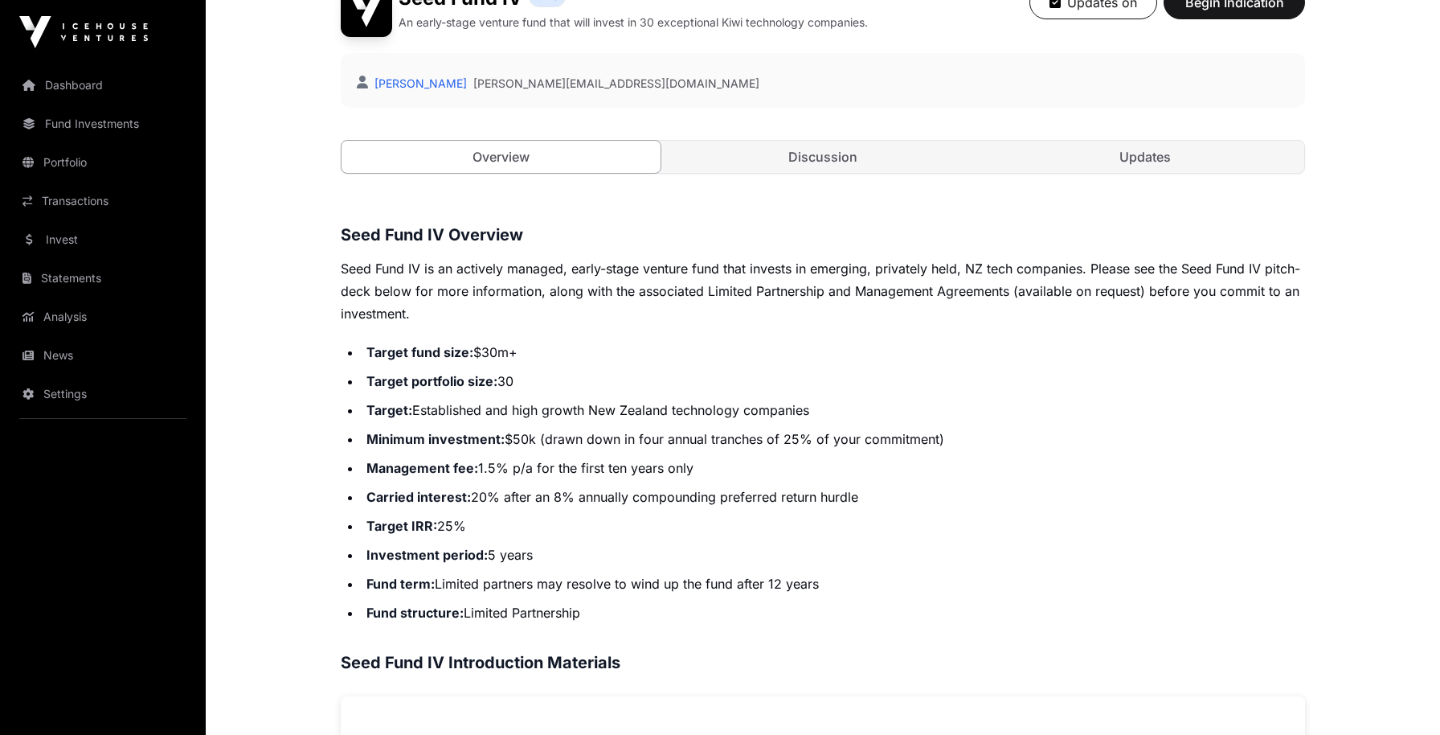
scroll to position [399, 0]
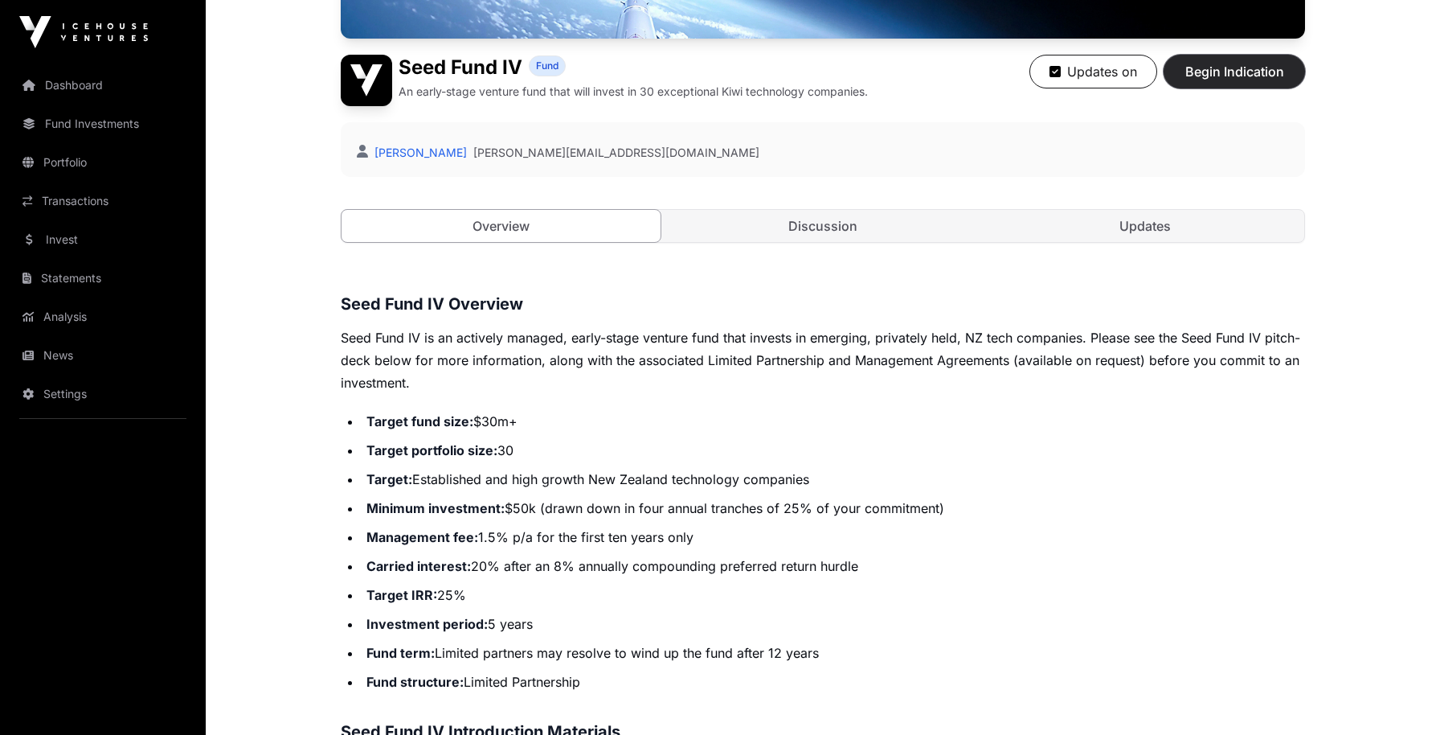
click at [1258, 77] on span "Begin Indication" at bounding box center [1234, 71] width 101 height 19
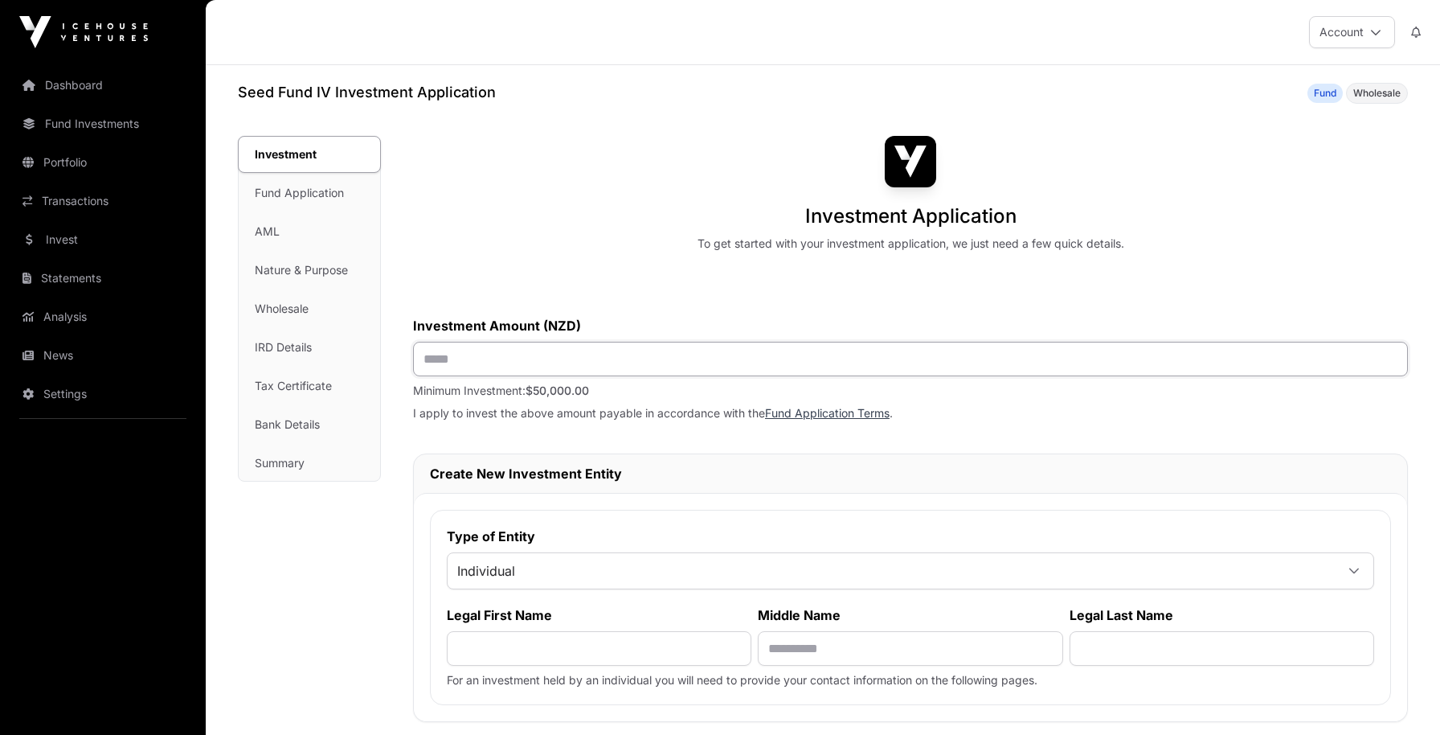
drag, startPoint x: 507, startPoint y: 358, endPoint x: 546, endPoint y: 377, distance: 43.1
click at [507, 358] on input "text" at bounding box center [910, 359] width 995 height 35
drag, startPoint x: 463, startPoint y: 395, endPoint x: 567, endPoint y: 397, distance: 104.5
click at [567, 397] on p "Minimum Investment: $50,000.00" at bounding box center [910, 391] width 995 height 16
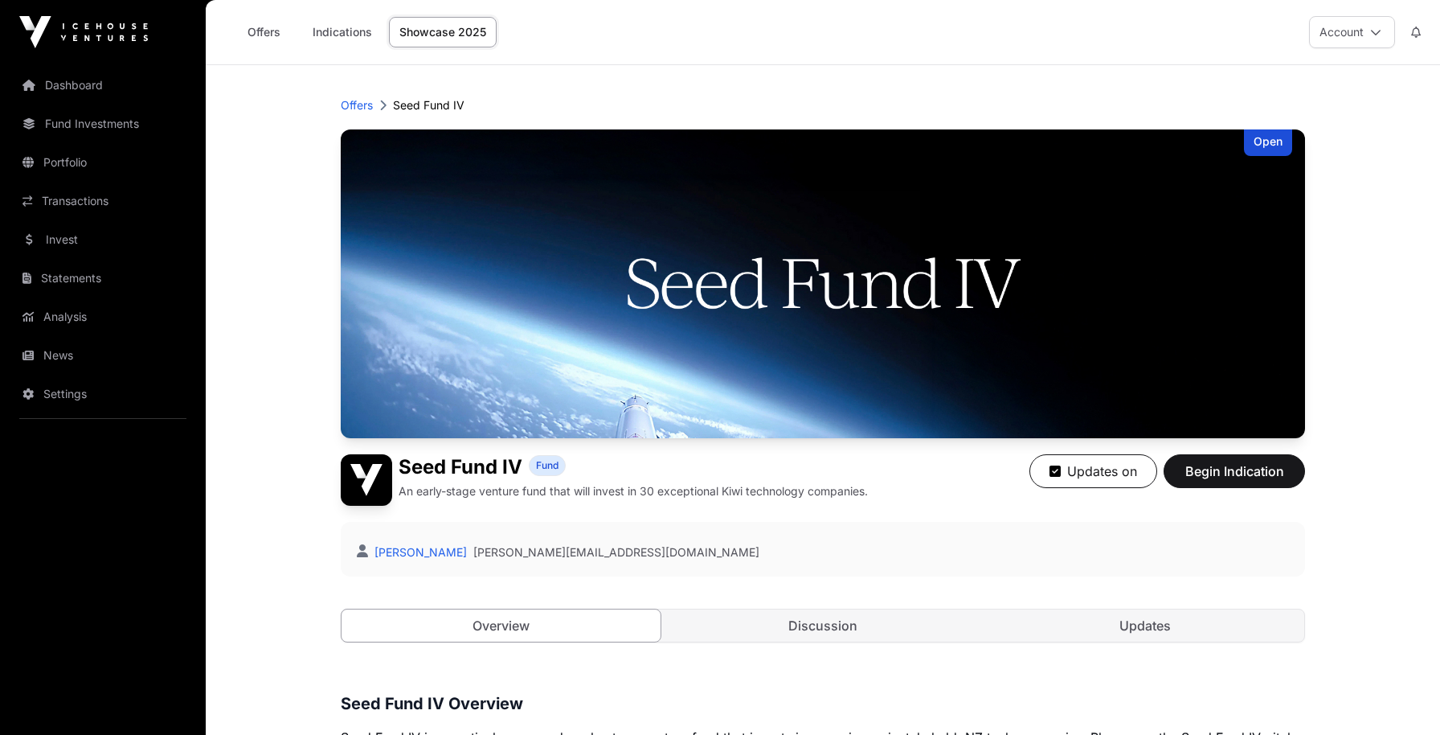
scroll to position [399, 0]
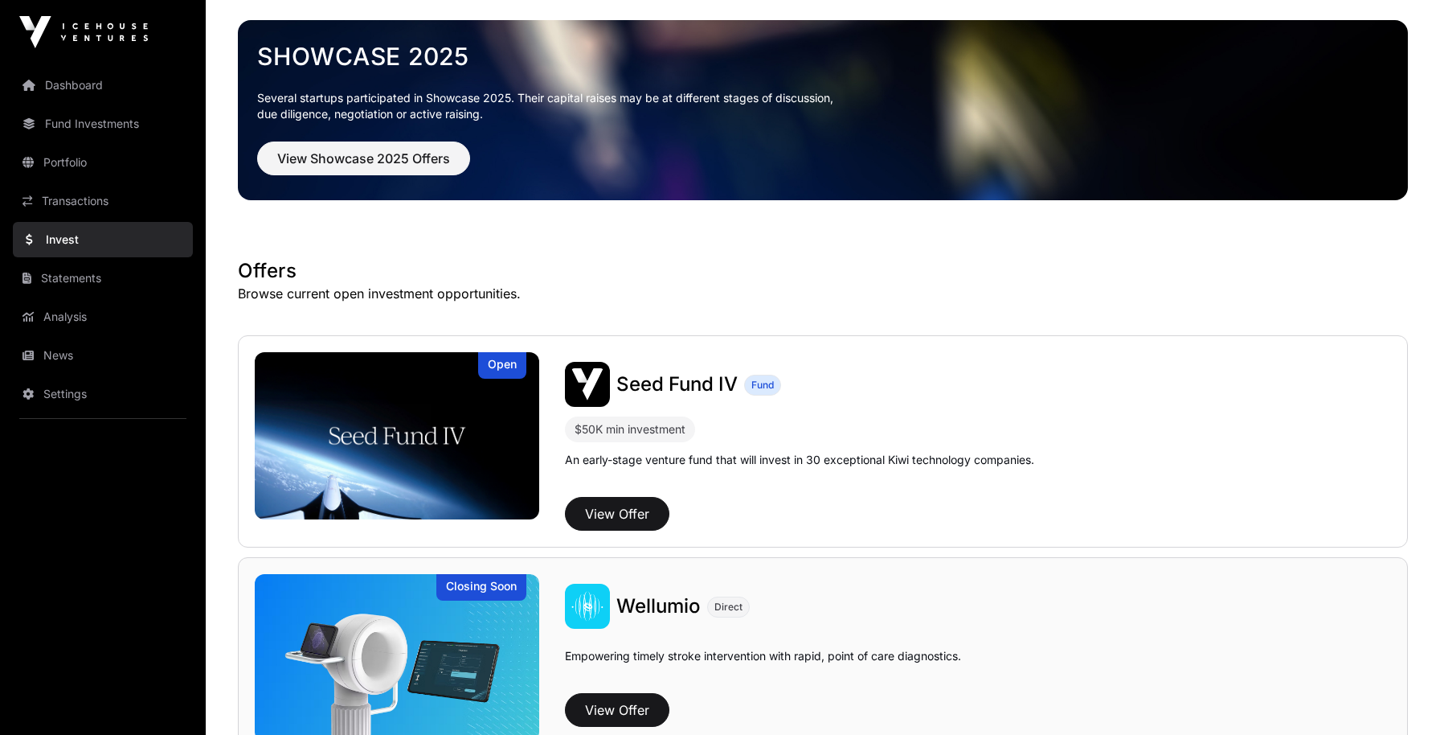
scroll to position [130, 0]
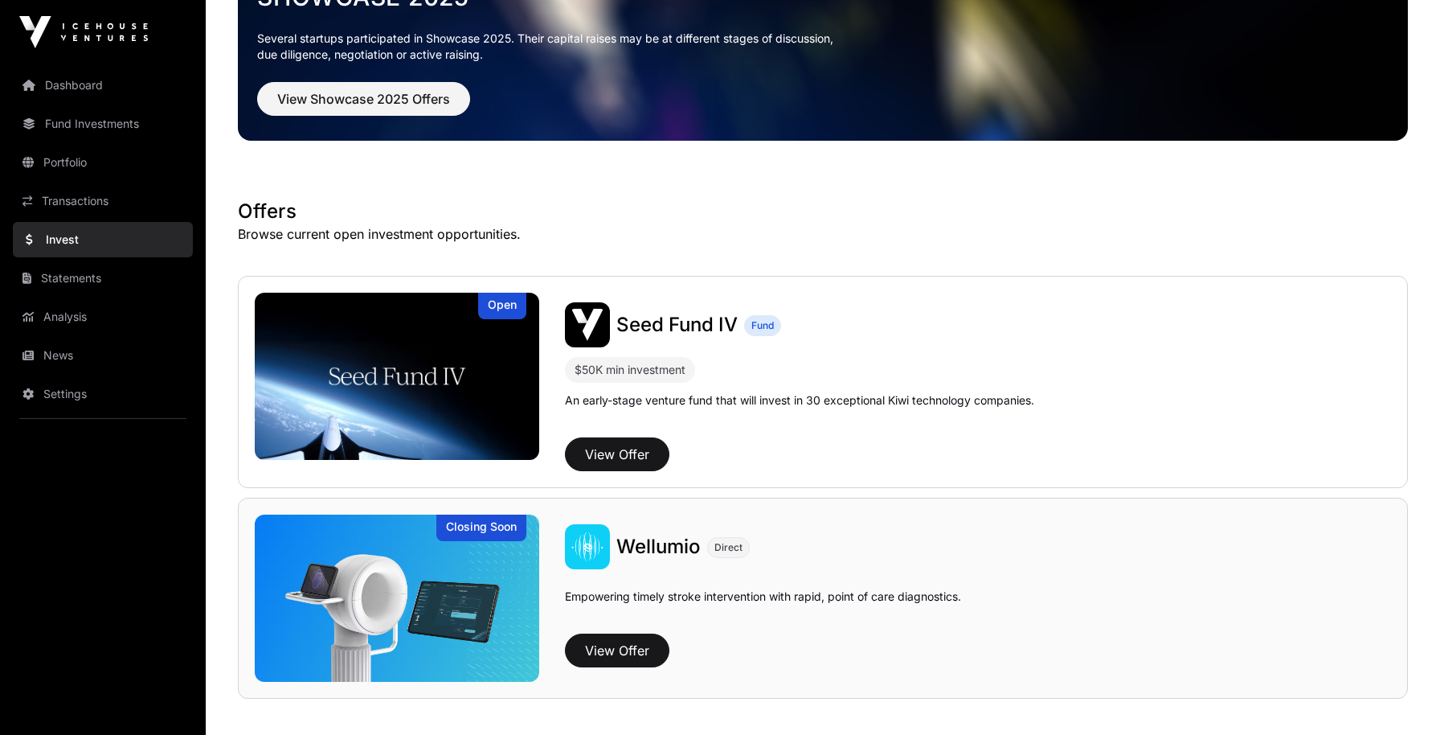
click at [836, 624] on p "Empowering timely stroke intervention with rapid, point of care diagnostics." at bounding box center [763, 607] width 396 height 39
drag, startPoint x: 829, startPoint y: 595, endPoint x: 820, endPoint y: 603, distance: 11.9
click at [829, 595] on p "Empowering timely stroke intervention with rapid, point of care diagnostics." at bounding box center [763, 607] width 396 height 39
click at [460, 594] on img at bounding box center [397, 597] width 284 height 167
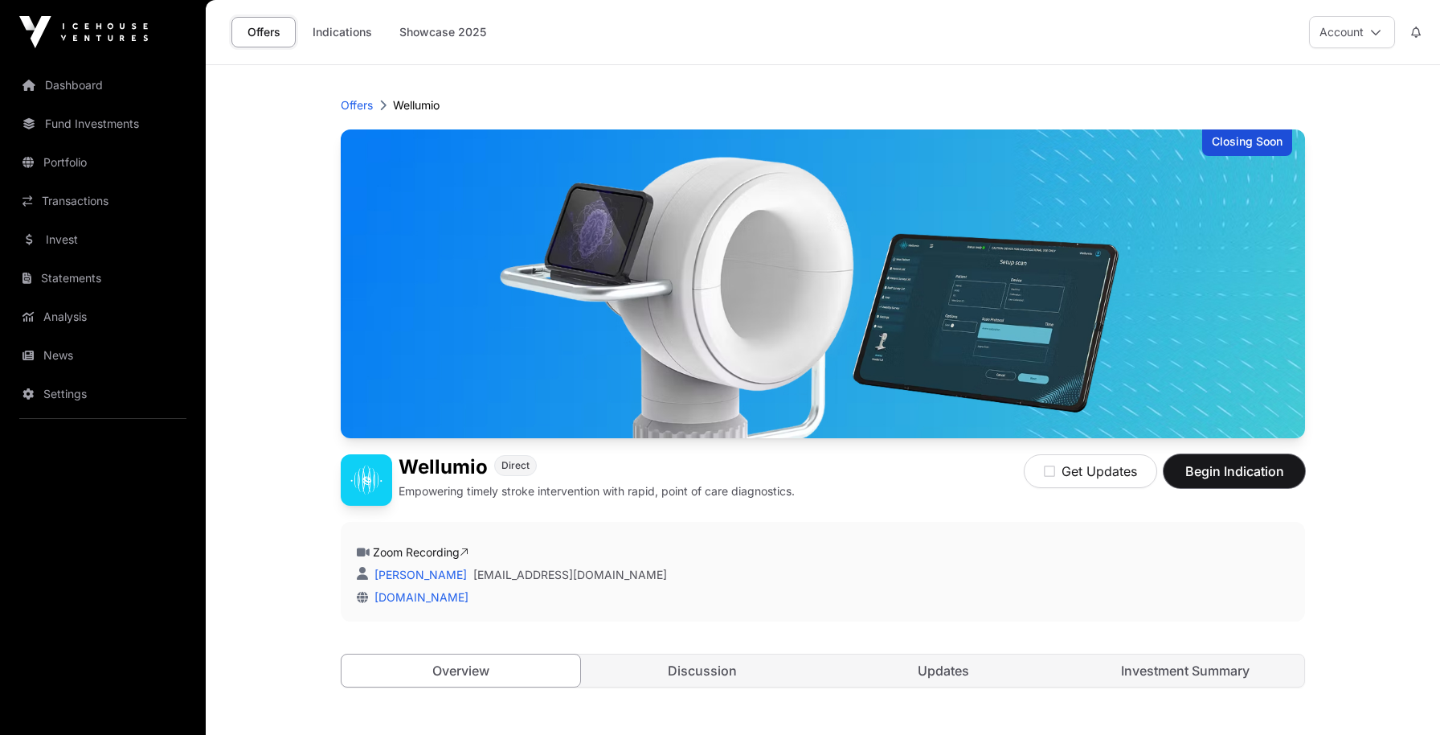
drag, startPoint x: 1235, startPoint y: 469, endPoint x: 1202, endPoint y: 510, distance: 53.2
click at [1235, 469] on span "Begin Indication" at bounding box center [1234, 470] width 101 height 19
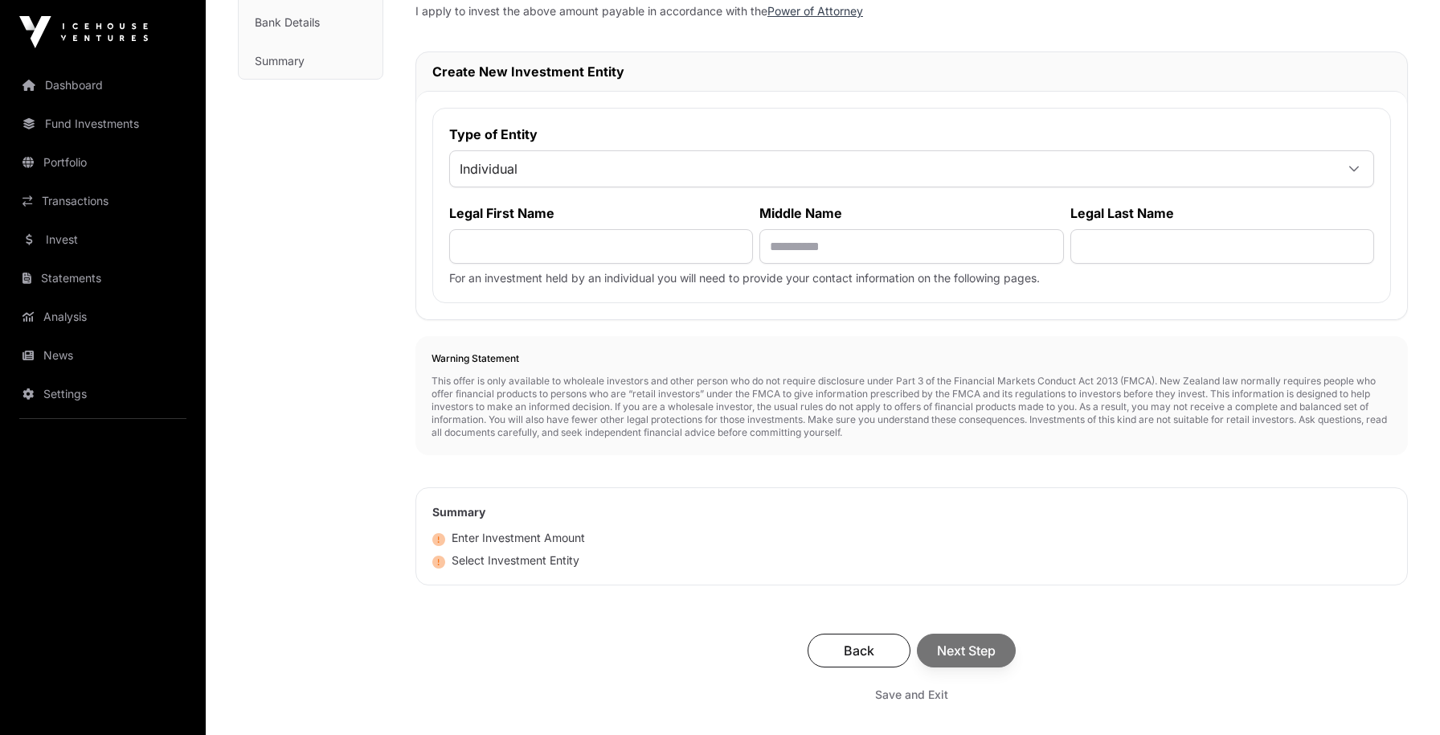
scroll to position [122, 0]
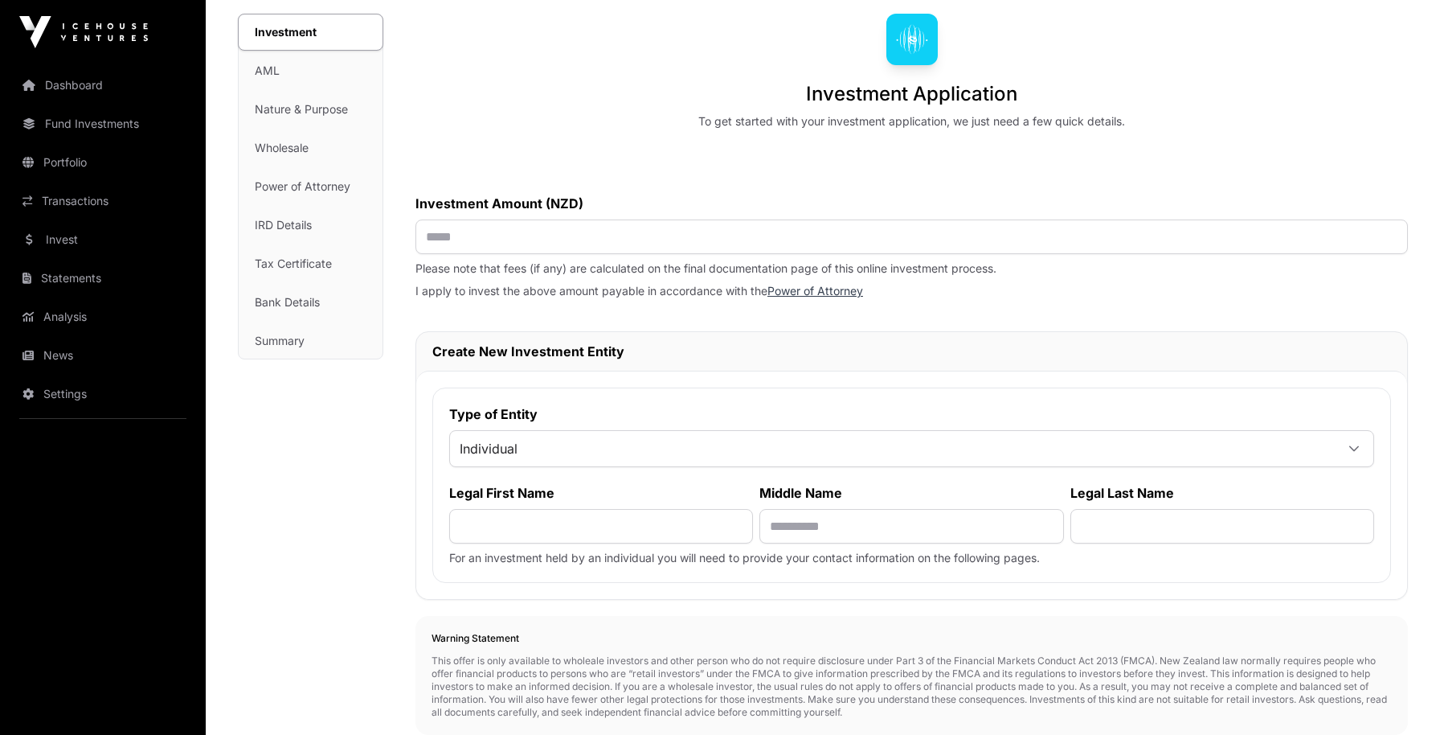
drag, startPoint x: 545, startPoint y: 268, endPoint x: 525, endPoint y: 216, distance: 55.2
click at [545, 266] on p "Please note that fees (if any) are calculated on the final documentation page o…" at bounding box center [911, 268] width 992 height 16
drag, startPoint x: 525, startPoint y: 216, endPoint x: 829, endPoint y: 401, distance: 356.3
click at [525, 217] on div "Investment Amount (NZD)" at bounding box center [911, 224] width 992 height 60
click at [96, 101] on link "Dashboard" at bounding box center [103, 85] width 180 height 35
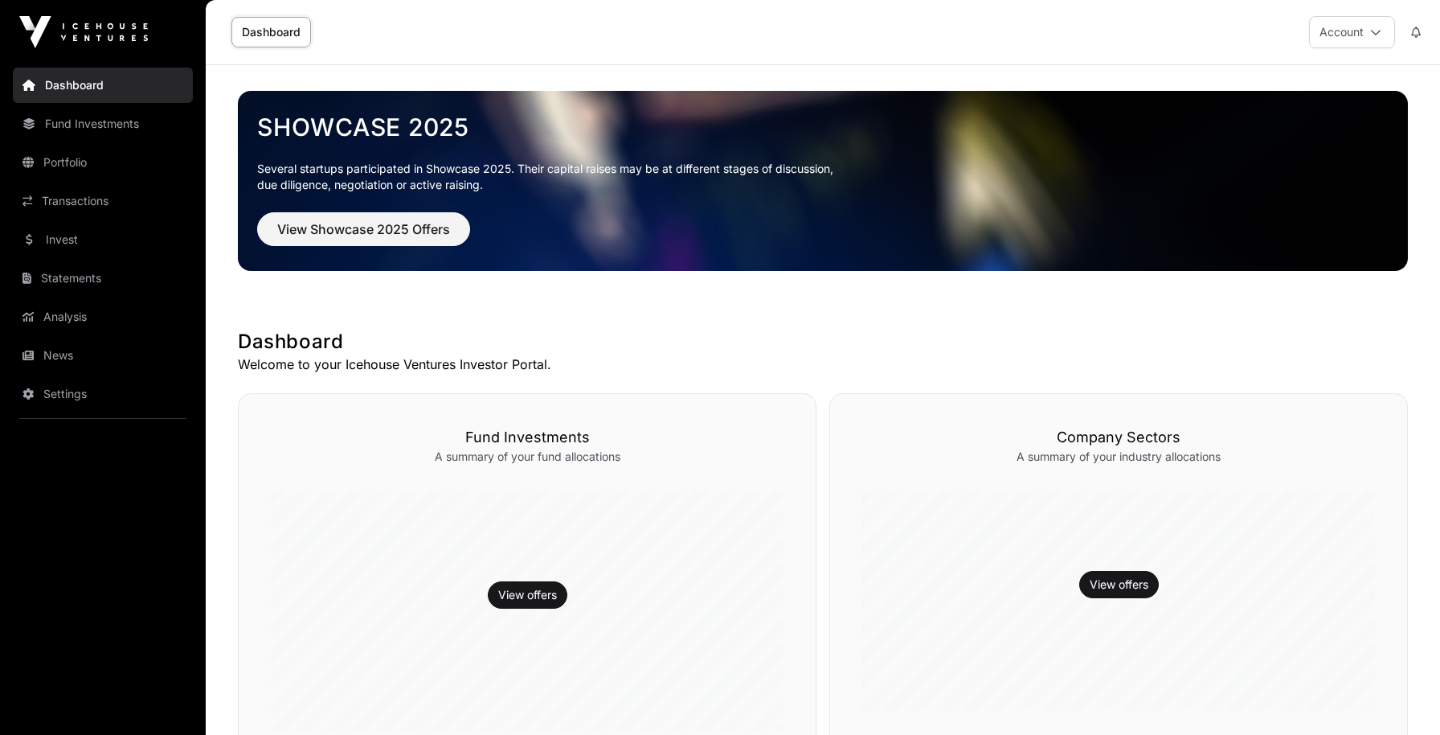
click at [105, 133] on link "Fund Investments" at bounding box center [103, 123] width 180 height 35
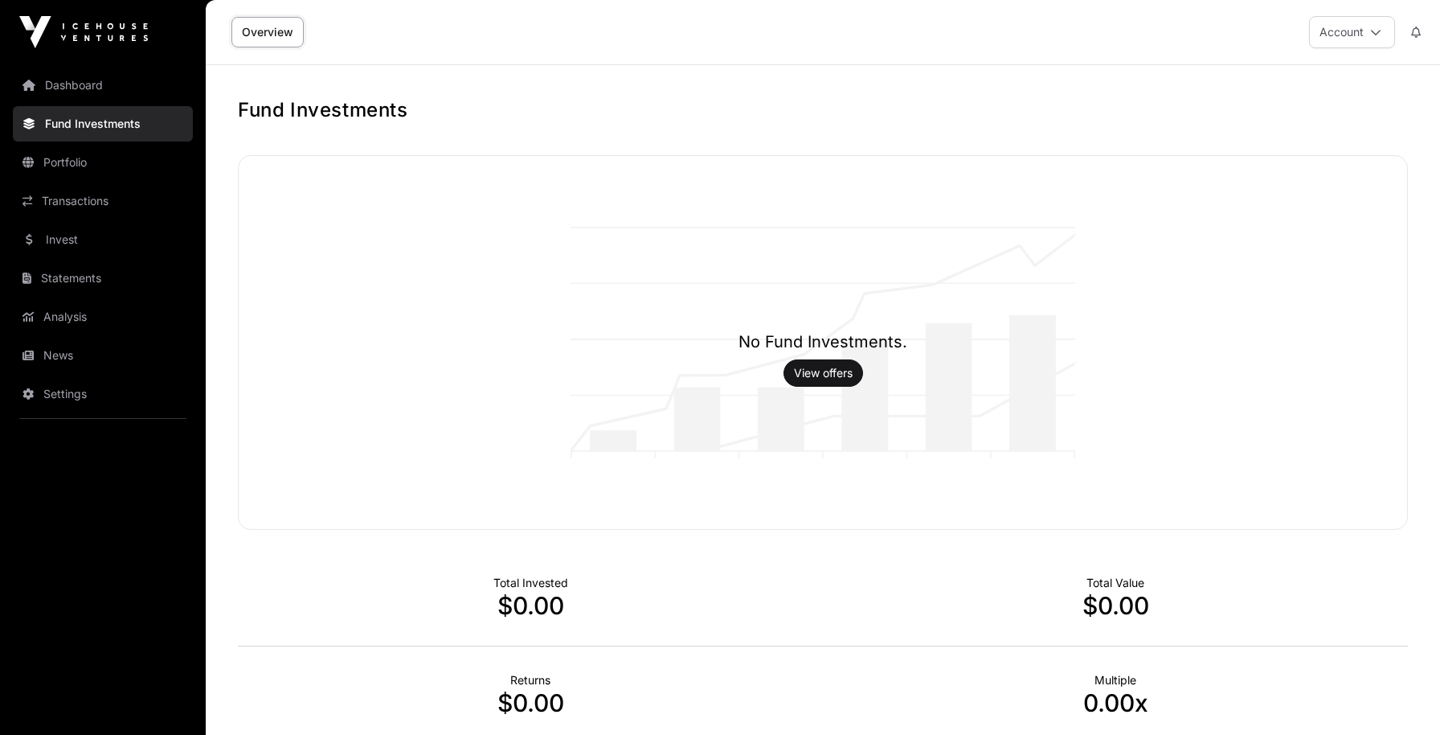
scroll to position [241, 0]
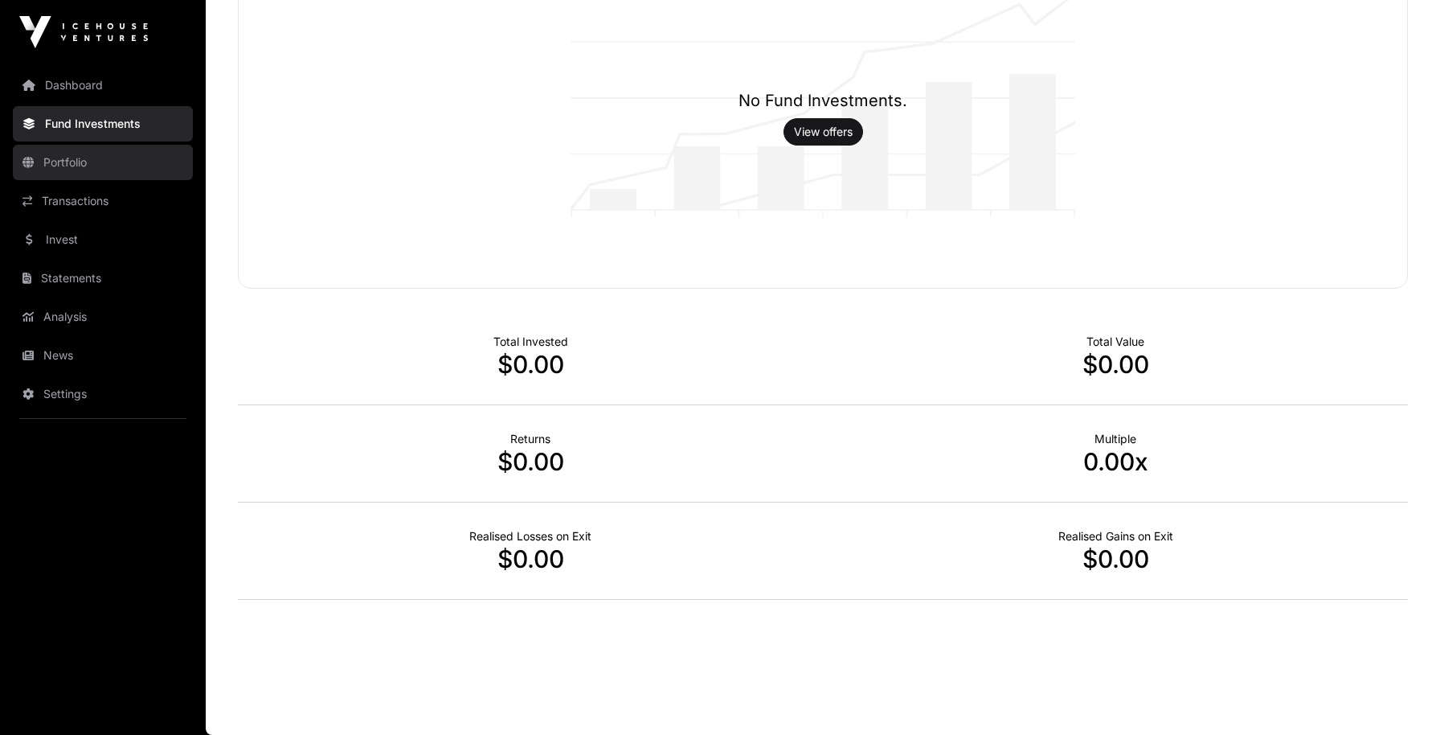
click at [39, 156] on link "Portfolio" at bounding box center [103, 162] width 180 height 35
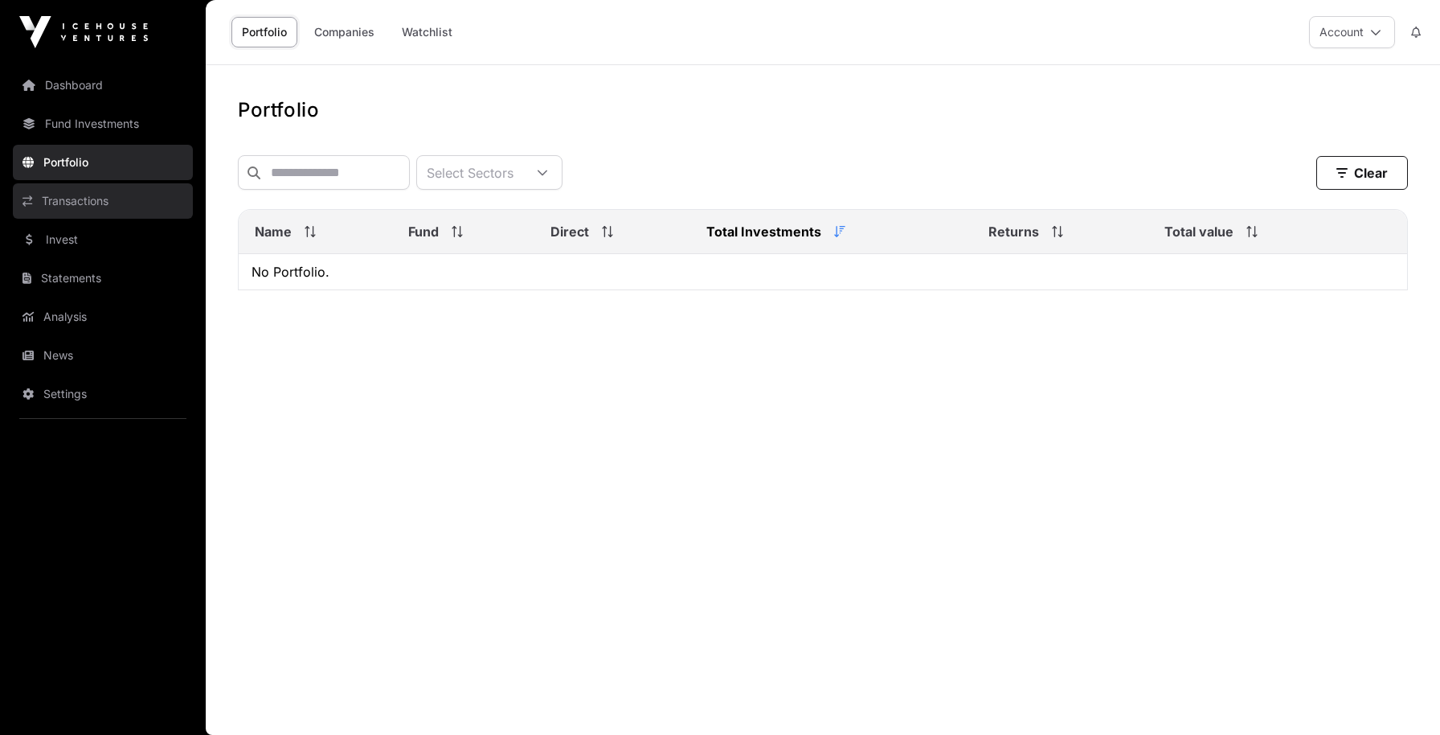
click at [60, 198] on link "Transactions" at bounding box center [103, 200] width 180 height 35
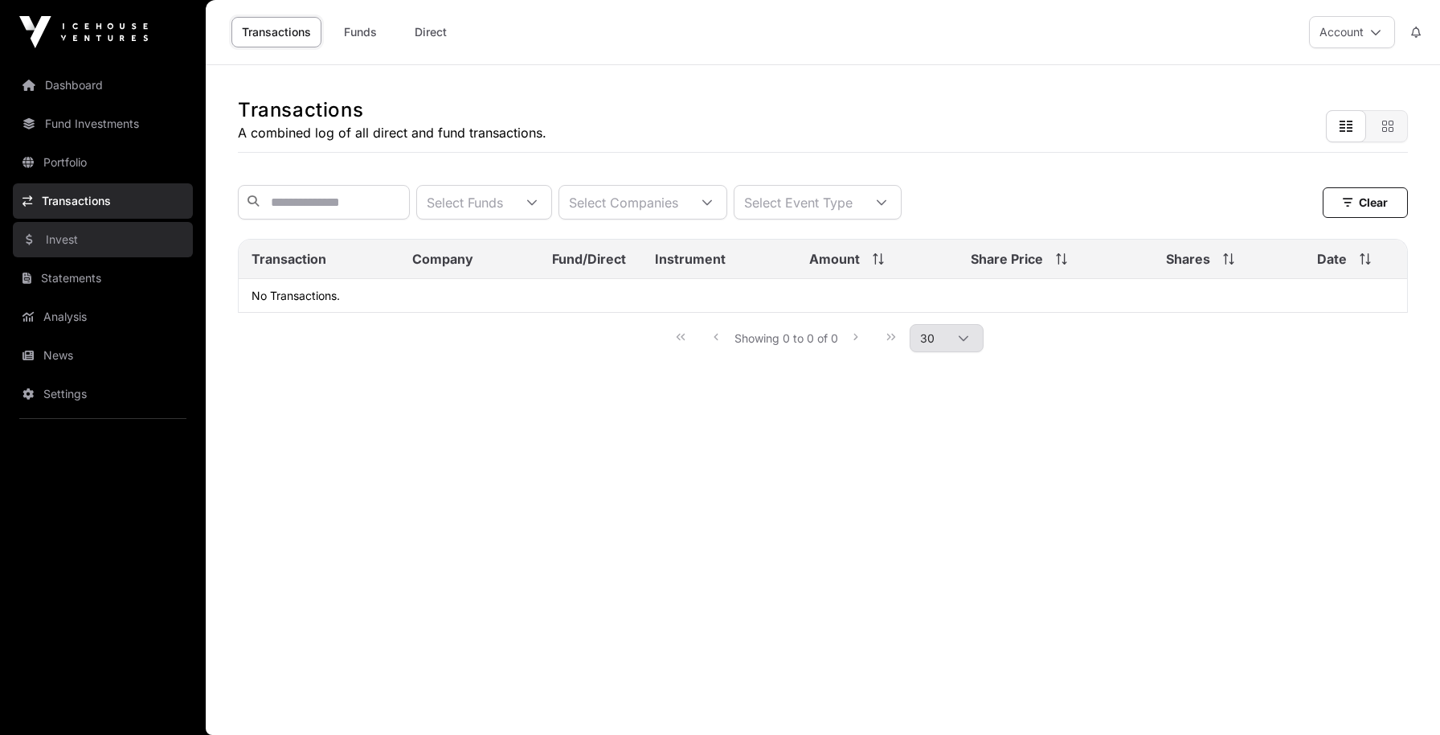
click at [85, 252] on link "Invest" at bounding box center [103, 239] width 180 height 35
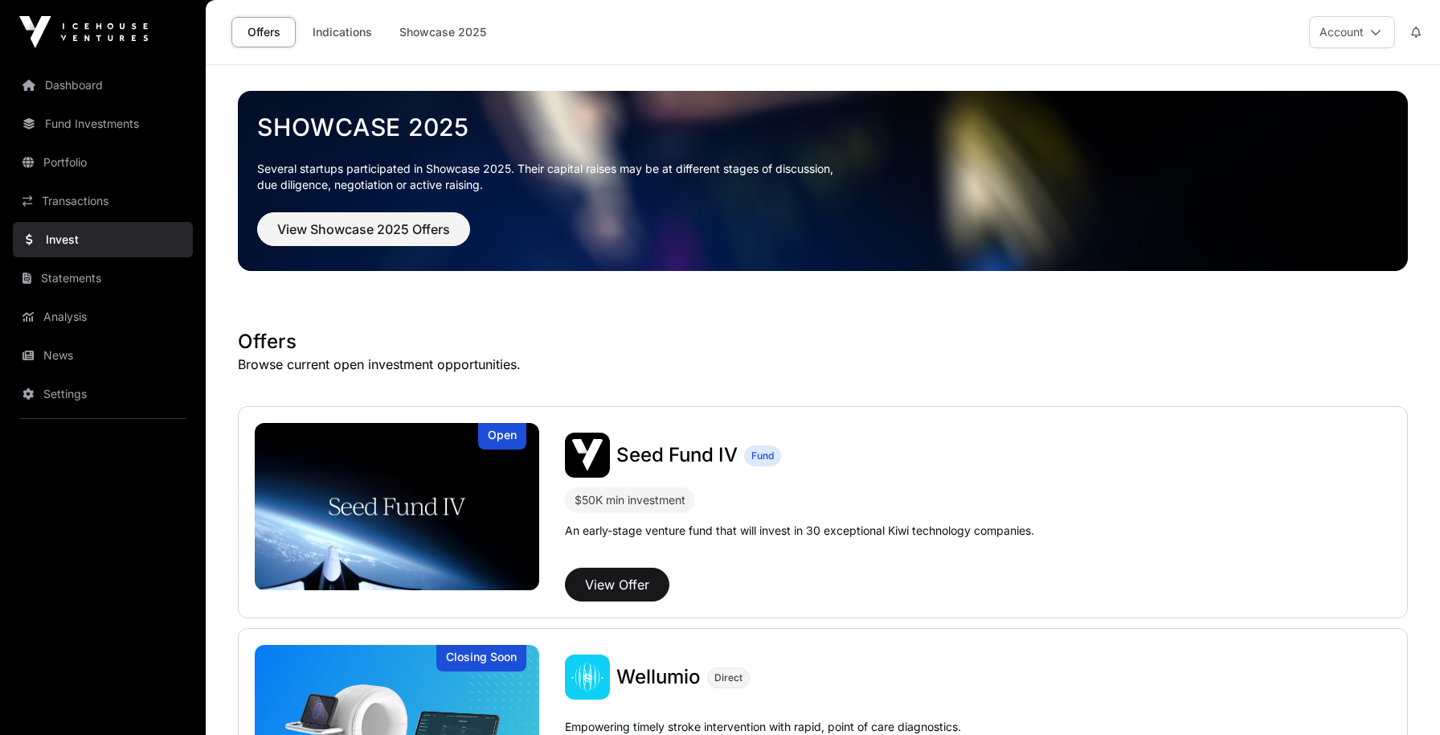
click at [82, 288] on link "Statements" at bounding box center [103, 277] width 180 height 35
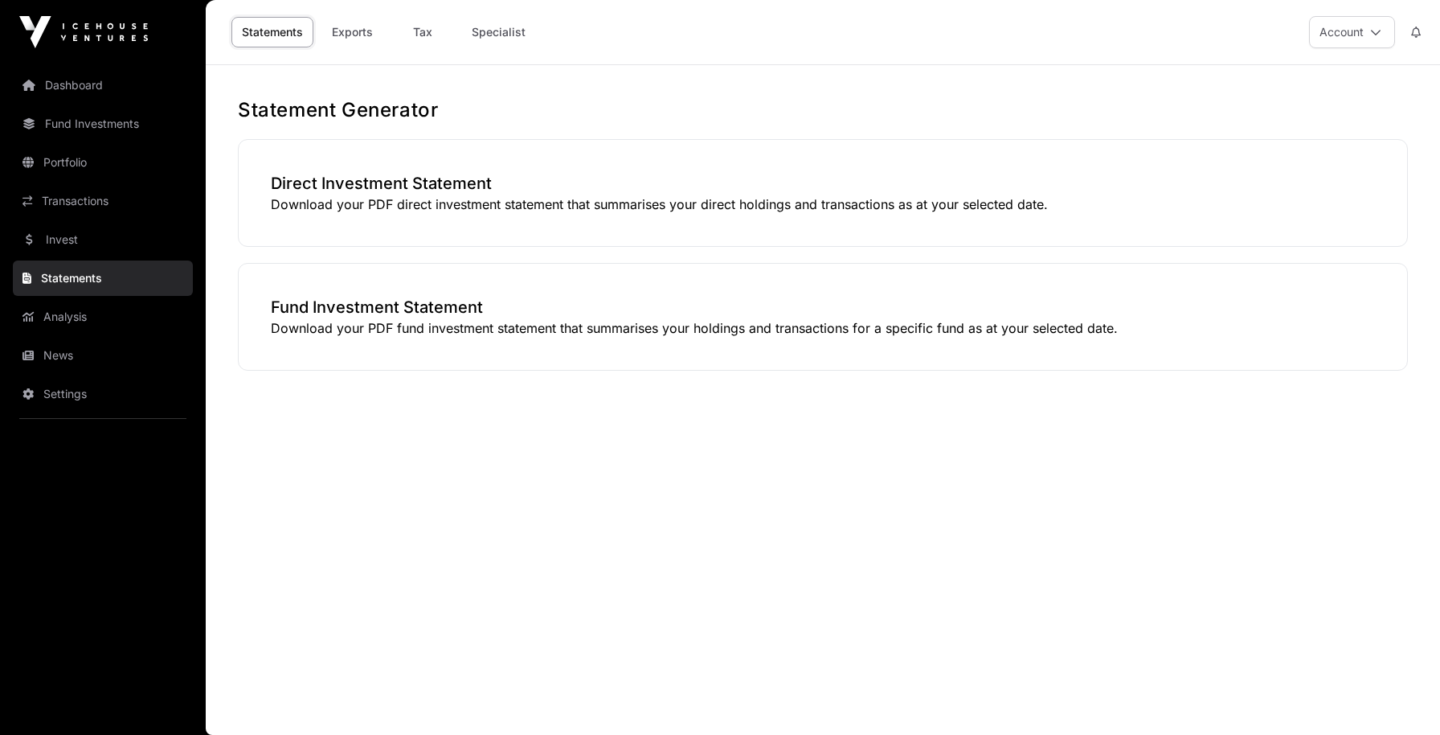
drag, startPoint x: 84, startPoint y: 325, endPoint x: 75, endPoint y: 374, distance: 49.2
click at [84, 329] on link "Analysis" at bounding box center [103, 316] width 180 height 35
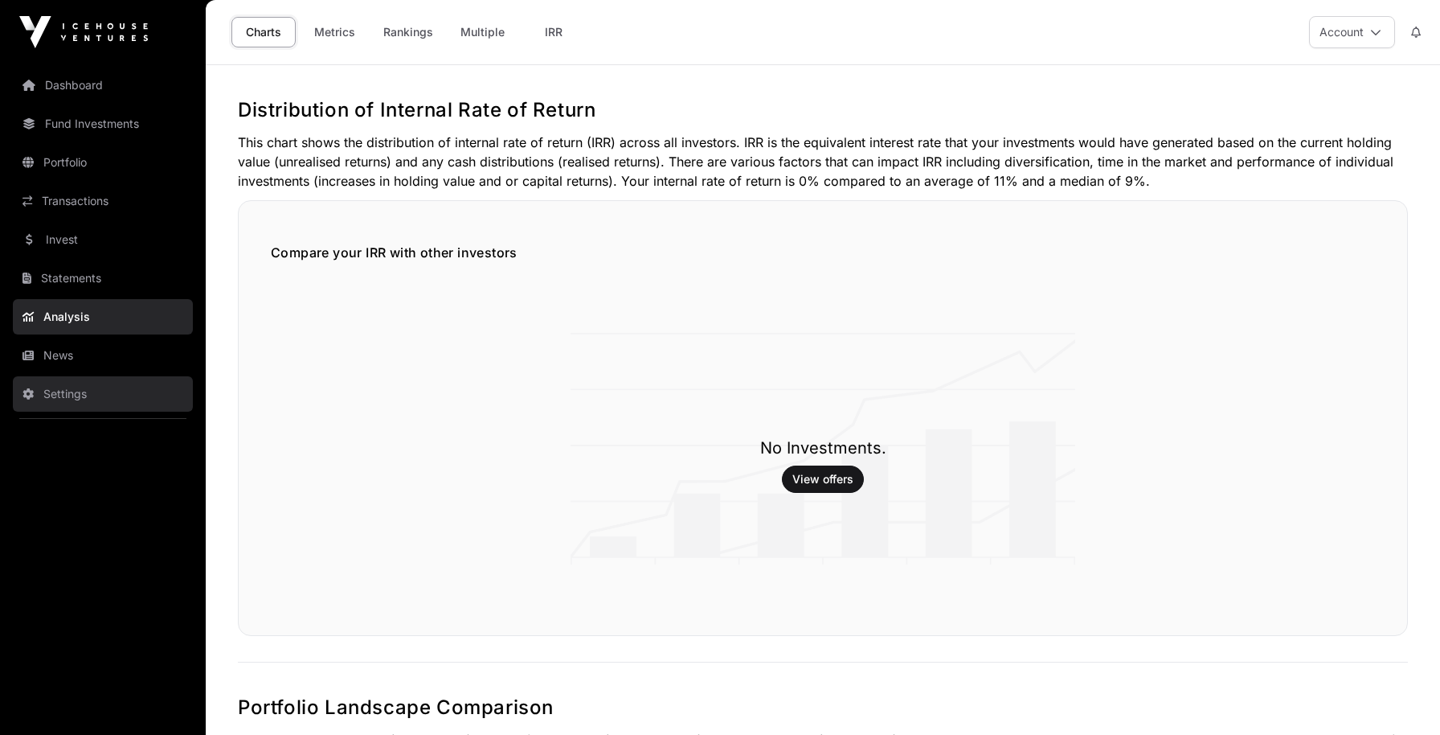
drag, startPoint x: 75, startPoint y: 374, endPoint x: 75, endPoint y: 389, distance: 15.3
click at [75, 374] on nav "Dashboard Fund Investments Portfolio Transactions Invest Statements Analysis Ne…" at bounding box center [103, 392] width 206 height 657
click at [73, 407] on link "Settings" at bounding box center [103, 393] width 180 height 35
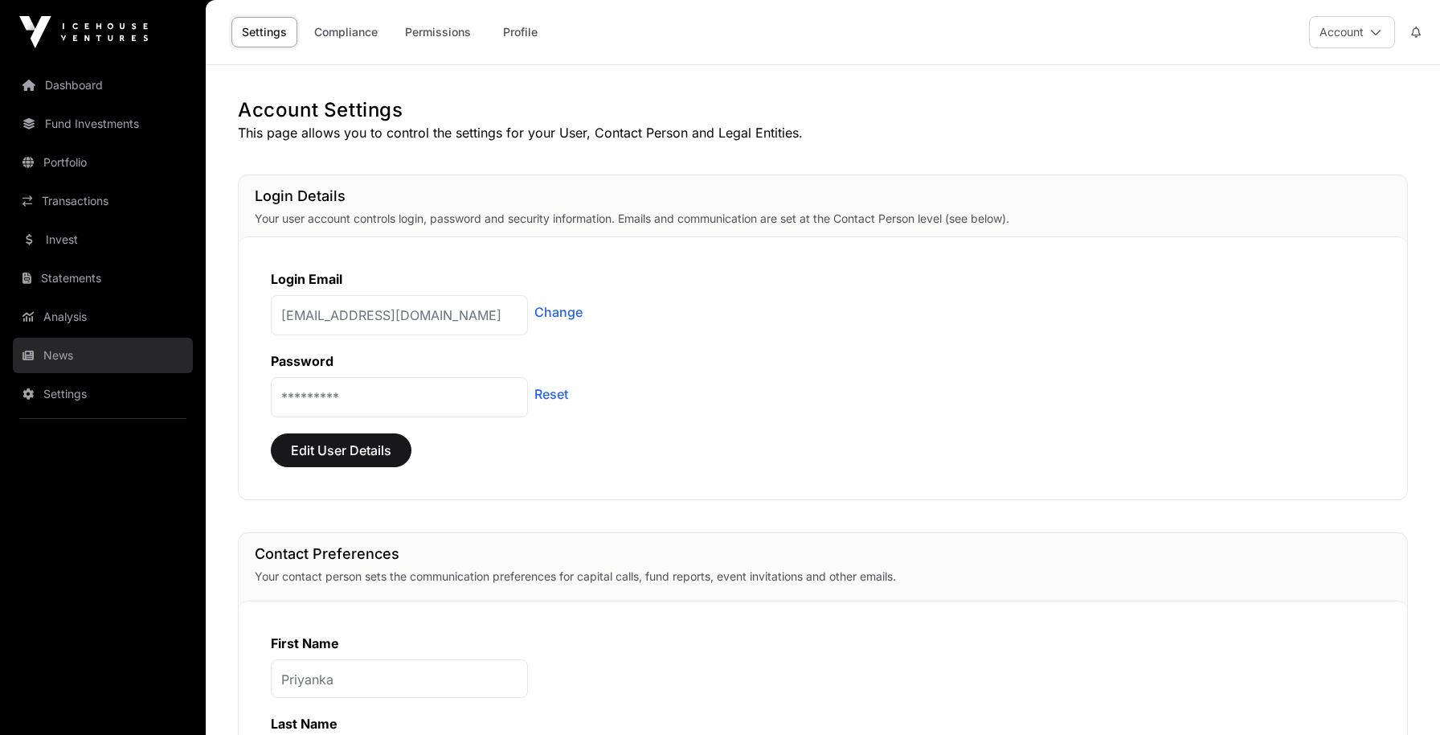
click at [68, 362] on link "News" at bounding box center [103, 355] width 180 height 35
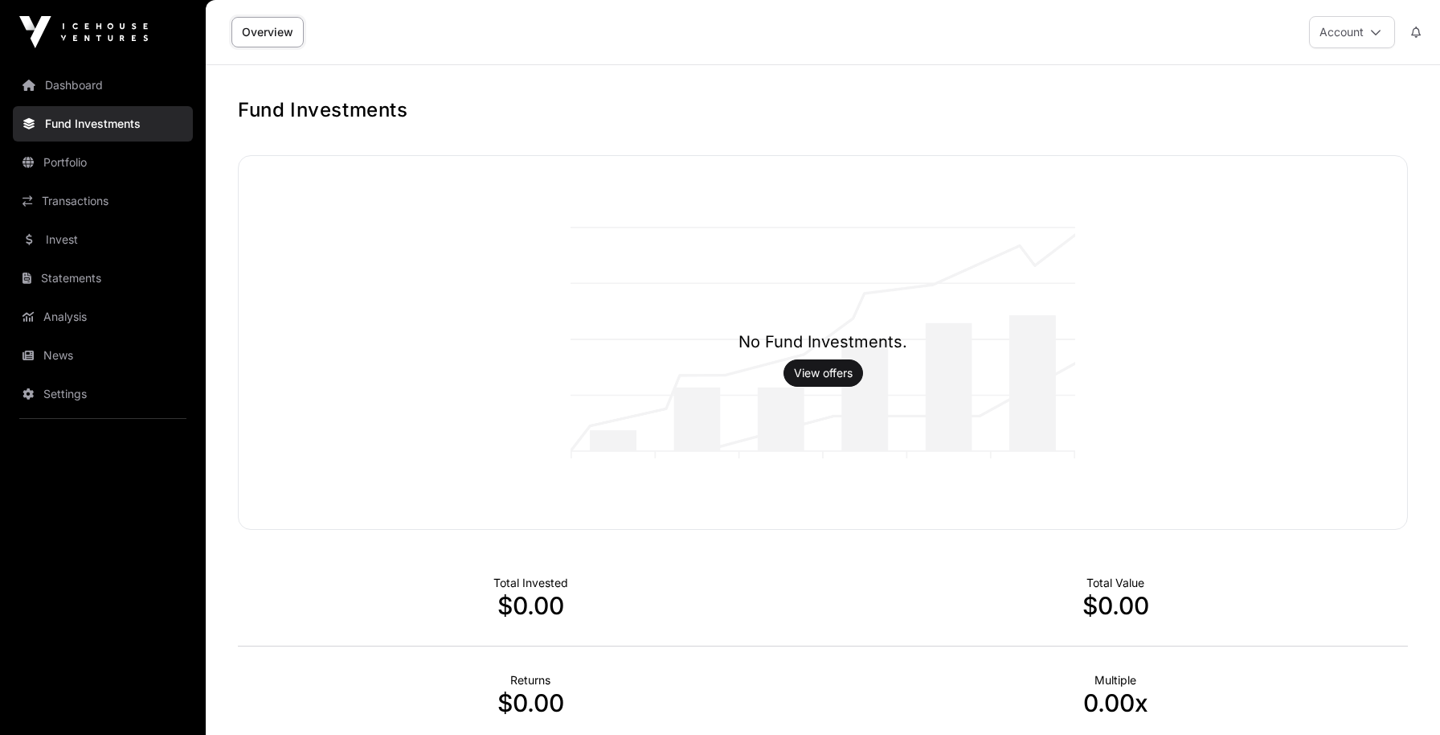
scroll to position [241, 0]
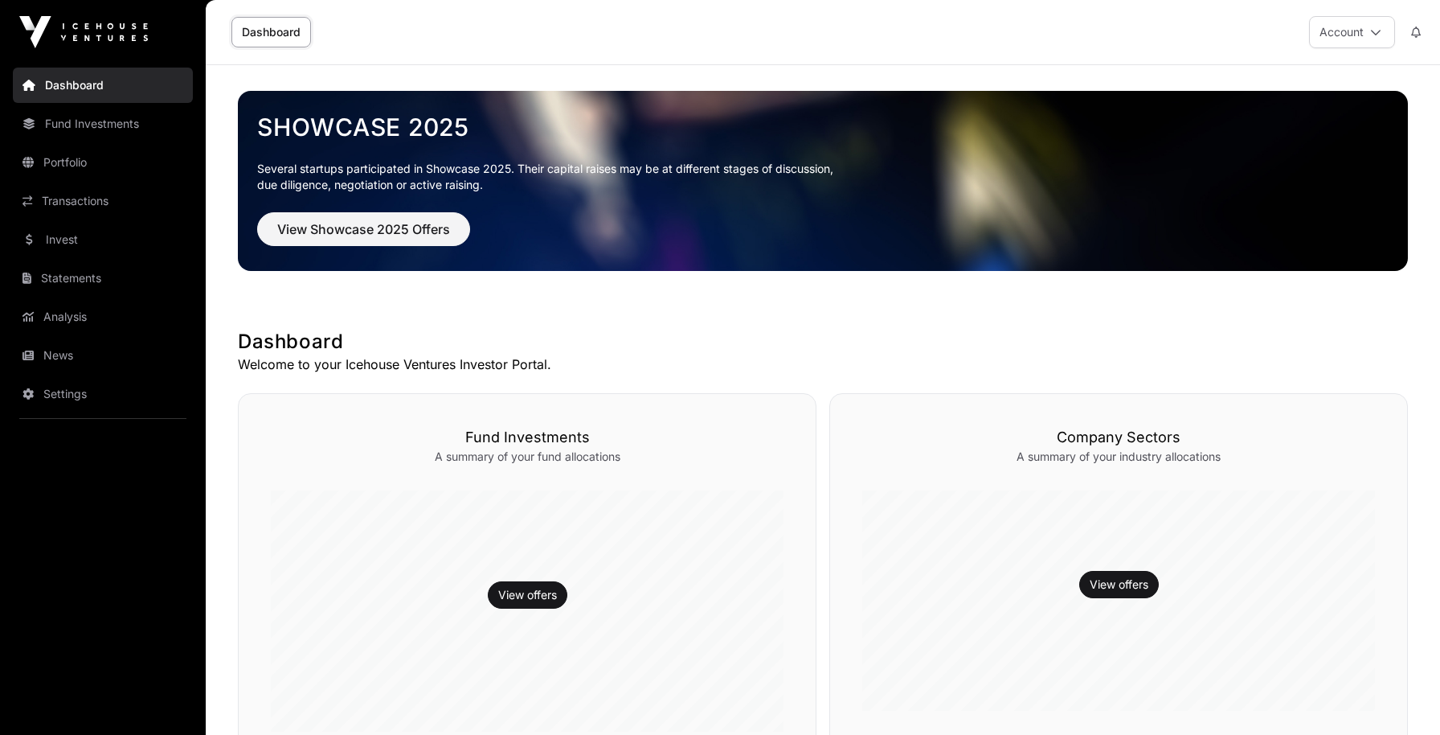
scroll to position [122, 0]
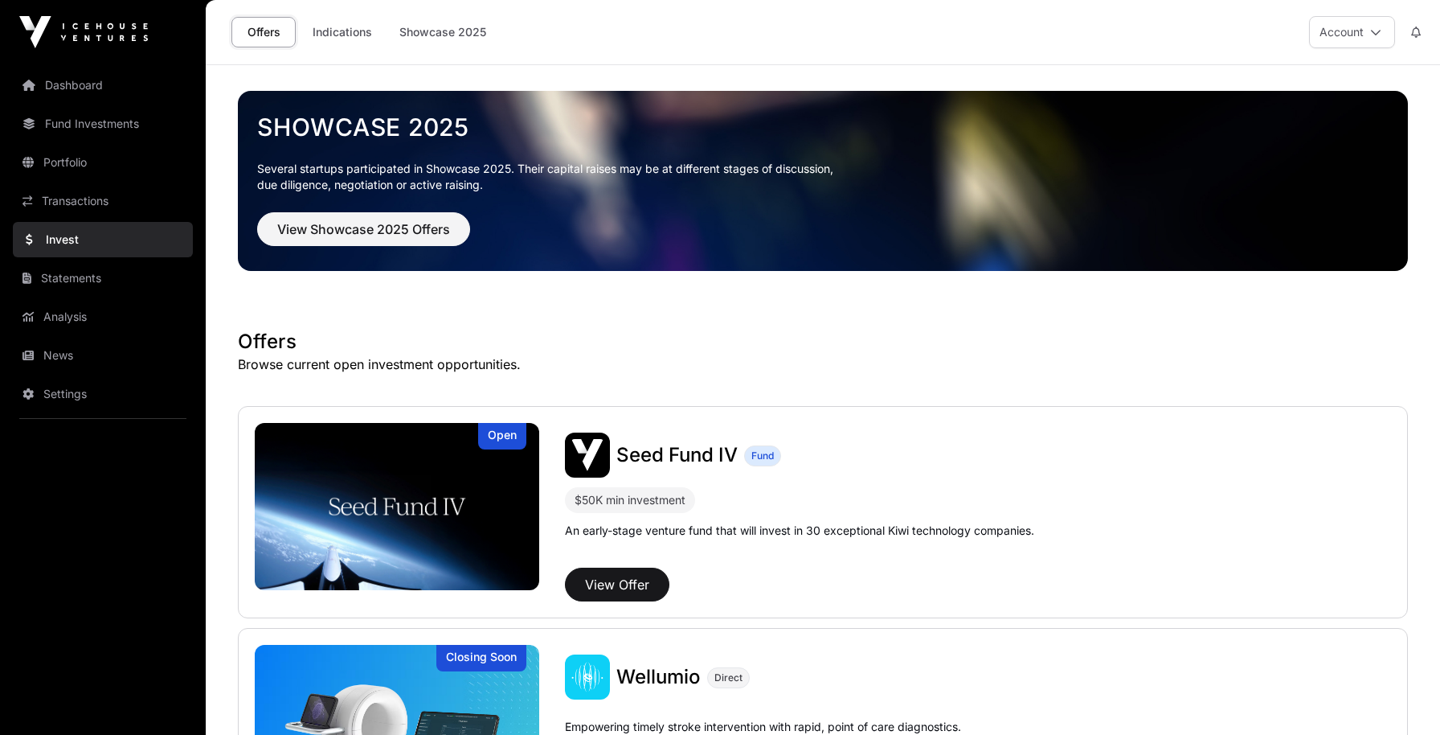
scroll to position [130, 0]
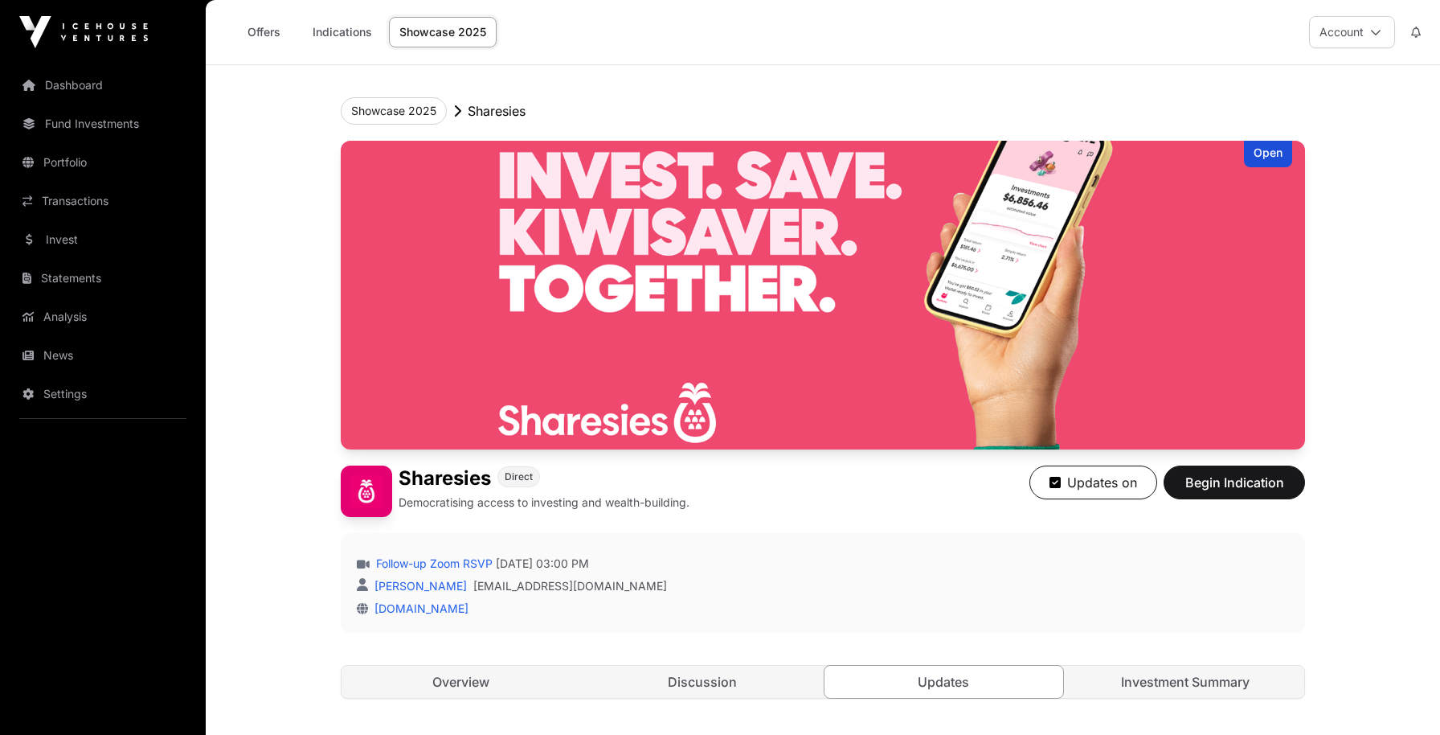
click at [442, 23] on link "Showcase 2025" at bounding box center [443, 32] width 108 height 31
click at [444, 38] on link "Showcase 2025" at bounding box center [443, 32] width 108 height 31
click at [403, 93] on header "Showcase 2025 Sharesies Open Sharesies Direct Democratising access to investing…" at bounding box center [823, 397] width 964 height 665
click at [410, 108] on button "Showcase 2025" at bounding box center [394, 110] width 106 height 27
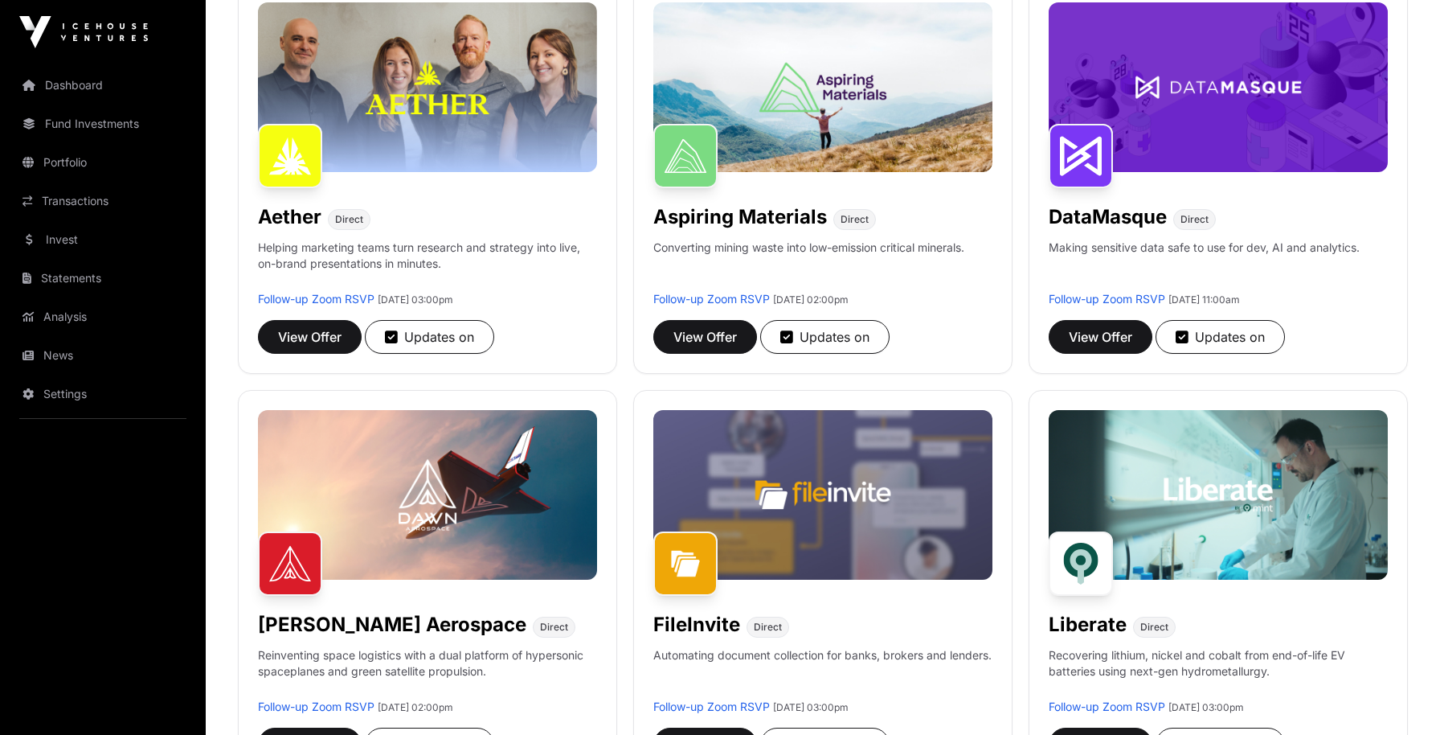
scroll to position [325, 0]
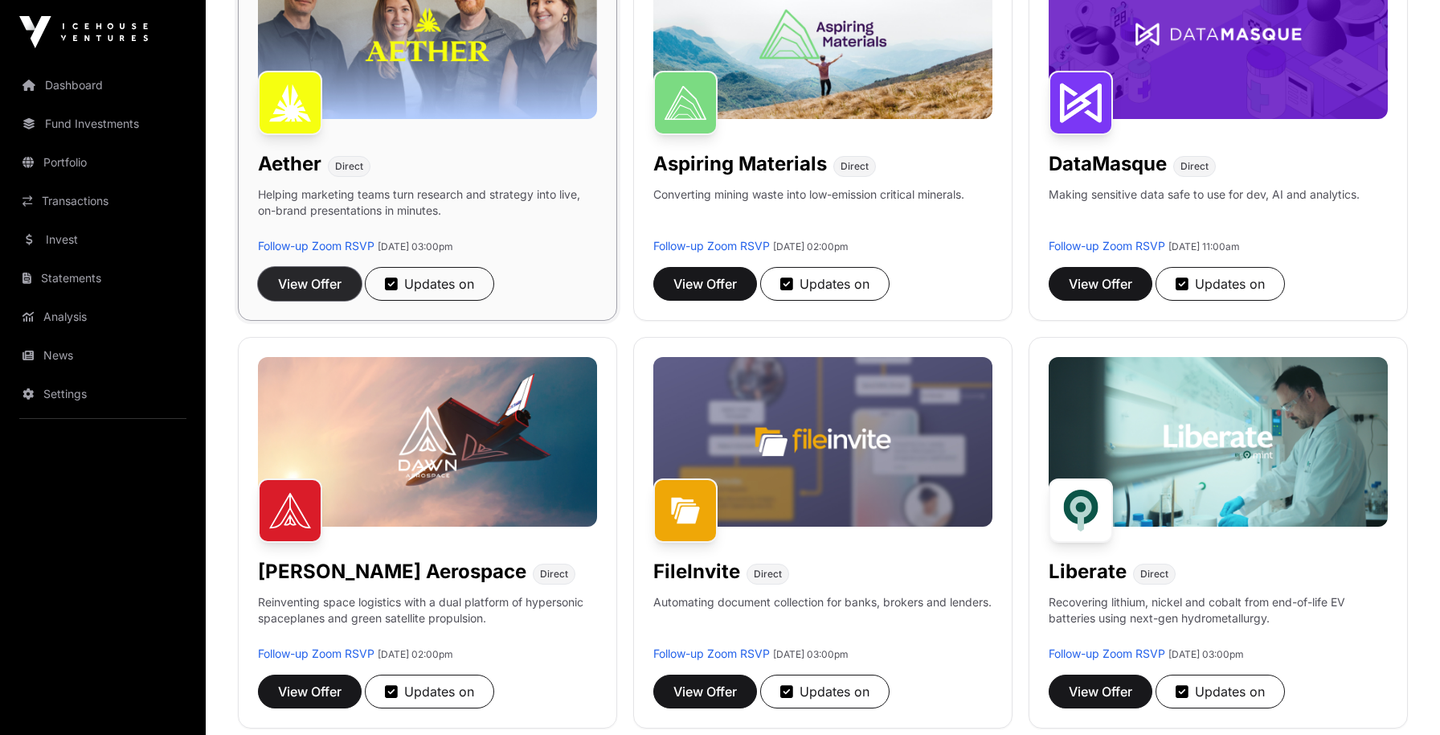
click at [272, 285] on button "View Offer" at bounding box center [310, 284] width 104 height 34
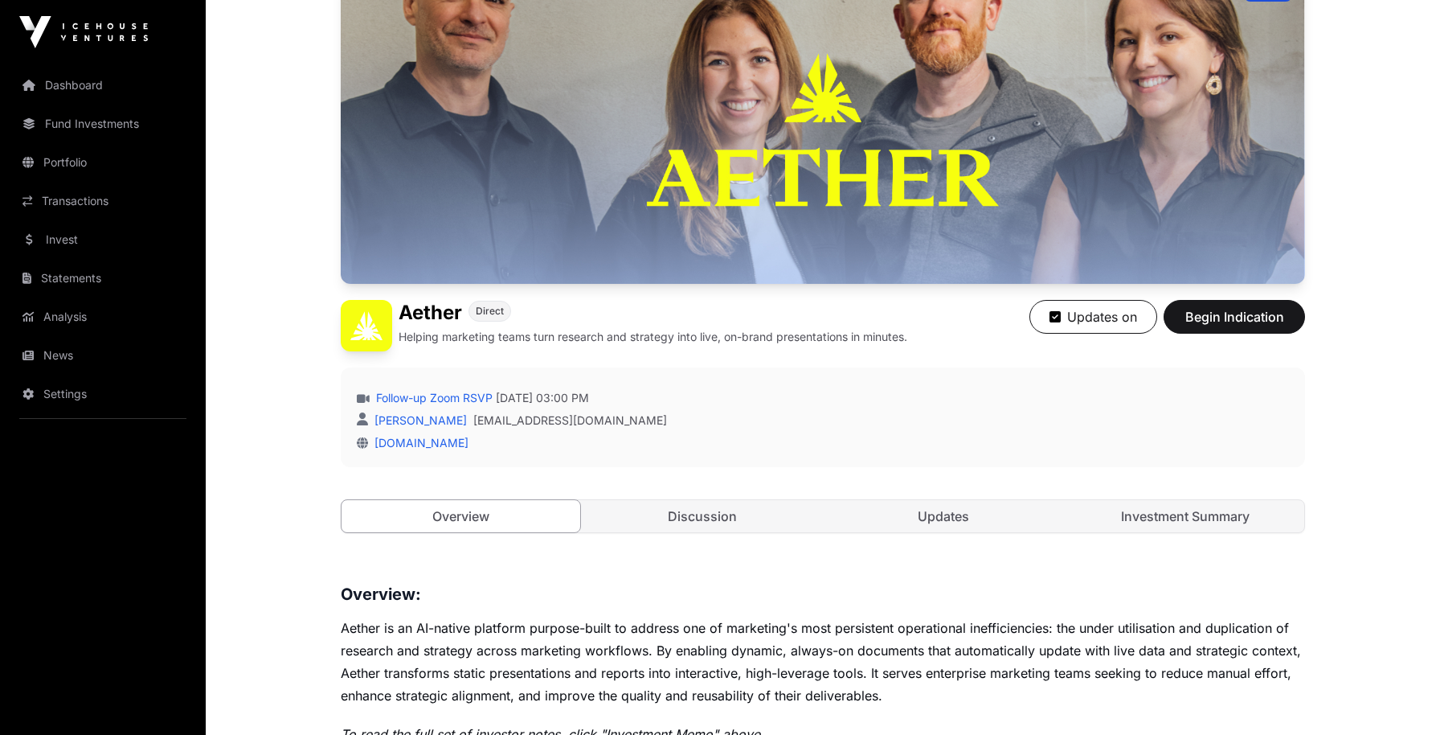
scroll to position [308, 0]
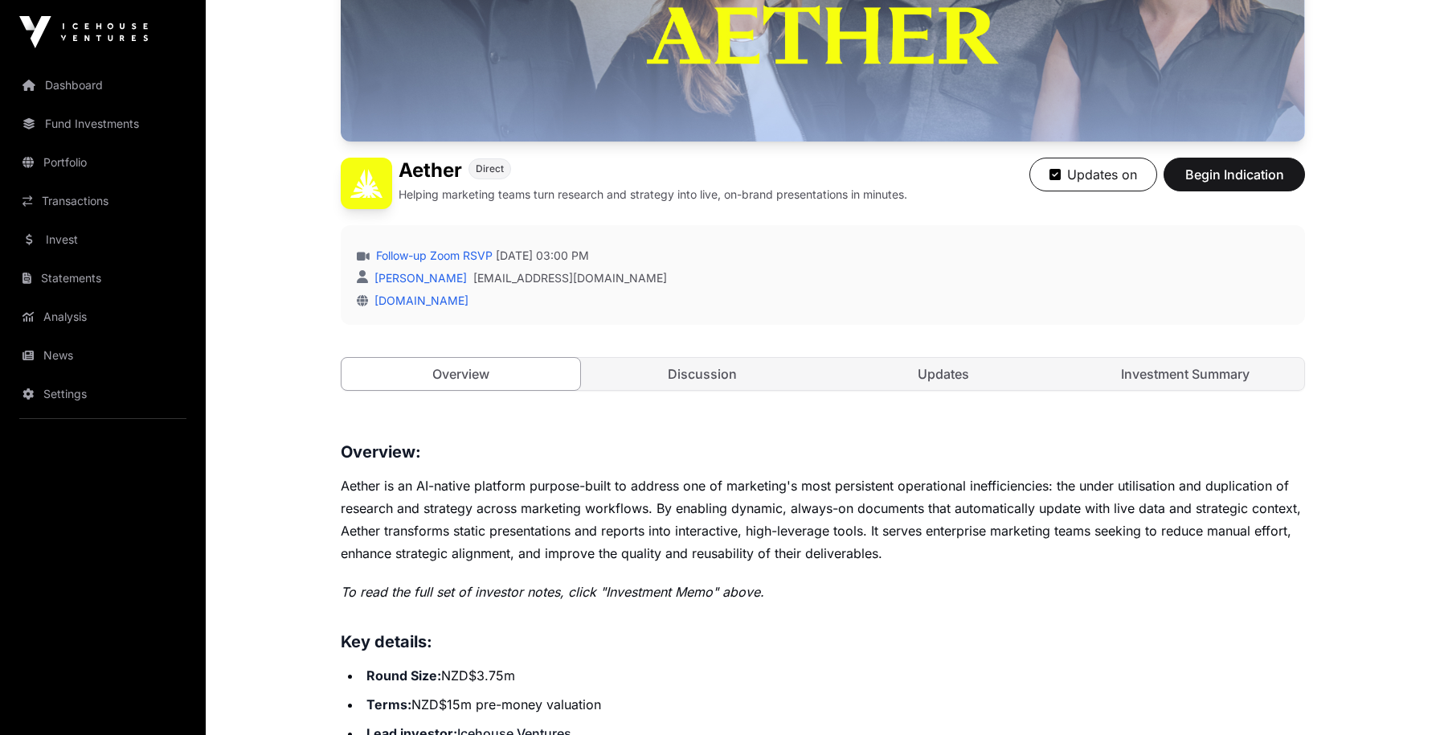
click at [1267, 191] on div "Updates on Begin Indication" at bounding box center [1167, 183] width 276 height 51
drag, startPoint x: 1246, startPoint y: 178, endPoint x: 1236, endPoint y: 187, distance: 13.1
click at [1246, 178] on span "Begin Indication" at bounding box center [1234, 174] width 101 height 19
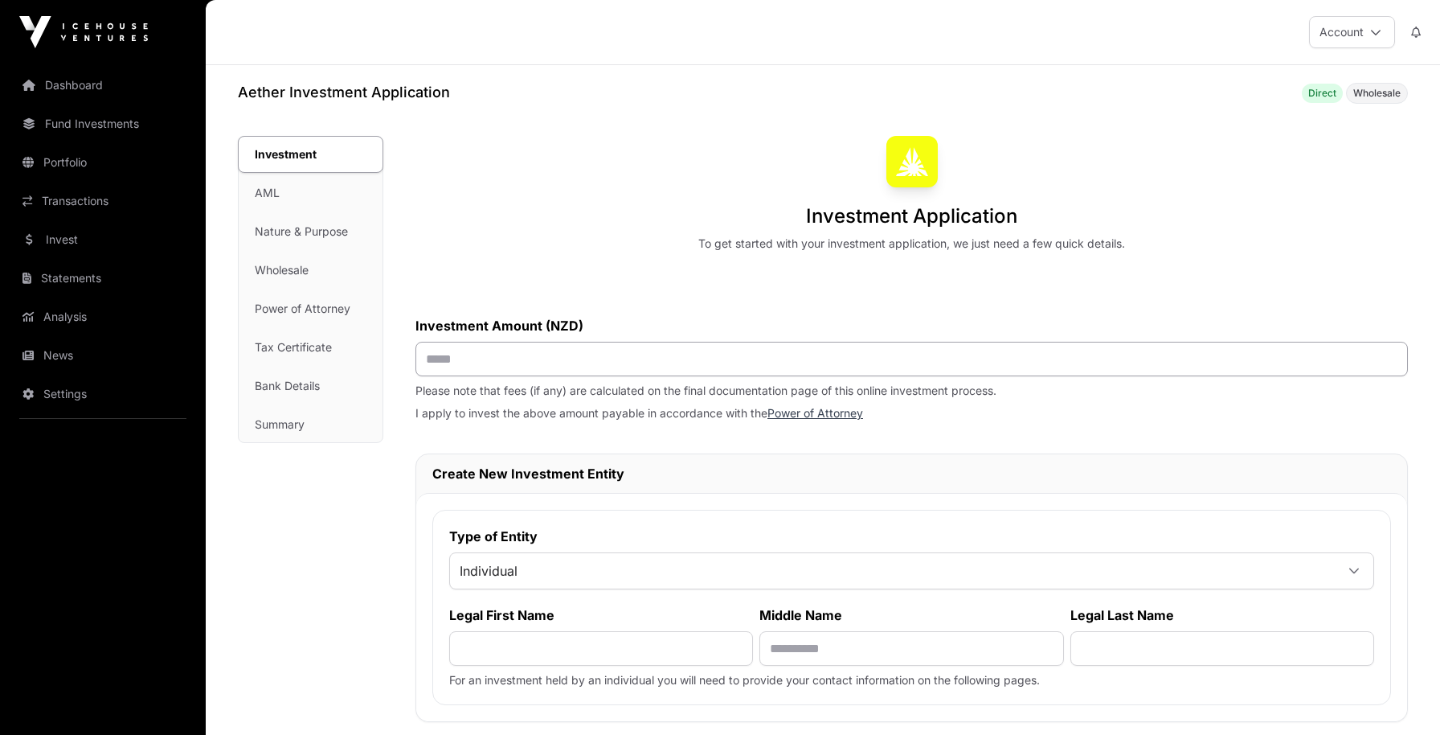
scroll to position [197, 0]
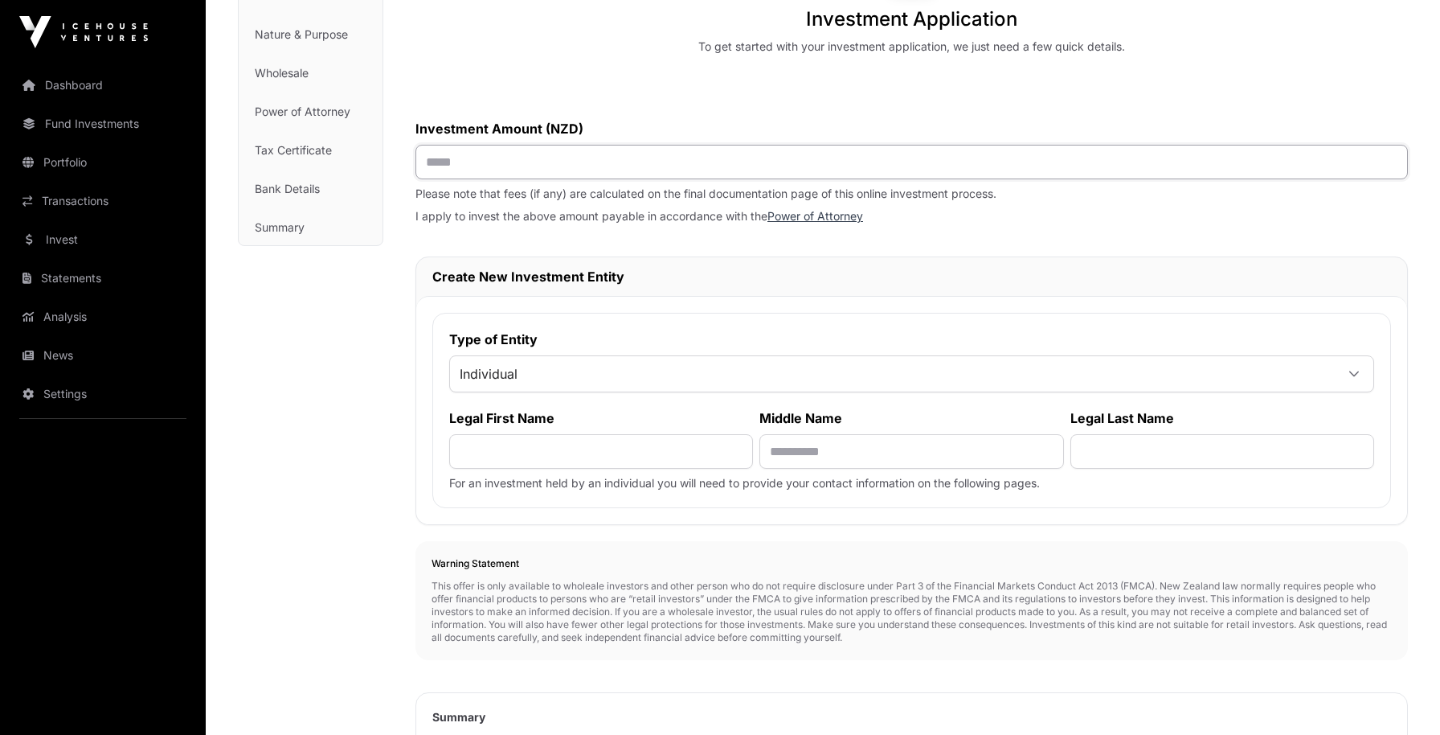
click at [498, 178] on input "text" at bounding box center [911, 162] width 992 height 35
type input "**"
drag, startPoint x: 514, startPoint y: 285, endPoint x: 350, endPoint y: 265, distance: 165.2
click at [514, 286] on h2 "Create New Investment Entity" at bounding box center [911, 276] width 959 height 19
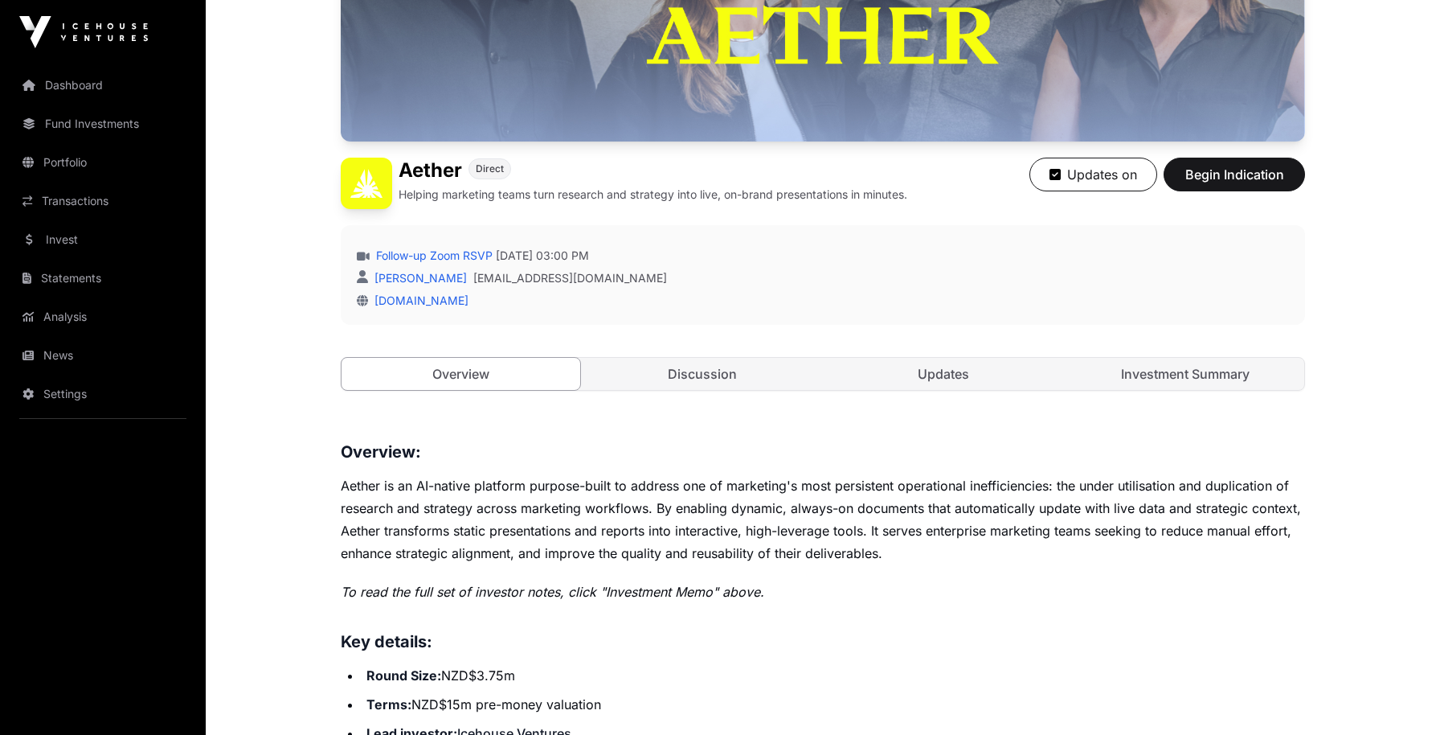
scroll to position [526, 0]
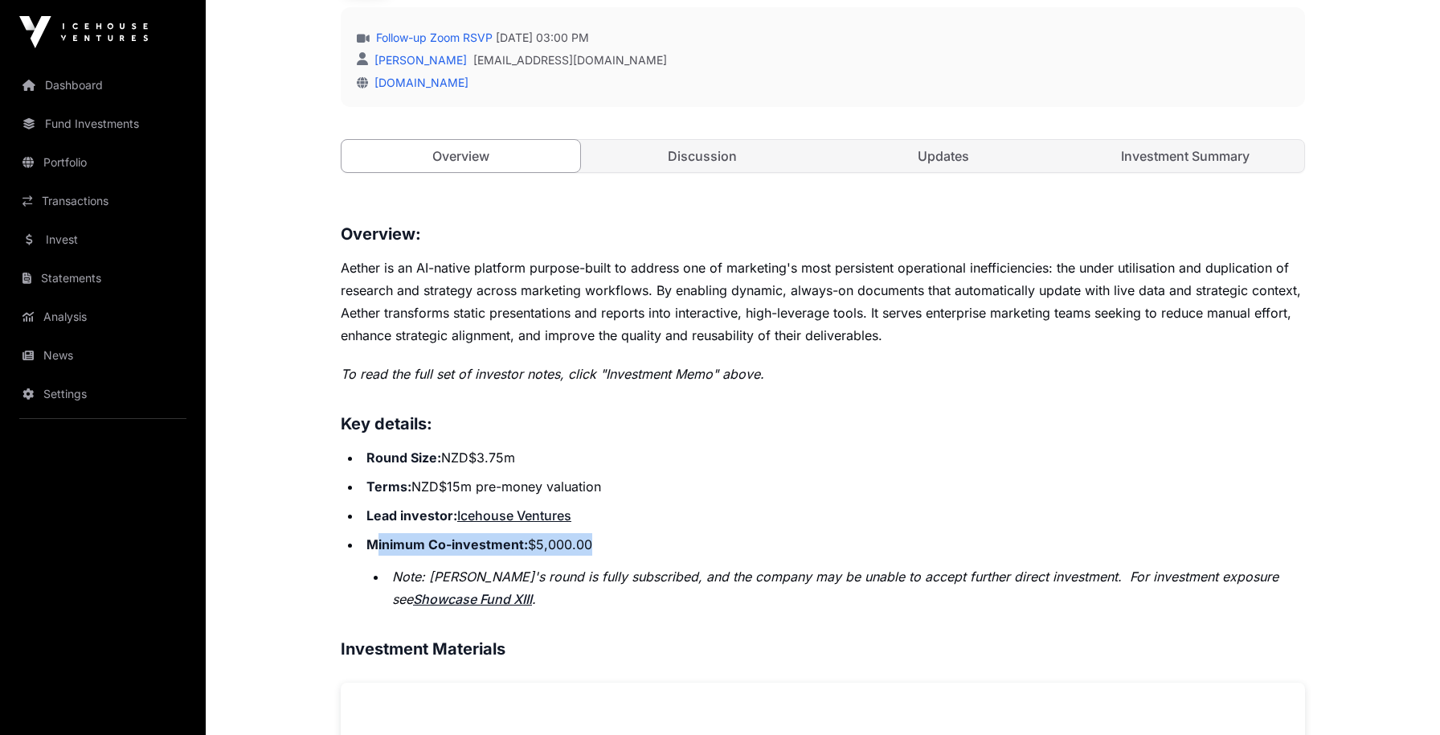
drag, startPoint x: 379, startPoint y: 546, endPoint x: 787, endPoint y: 563, distance: 408.6
click at [787, 563] on li "Minimum Co-investment: $5,000.00 Note: Aether's round is fully subscribed, and …" at bounding box center [833, 571] width 943 height 77
drag, startPoint x: 661, startPoint y: 571, endPoint x: 515, endPoint y: 572, distance: 146.3
click at [657, 572] on em "Note: Aether's round is fully subscribed, and the company may be unable to acce…" at bounding box center [835, 587] width 886 height 39
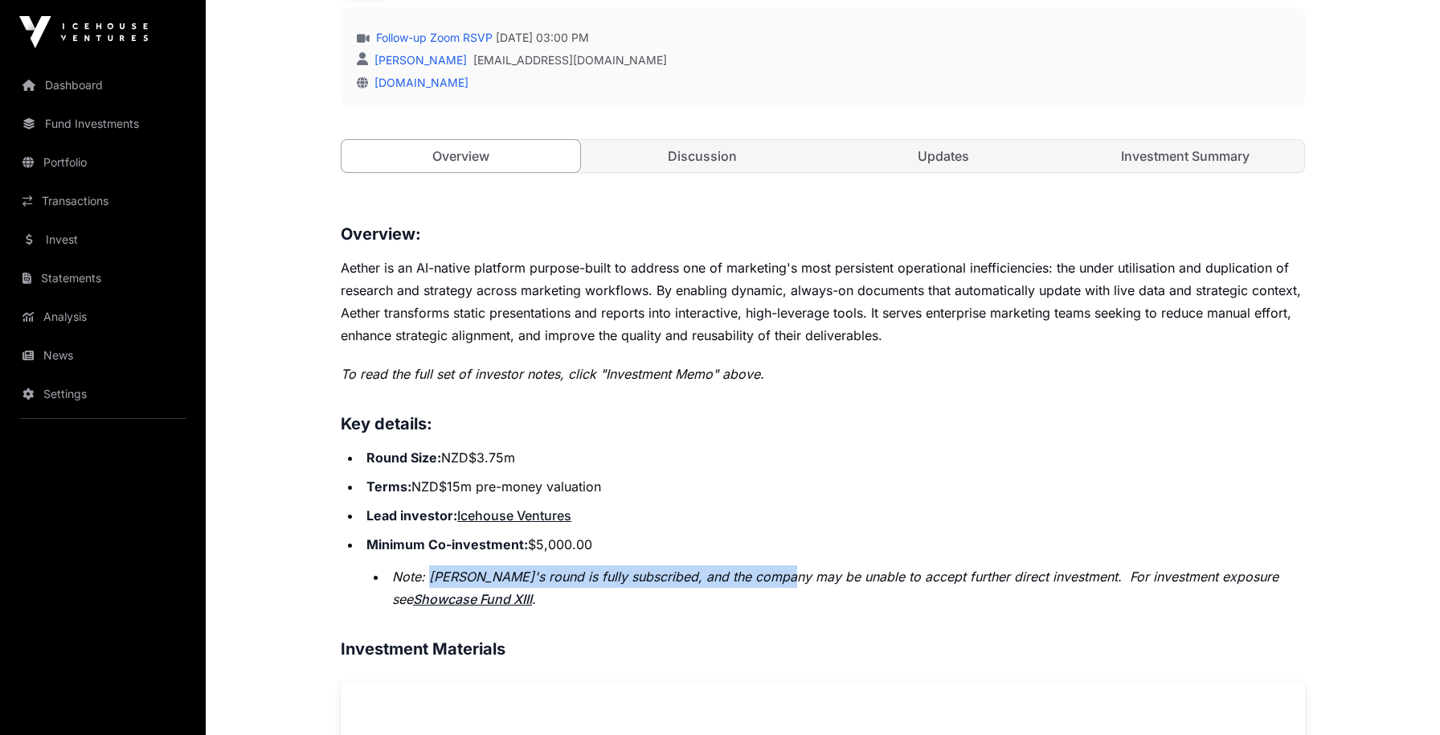
drag, startPoint x: 440, startPoint y: 571, endPoint x: 780, endPoint y: 585, distance: 339.4
click at [780, 585] on li "Note: Aether's round is fully subscribed, and the company may be unable to acce…" at bounding box center [846, 587] width 918 height 45
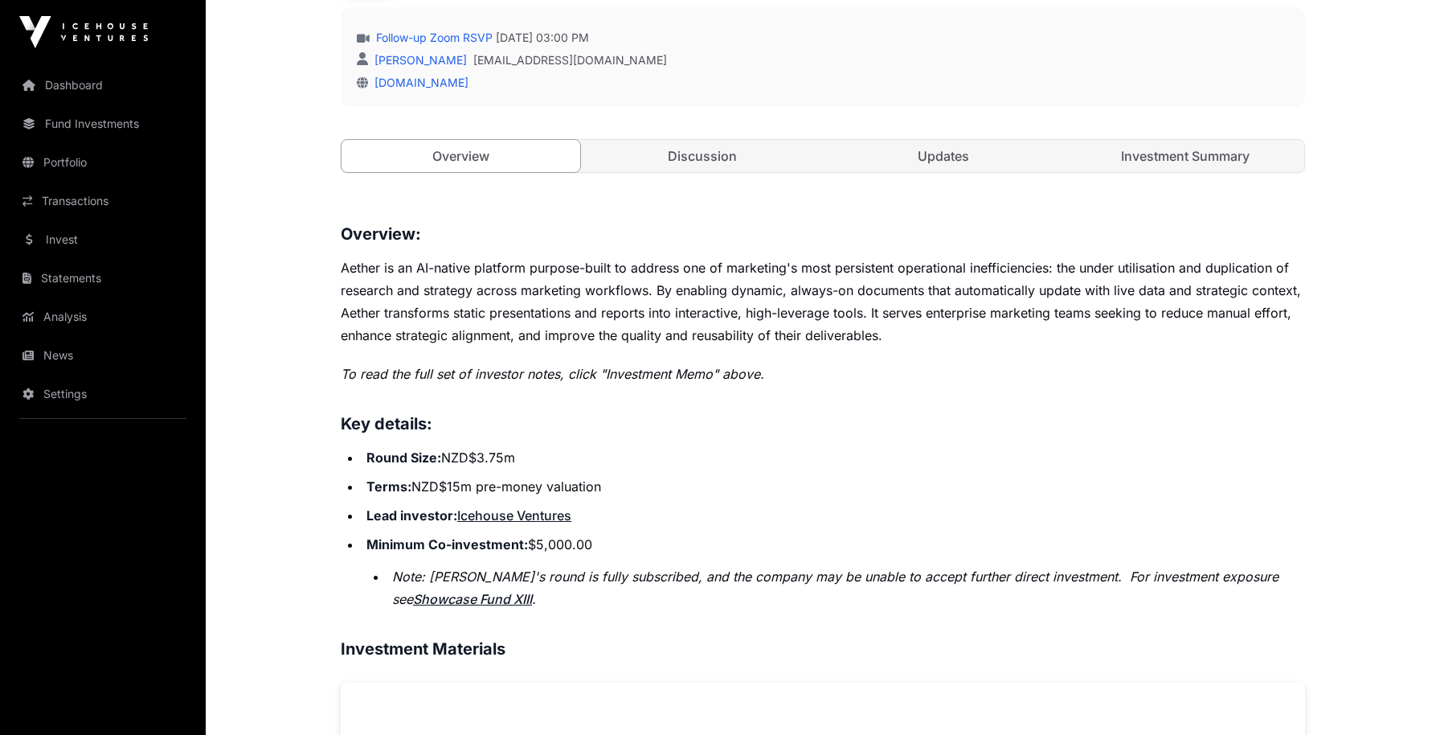
drag, startPoint x: 796, startPoint y: 579, endPoint x: 739, endPoint y: 581, distance: 57.1
click at [792, 580] on em "Note: Aether's round is fully subscribed, and the company may be unable to acce…" at bounding box center [835, 587] width 886 height 39
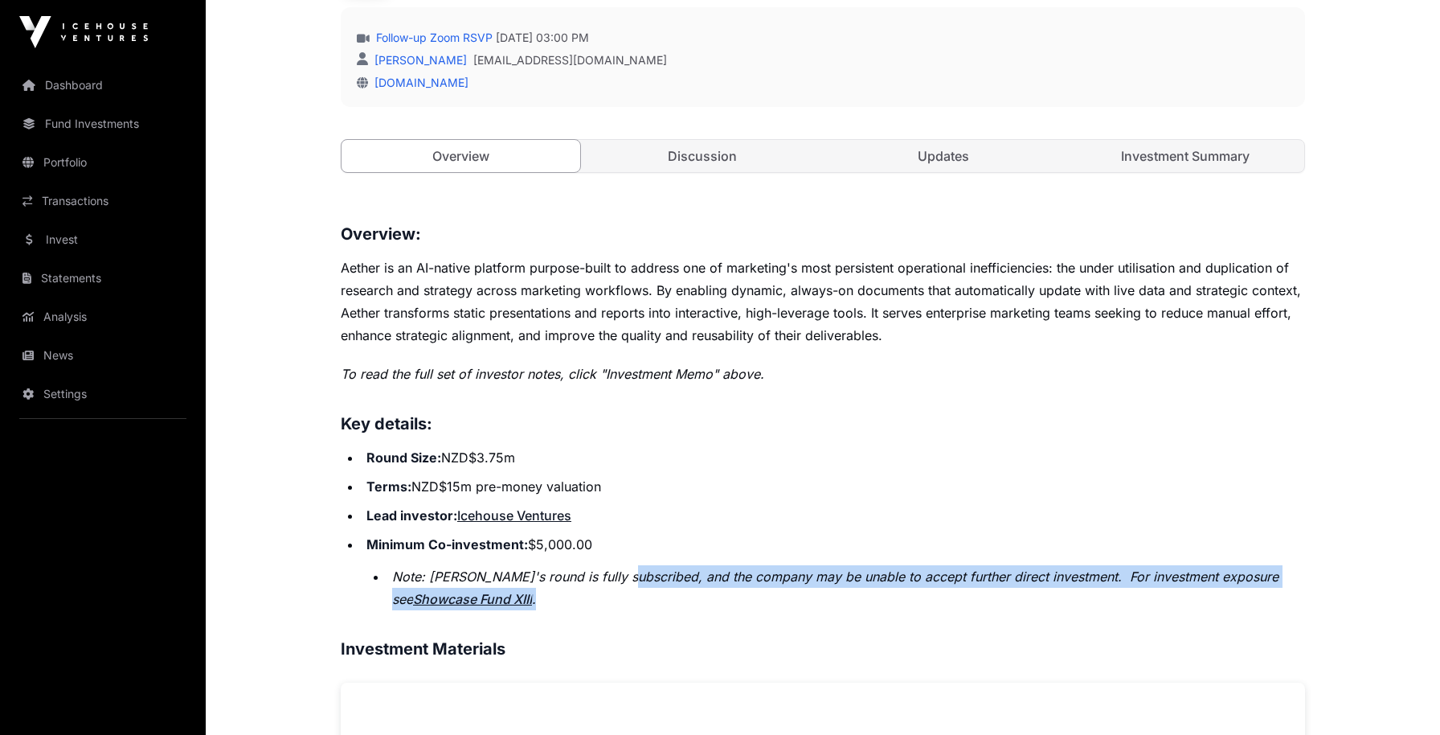
drag, startPoint x: 616, startPoint y: 580, endPoint x: 902, endPoint y: 588, distance: 286.2
click at [902, 588] on li "Note: Aether's round is fully subscribed, and the company may be unable to acce…" at bounding box center [846, 587] width 918 height 45
click at [915, 576] on em "Note: Aether's round is fully subscribed, and the company may be unable to acce…" at bounding box center [835, 587] width 886 height 39
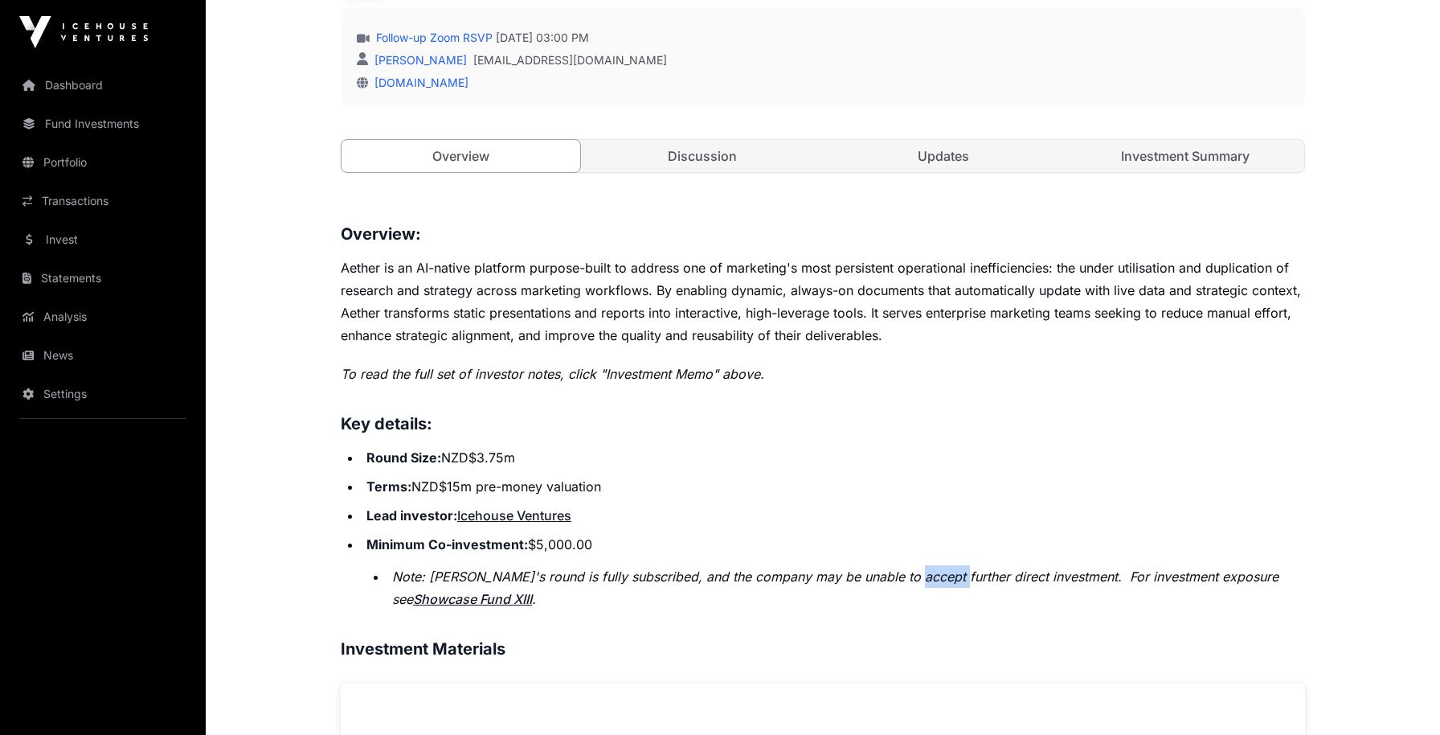
click at [915, 576] on em "Note: Aether's round is fully subscribed, and the company may be unable to acce…" at bounding box center [835, 587] width 886 height 39
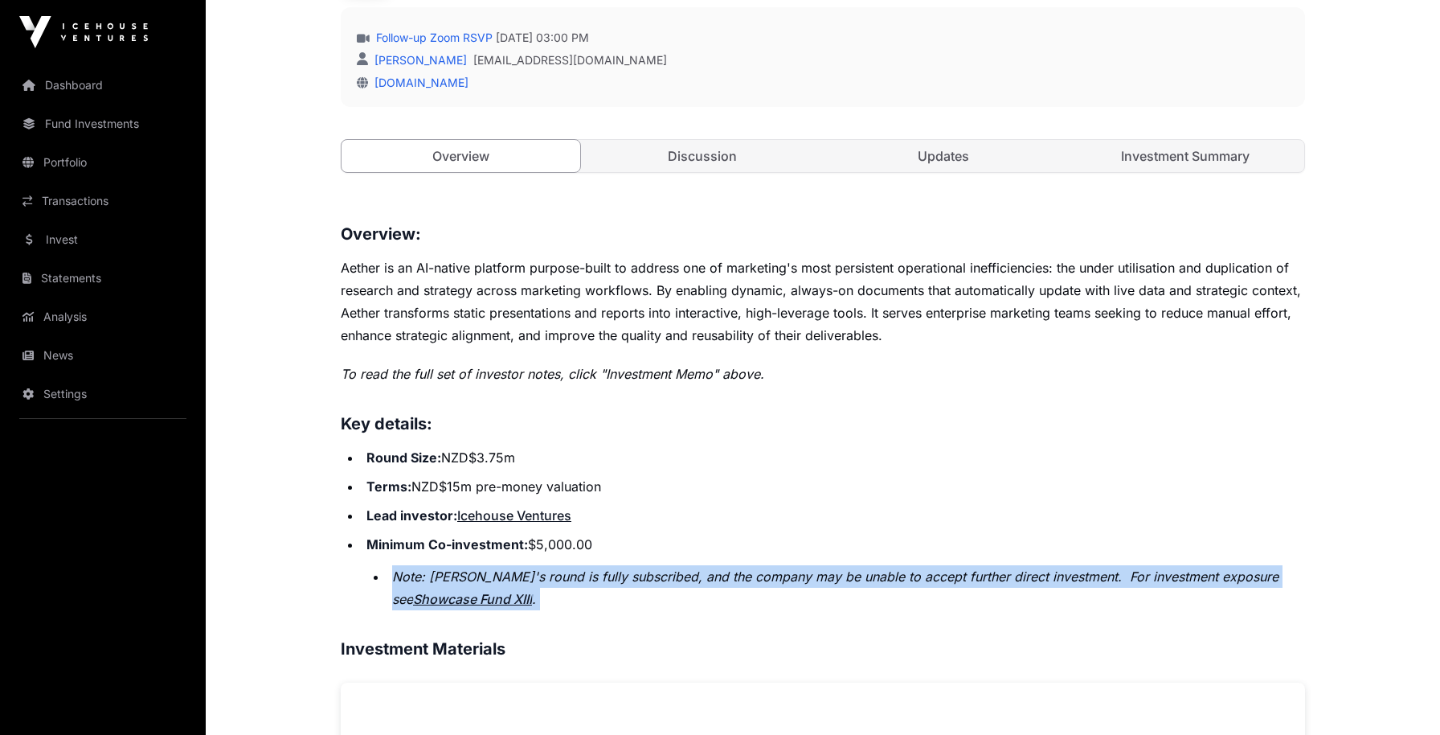
click at [915, 576] on em "Note: Aether's round is fully subscribed, and the company may be unable to acce…" at bounding box center [835, 587] width 886 height 39
drag, startPoint x: 915, startPoint y: 576, endPoint x: 1027, endPoint y: 572, distance: 111.8
click at [915, 576] on em "Note: Aether's round is fully subscribed, and the company may be unable to acce…" at bounding box center [835, 587] width 886 height 39
click at [1027, 572] on em "Note: Aether's round is fully subscribed, and the company may be unable to acce…" at bounding box center [835, 587] width 886 height 39
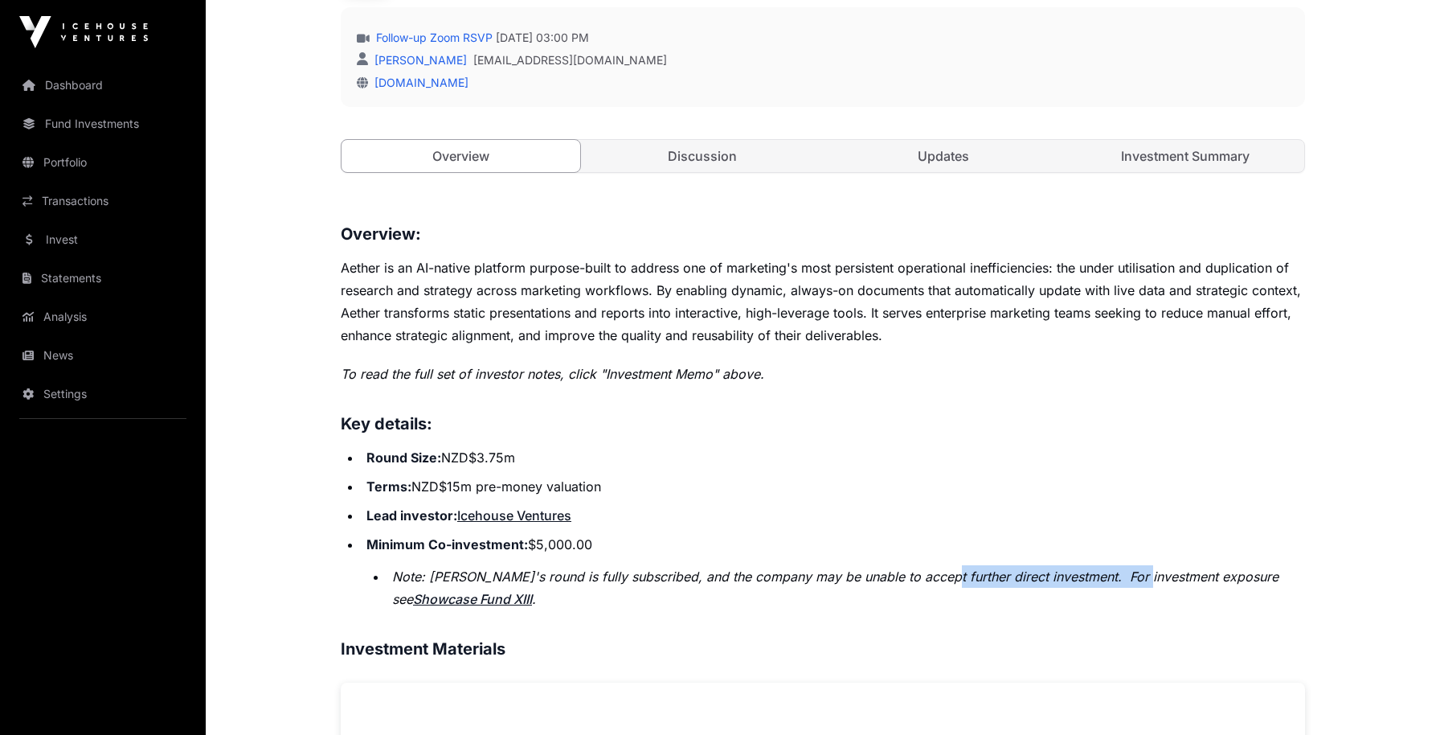
drag, startPoint x: 931, startPoint y: 581, endPoint x: 1136, endPoint y: 578, distance: 205.8
click at [1136, 578] on em "Note: Aether's round is fully subscribed, and the company may be unable to acce…" at bounding box center [835, 587] width 886 height 39
click at [1162, 579] on em "Note: Aether's round is fully subscribed, and the company may be unable to acce…" at bounding box center [835, 587] width 886 height 39
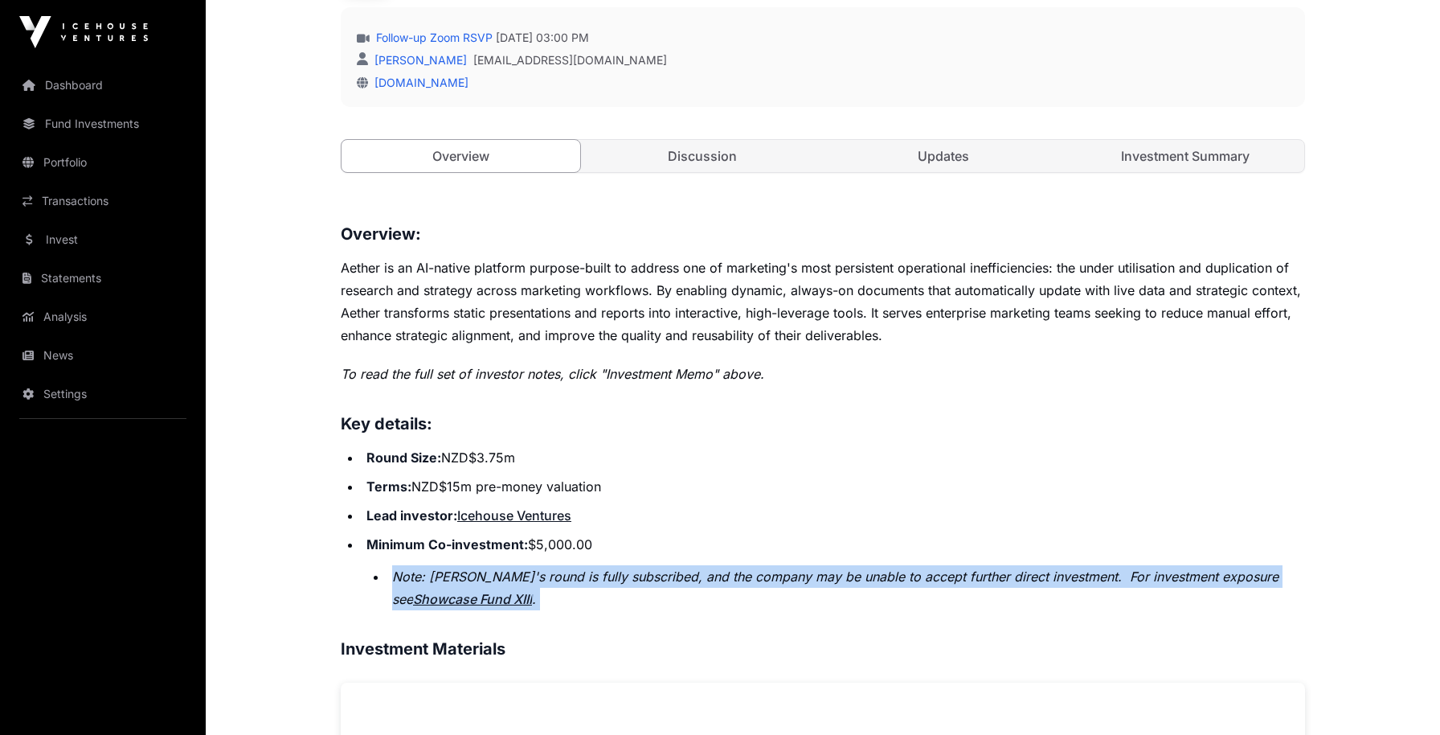
drag, startPoint x: 1162, startPoint y: 579, endPoint x: 531, endPoint y: 614, distance: 631.8
click at [1149, 577] on em "Note: Aether's round is fully subscribed, and the company may be unable to acce…" at bounding box center [835, 587] width 886 height 39
click at [629, 563] on li "Minimum Co-investment: $5,000.00 Note: Aether's round is fully subscribed, and …" at bounding box center [833, 571] width 943 height 77
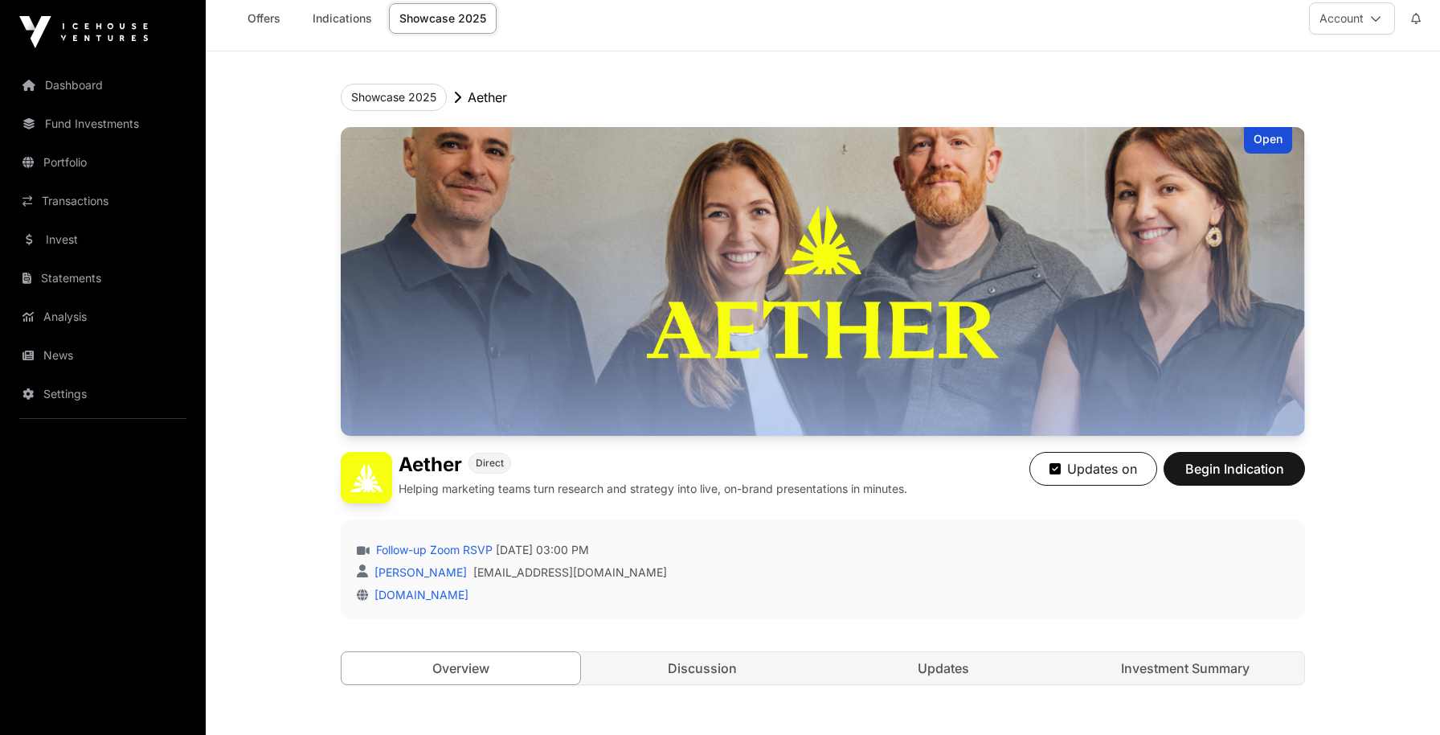
scroll to position [0, 0]
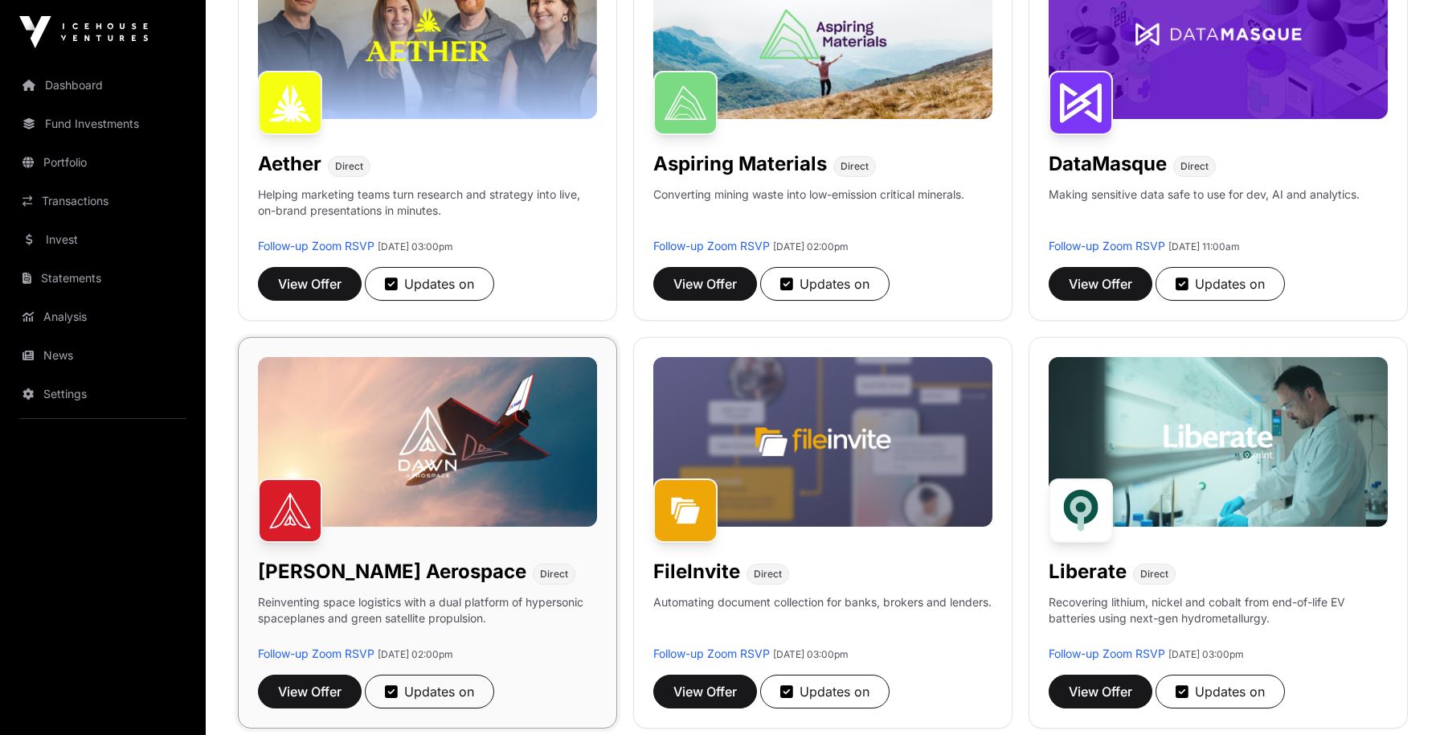
scroll to position [253, 0]
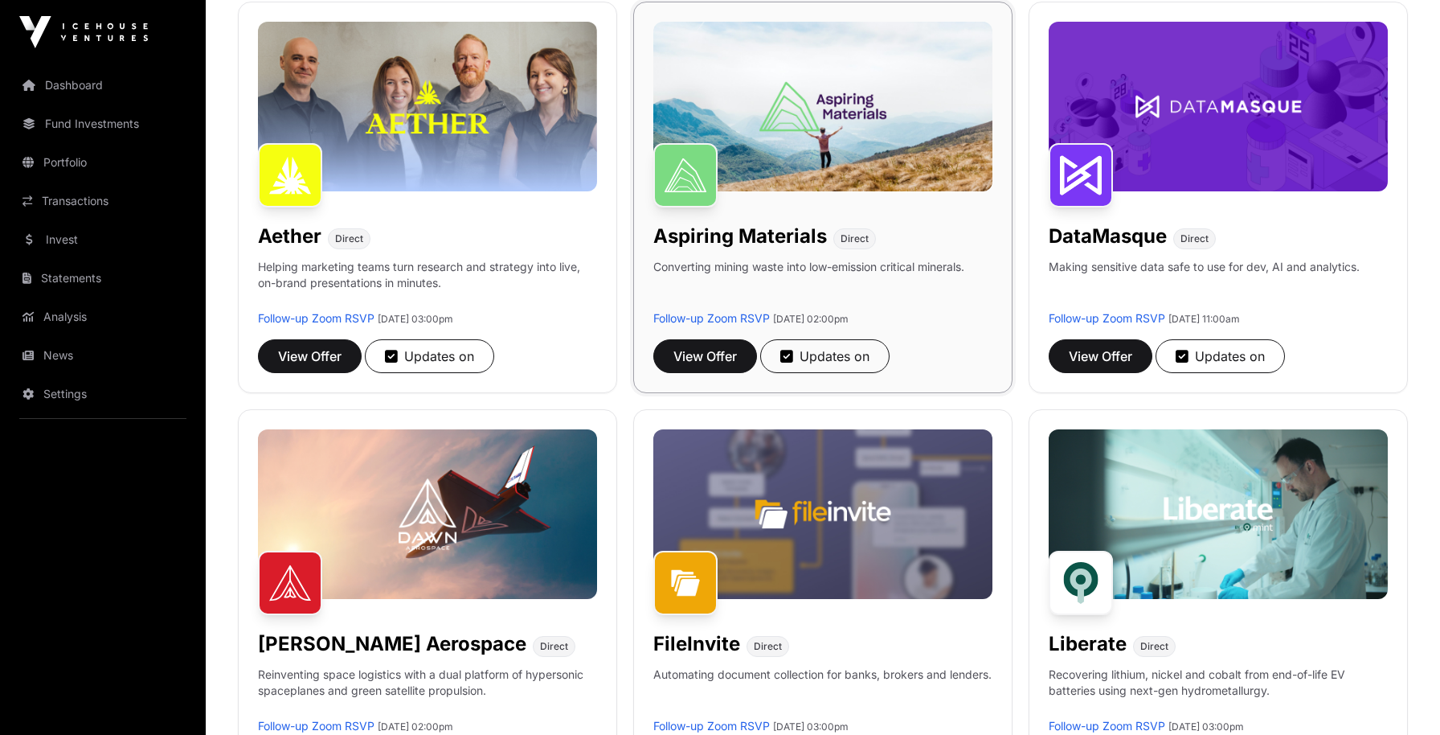
drag, startPoint x: 768, startPoint y: 202, endPoint x: 783, endPoint y: 222, distance: 24.8
click at [769, 202] on div "Aspiring Materials Direct Converting mining waste into low-emission critical mi…" at bounding box center [822, 197] width 379 height 391
click at [875, 116] on img at bounding box center [822, 107] width 339 height 170
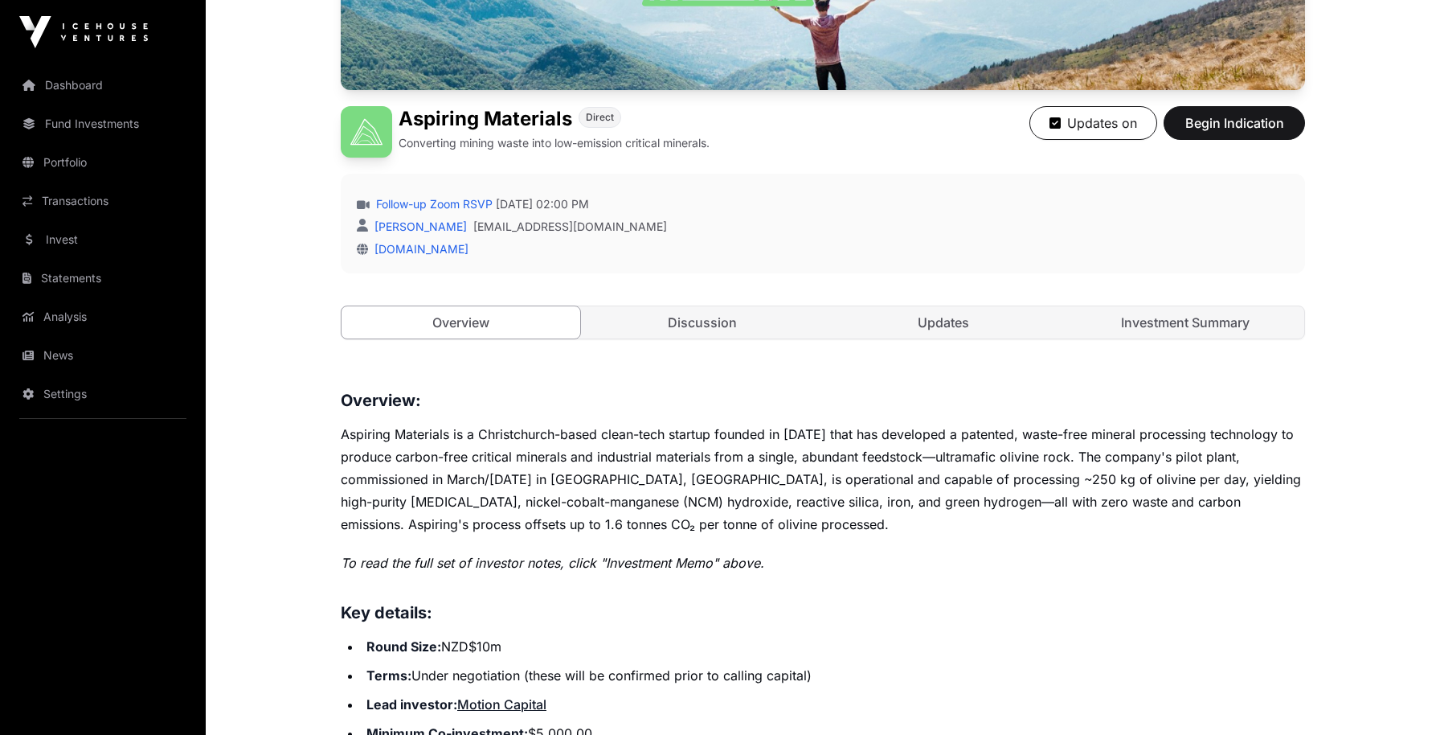
scroll to position [715, 0]
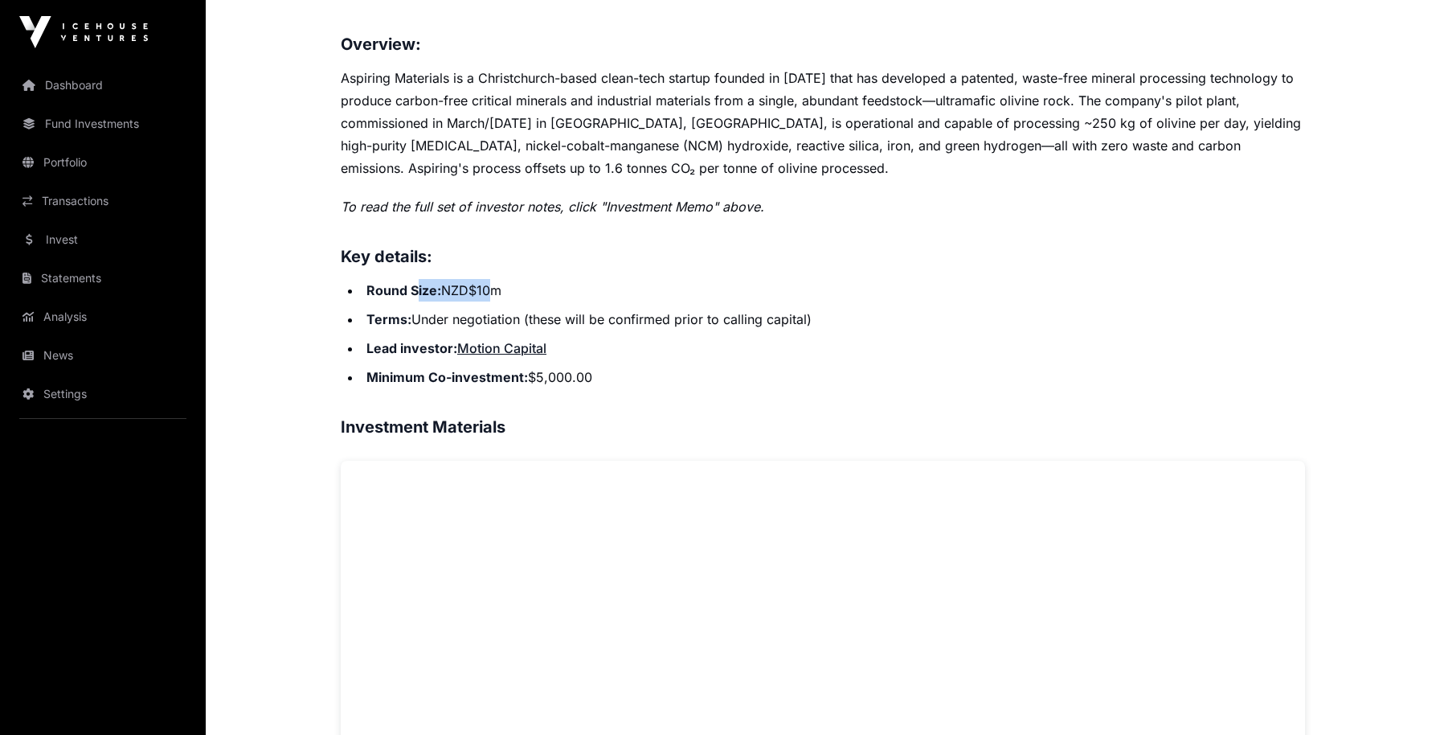
drag, startPoint x: 453, startPoint y: 297, endPoint x: 496, endPoint y: 294, distance: 42.7
click at [496, 294] on li "Round Size: NZD$10m" at bounding box center [833, 290] width 943 height 23
click at [473, 295] on li "Round Size: NZD$10m" at bounding box center [833, 290] width 943 height 23
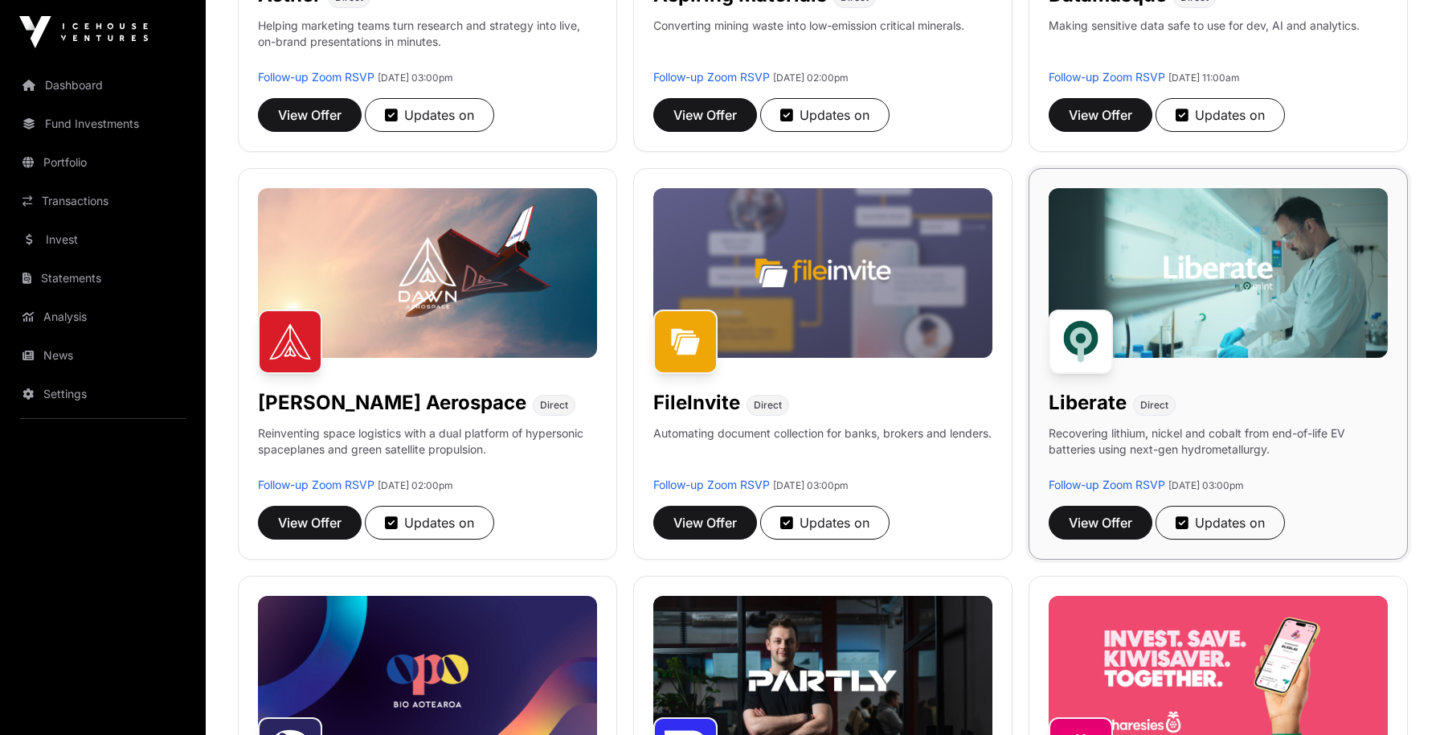
scroll to position [534, 0]
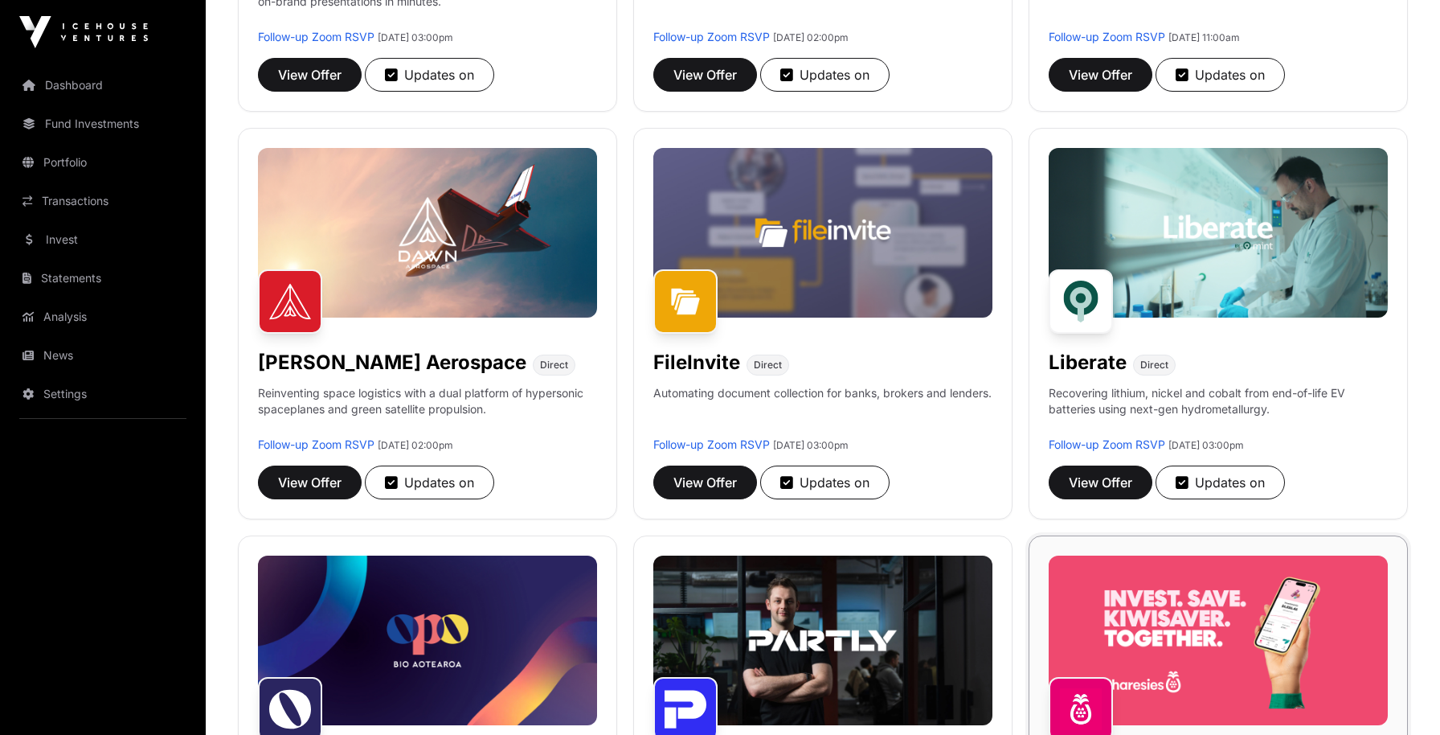
click at [1231, 623] on img at bounding box center [1218, 640] width 339 height 170
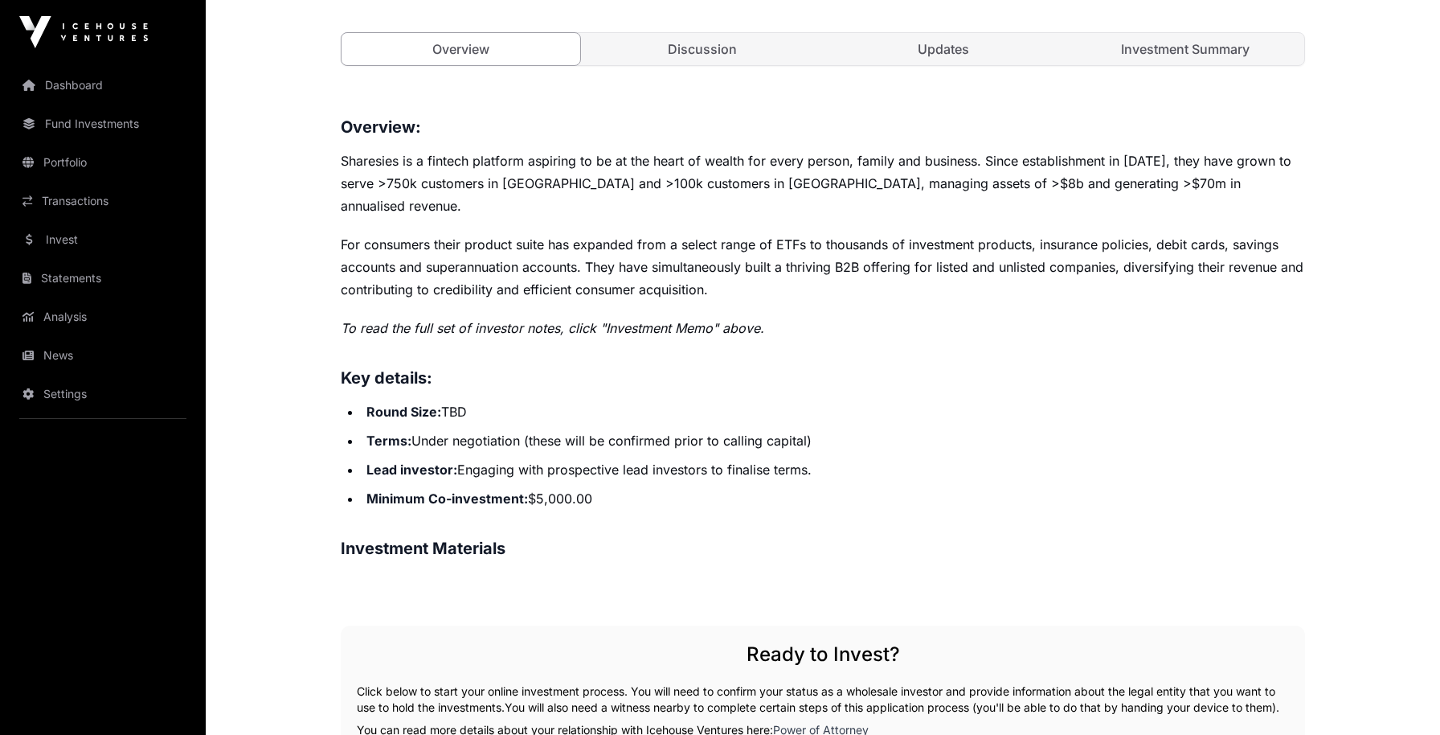
scroll to position [800, 0]
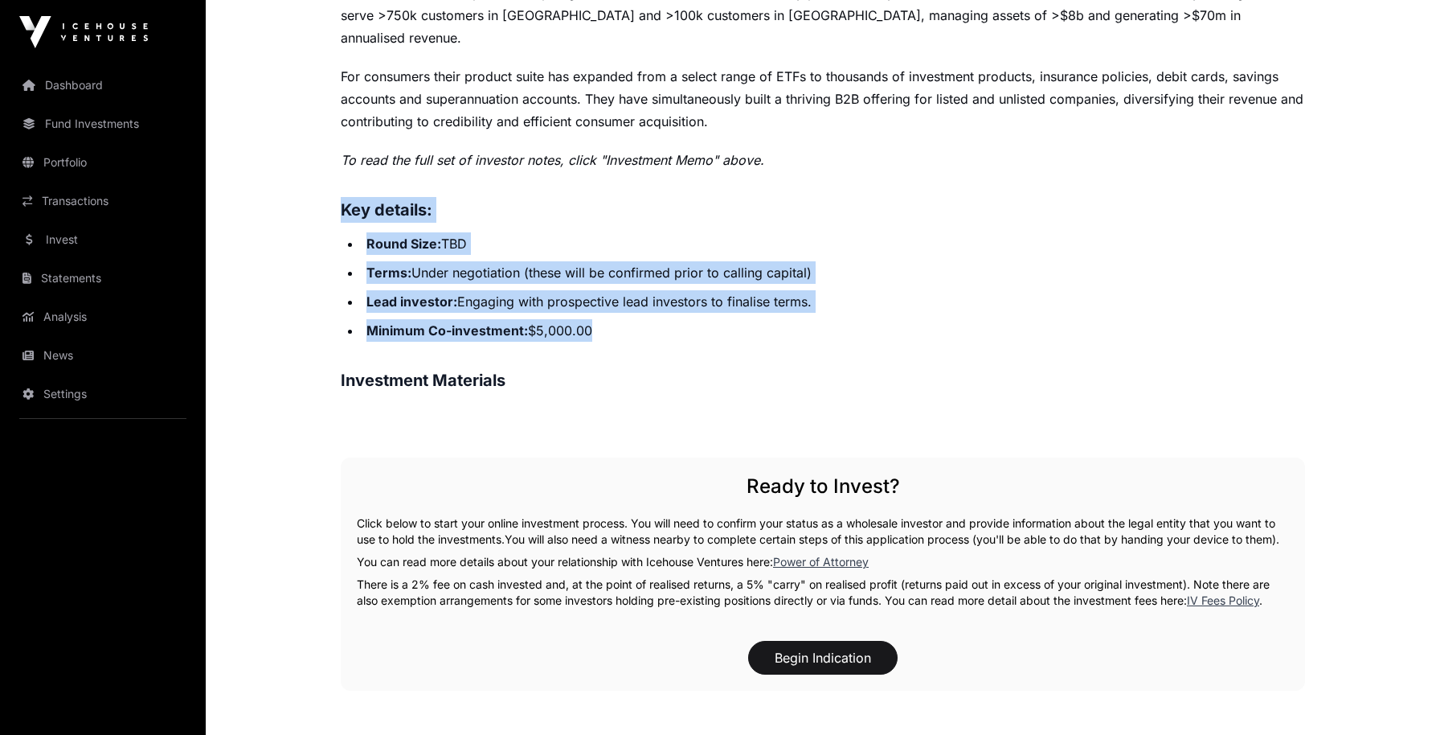
drag, startPoint x: 341, startPoint y: 184, endPoint x: 644, endPoint y: 305, distance: 326.4
click at [644, 305] on div "Overview: Sharesies is a fintech platform aspiring to be at the heart of wealth…" at bounding box center [823, 169] width 964 height 447
copy div "Key details: Round Size: TBD Terms: Under negotiation (these will be confirmed …"
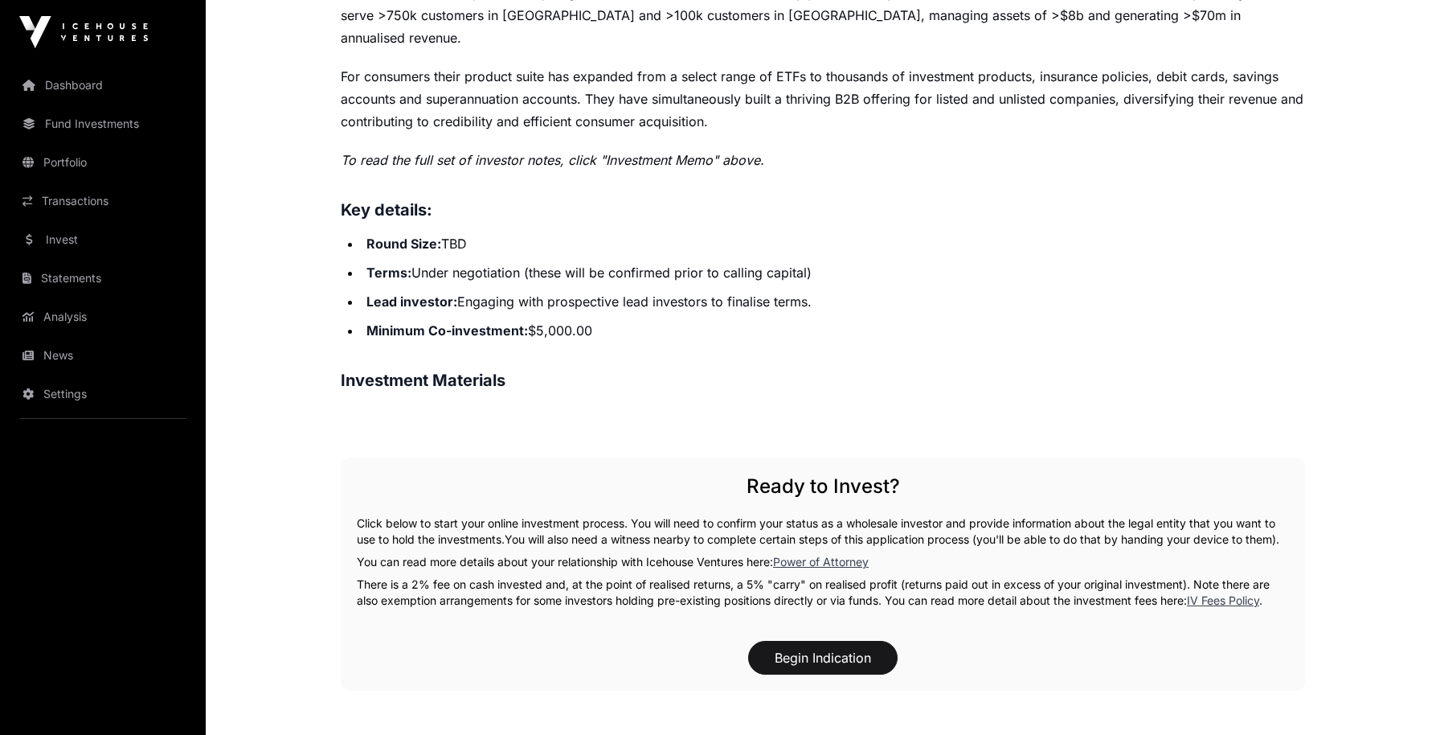
drag, startPoint x: 786, startPoint y: 97, endPoint x: 900, endPoint y: 161, distance: 130.6
click at [786, 97] on p "For consumers their product suite has expanded from a select range of ETFs to t…" at bounding box center [823, 99] width 964 height 68
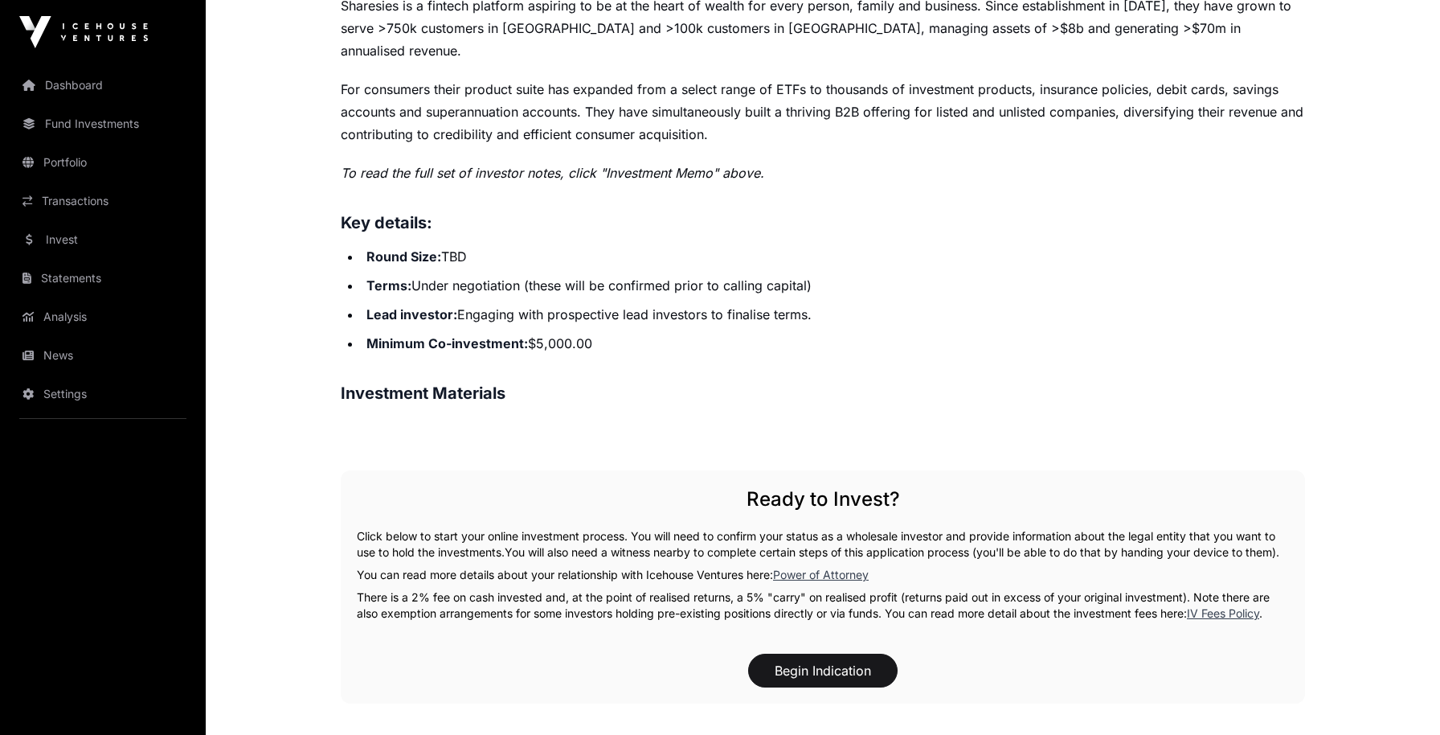
scroll to position [706, 0]
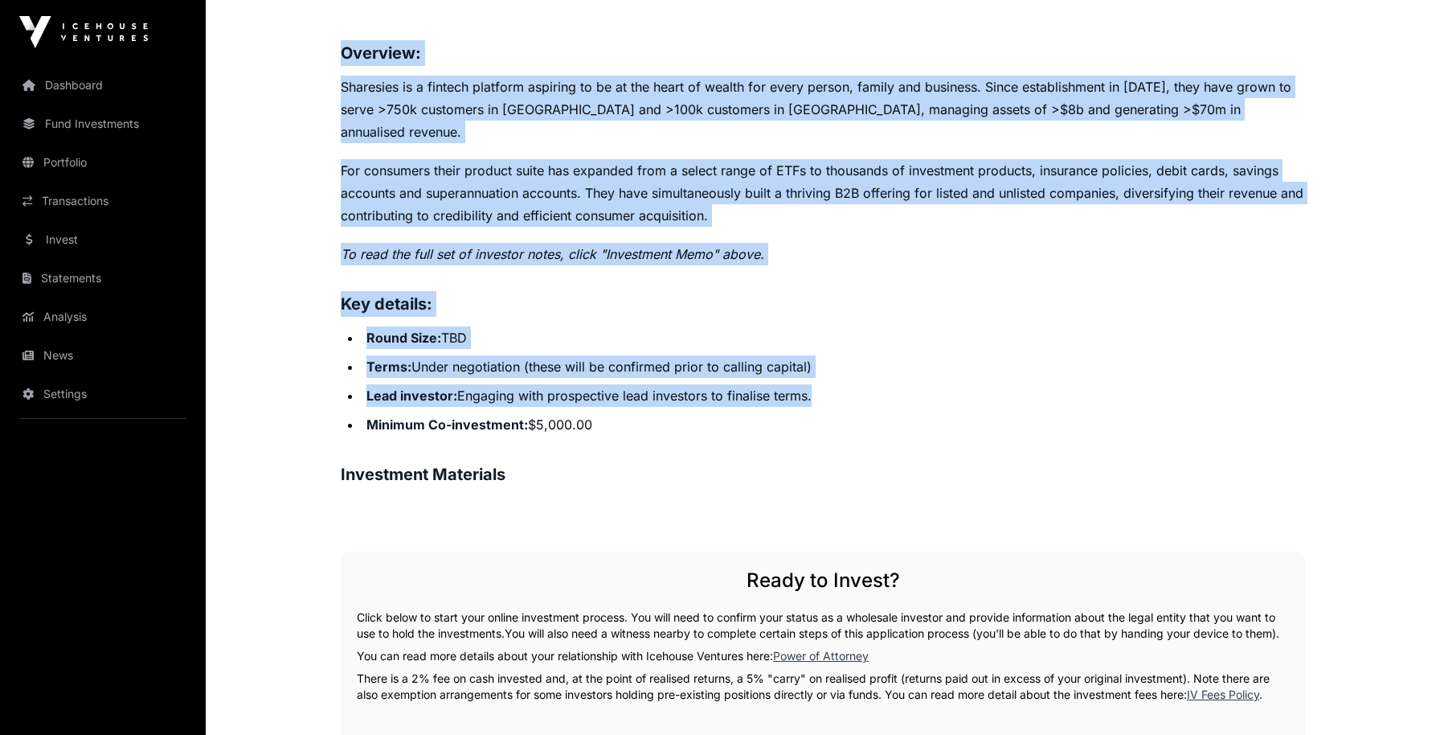
drag, startPoint x: 326, startPoint y: 39, endPoint x: 909, endPoint y: 370, distance: 670.1
click at [909, 370] on div "Showcase 2025 Sharesies Open Sharesies Direct Democratising access to investing…" at bounding box center [823, 334] width 1029 height 1950
copy div "Overview: Sharesies is a fintech platform aspiring to be at the heart of wealth…"
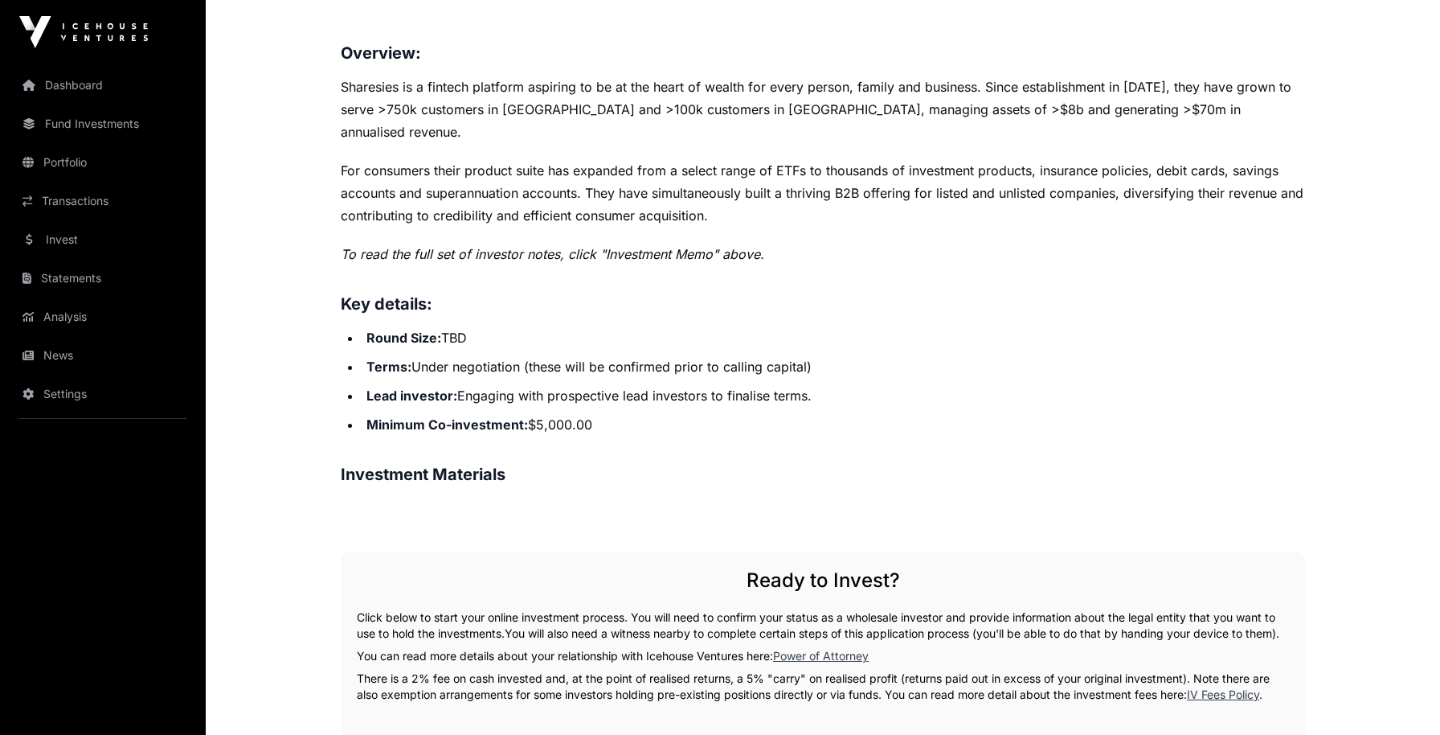
click at [757, 388] on ul "Round Size: TBD Terms: Under negotiation (these will be confirmed prior to call…" at bounding box center [823, 380] width 964 height 109
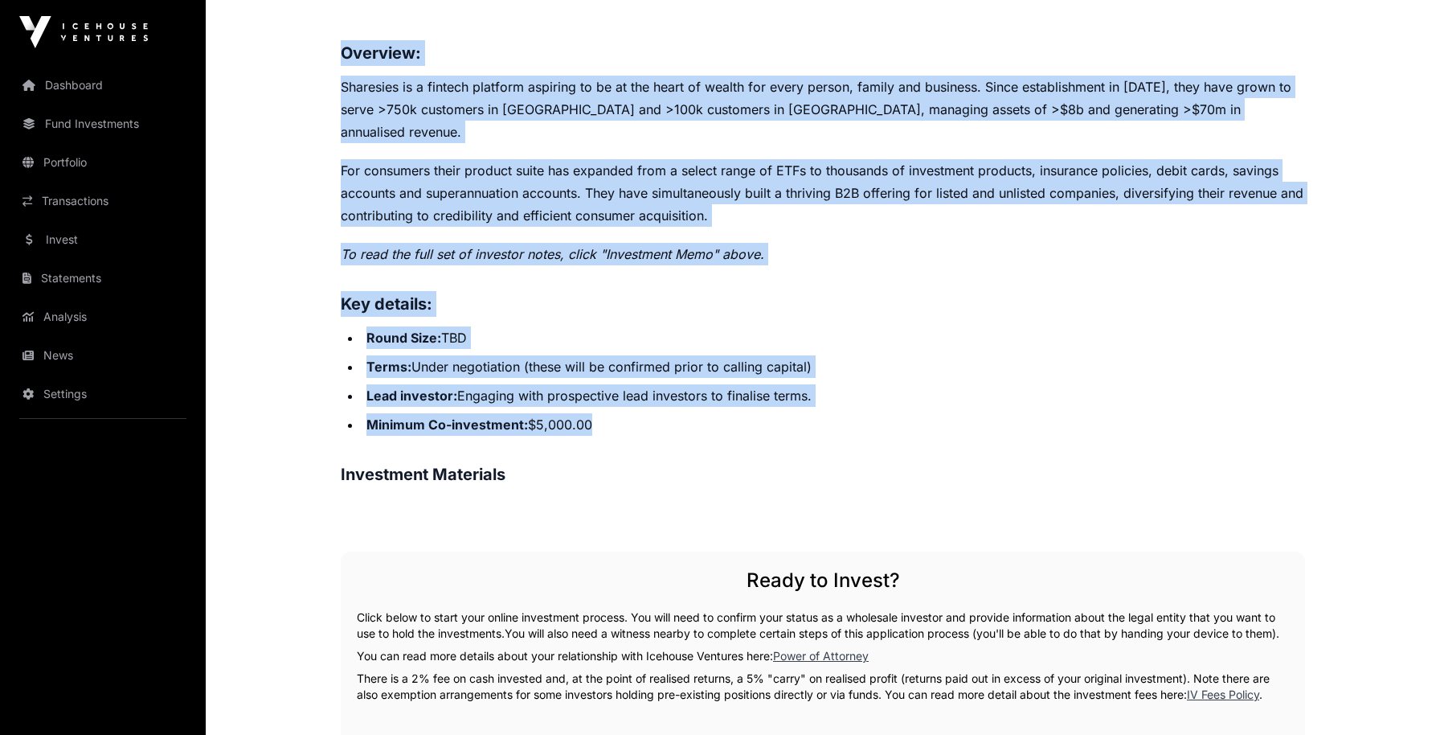
drag, startPoint x: 363, startPoint y: 247, endPoint x: 288, endPoint y: 54, distance: 206.8
click at [288, 54] on main "Showcase 2025 Sharesies Open Sharesies Direct Democratising access to investing…" at bounding box center [823, 391] width 1234 height 2065
copy div "Overview: Sharesies is a fintech platform aspiring to be at the heart of wealth…"
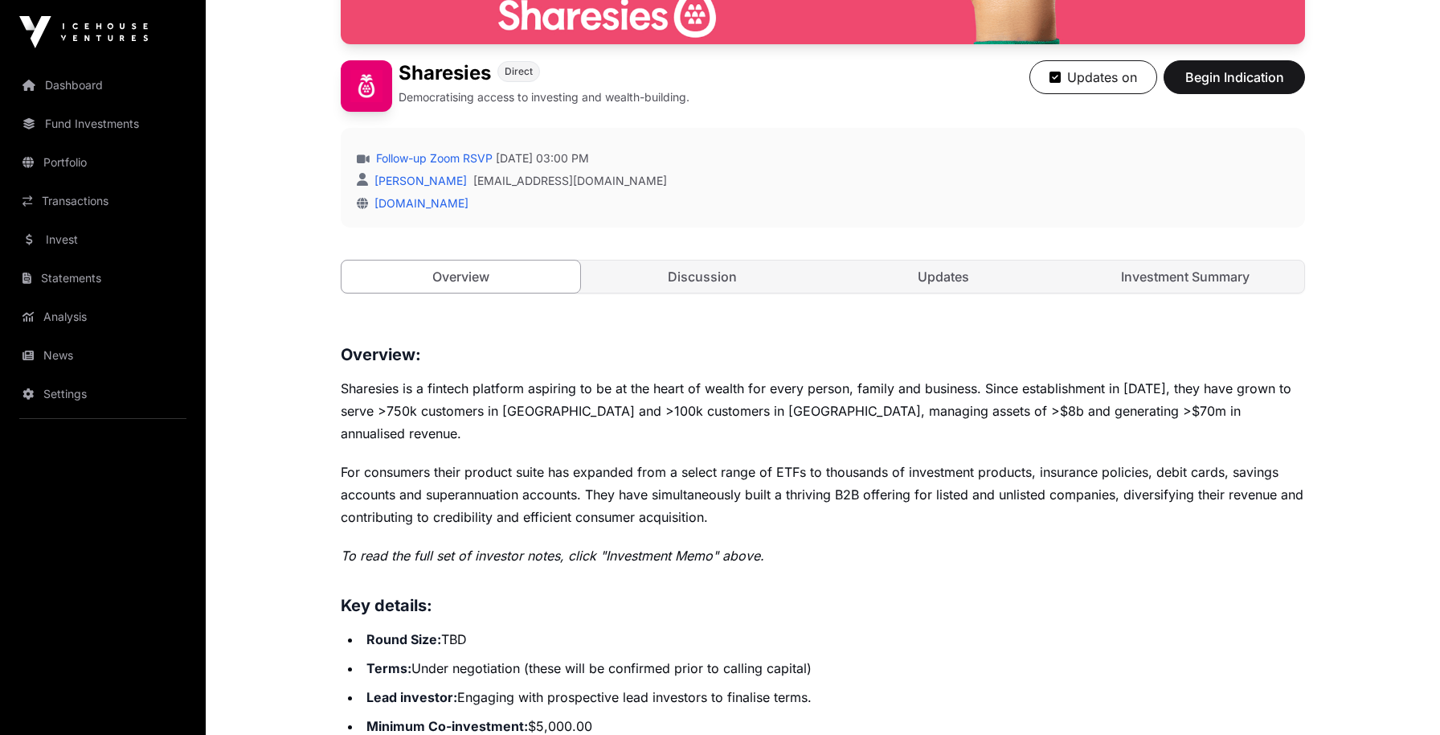
scroll to position [684, 0]
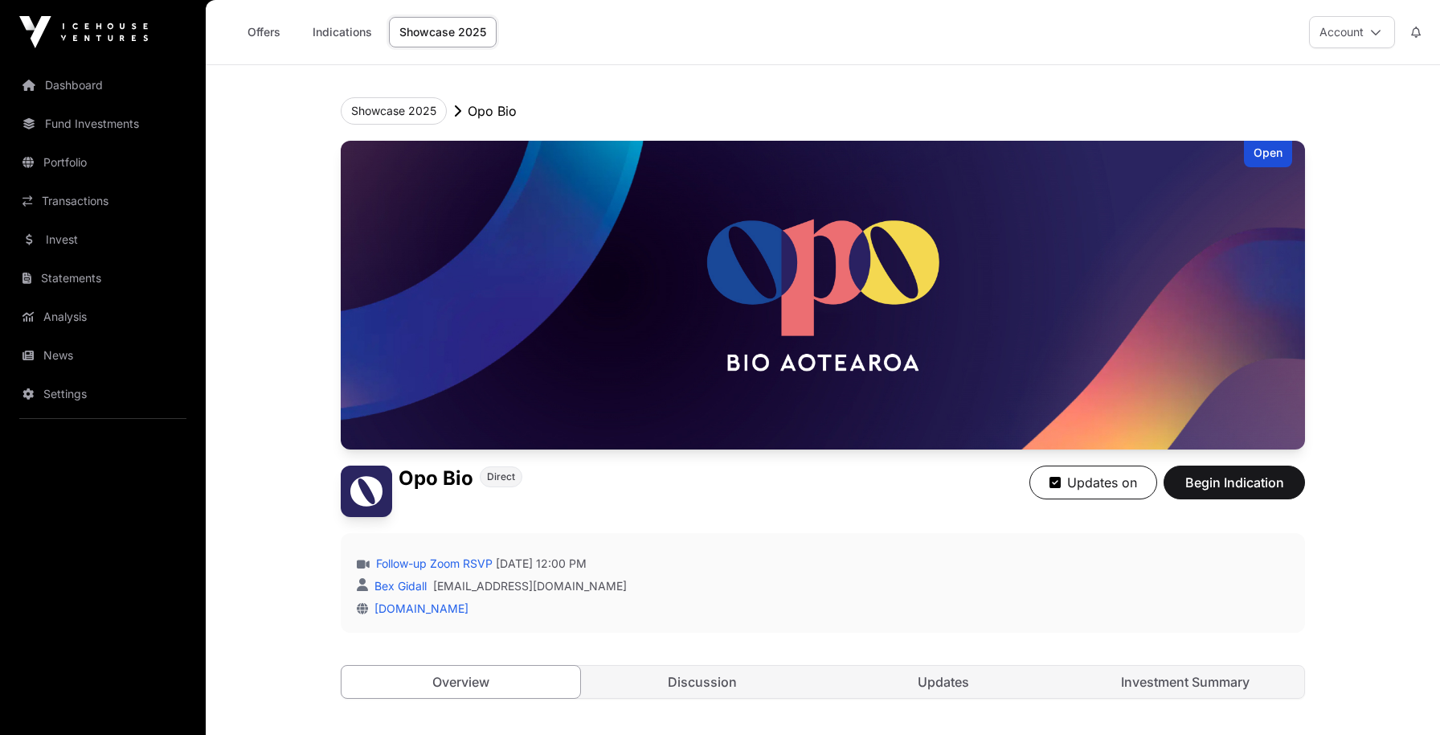
scroll to position [56, 0]
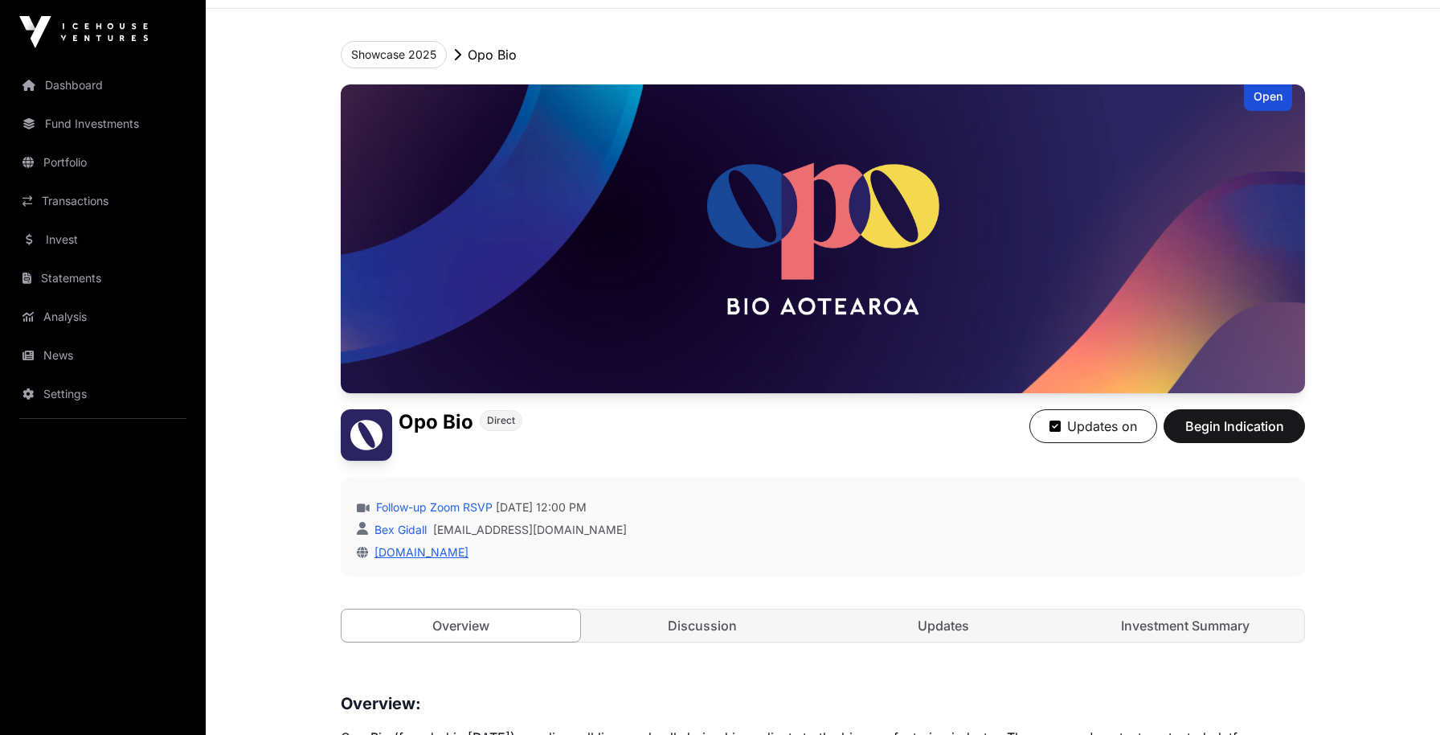
click at [387, 551] on link "opobio.com" at bounding box center [418, 552] width 100 height 14
